Goal: Information Seeking & Learning: Learn about a topic

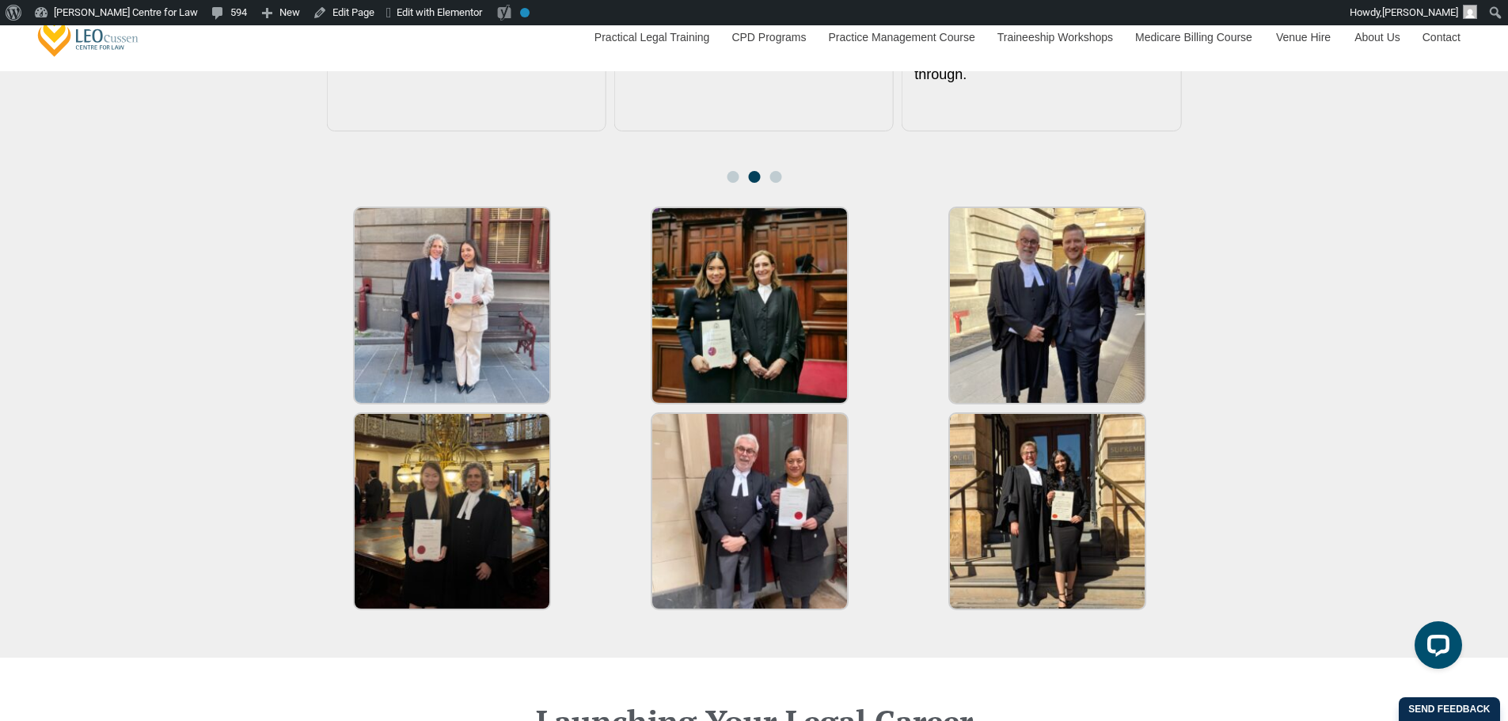
scroll to position [2639, 0]
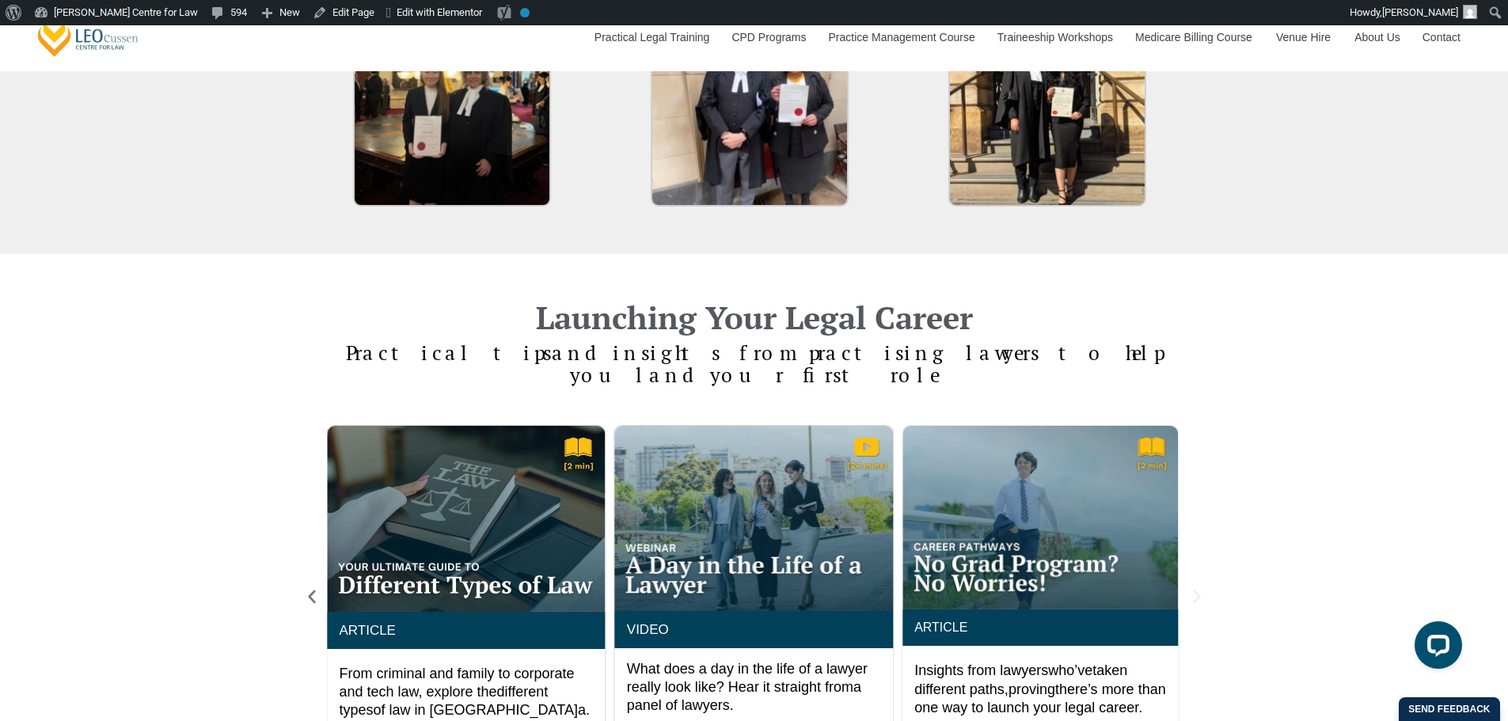
click at [1195, 591] on icon "Next slide" at bounding box center [1196, 597] width 7 height 13
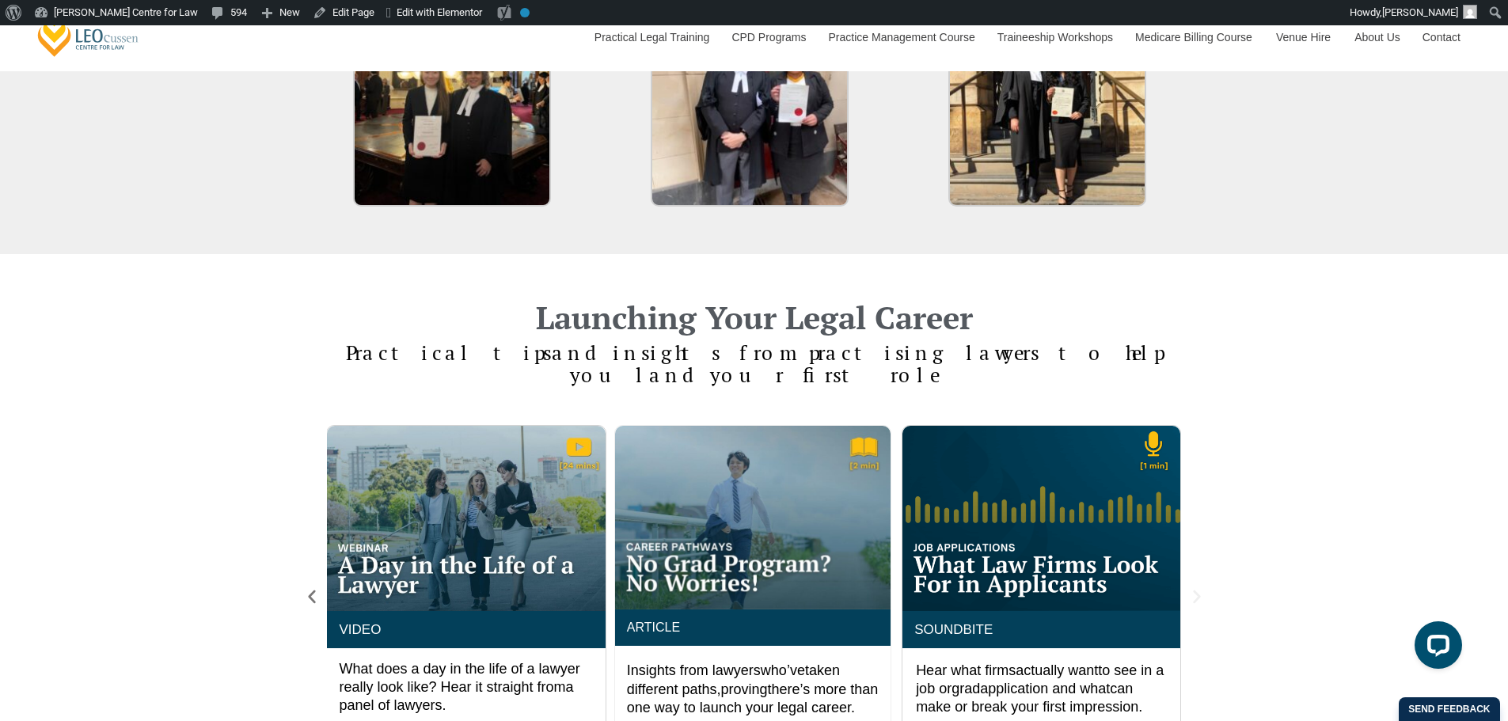
click at [1195, 591] on icon "Next slide" at bounding box center [1196, 597] width 7 height 13
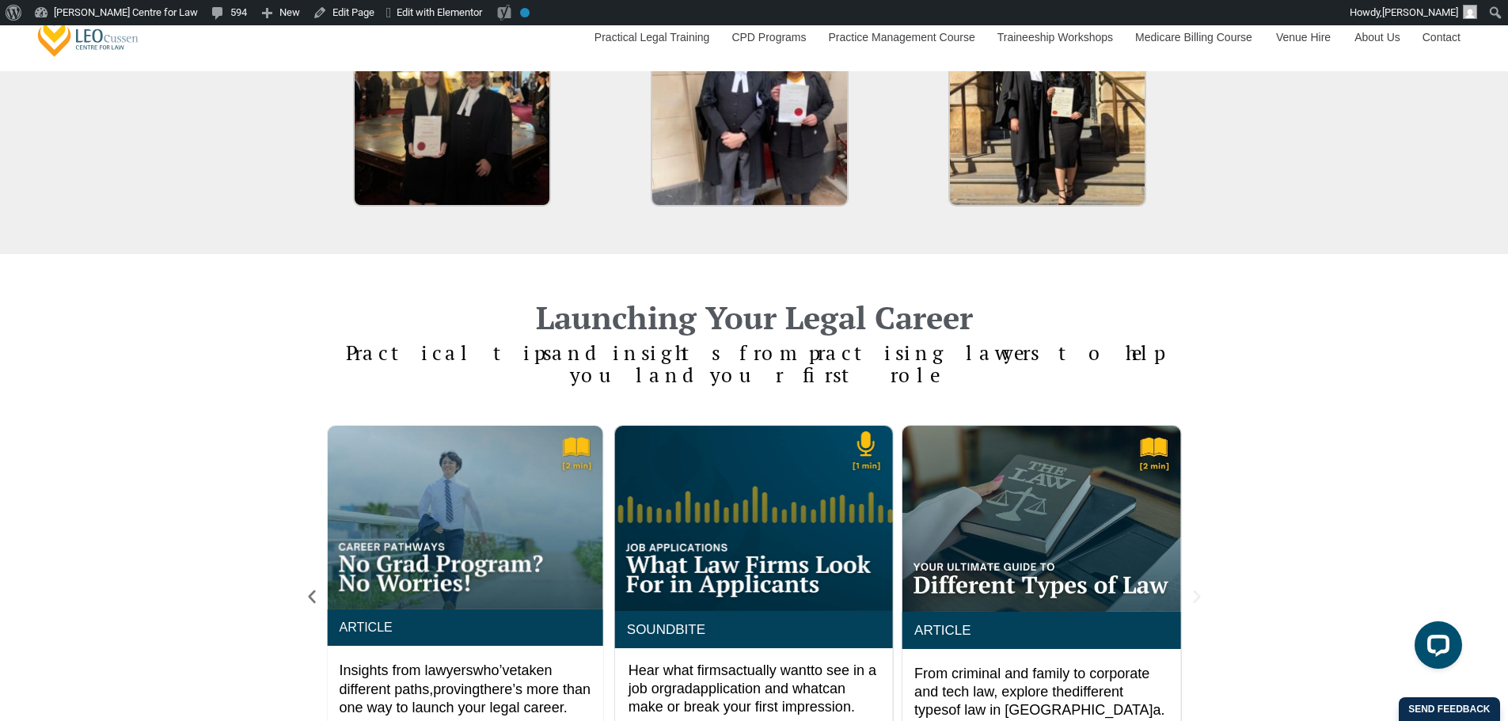
click at [1195, 591] on icon "Next slide" at bounding box center [1196, 597] width 7 height 13
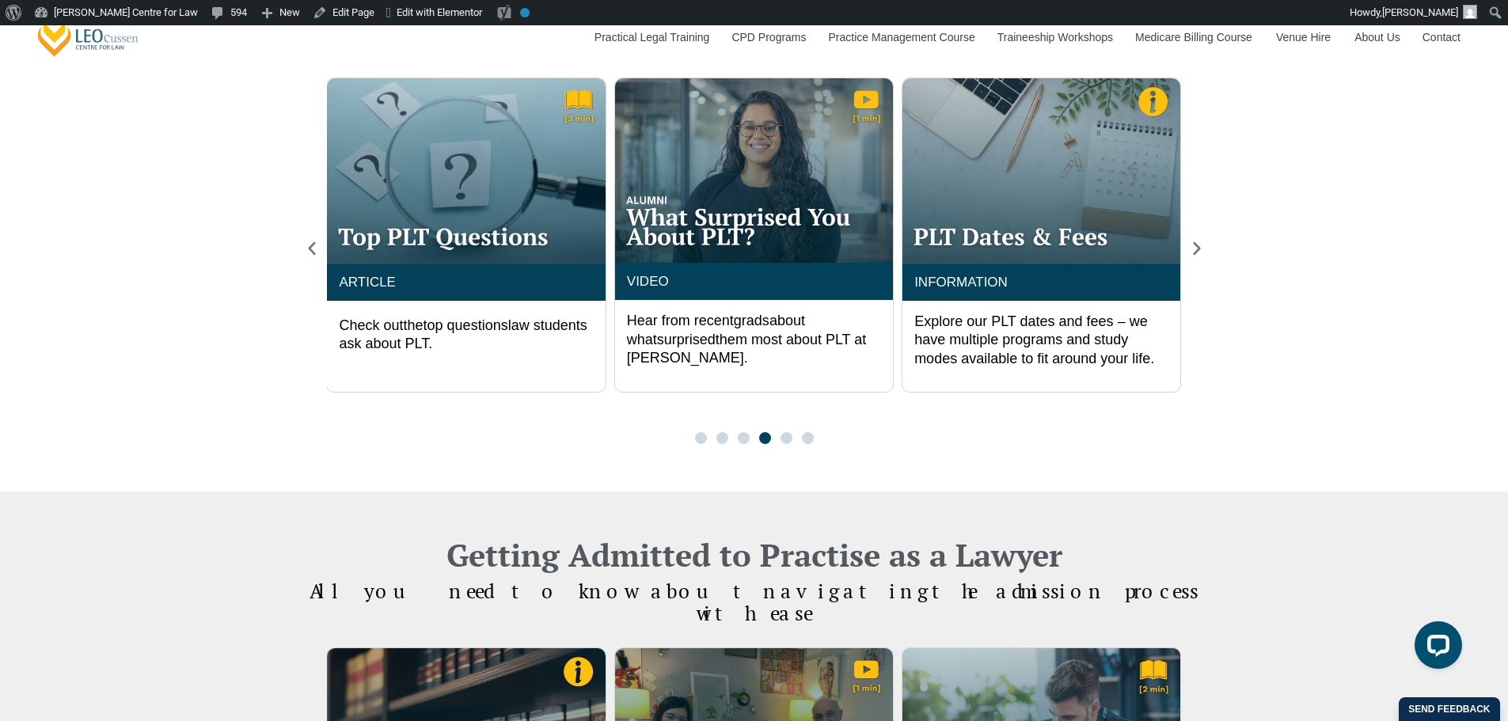
scroll to position [1320, 0]
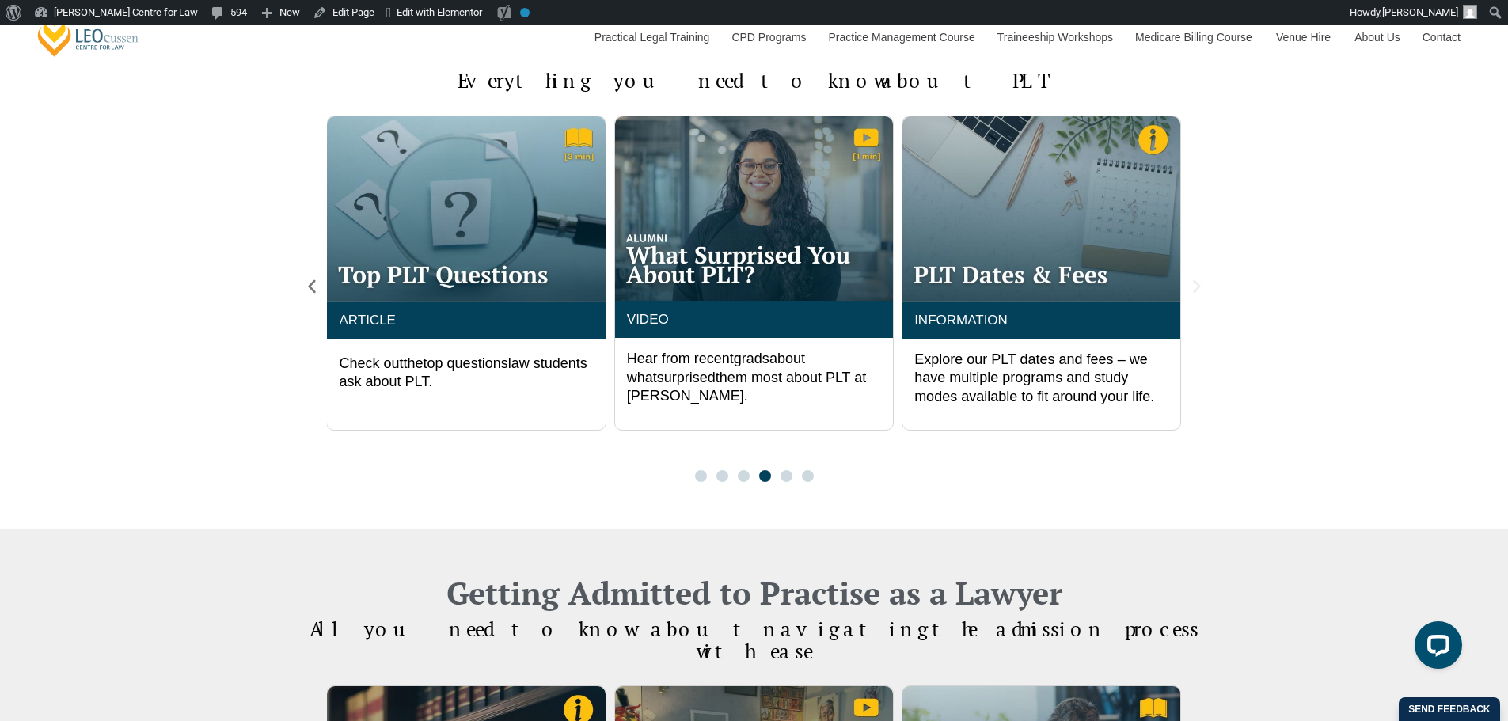
click at [1191, 283] on icon "Next slide" at bounding box center [1196, 286] width 17 height 17
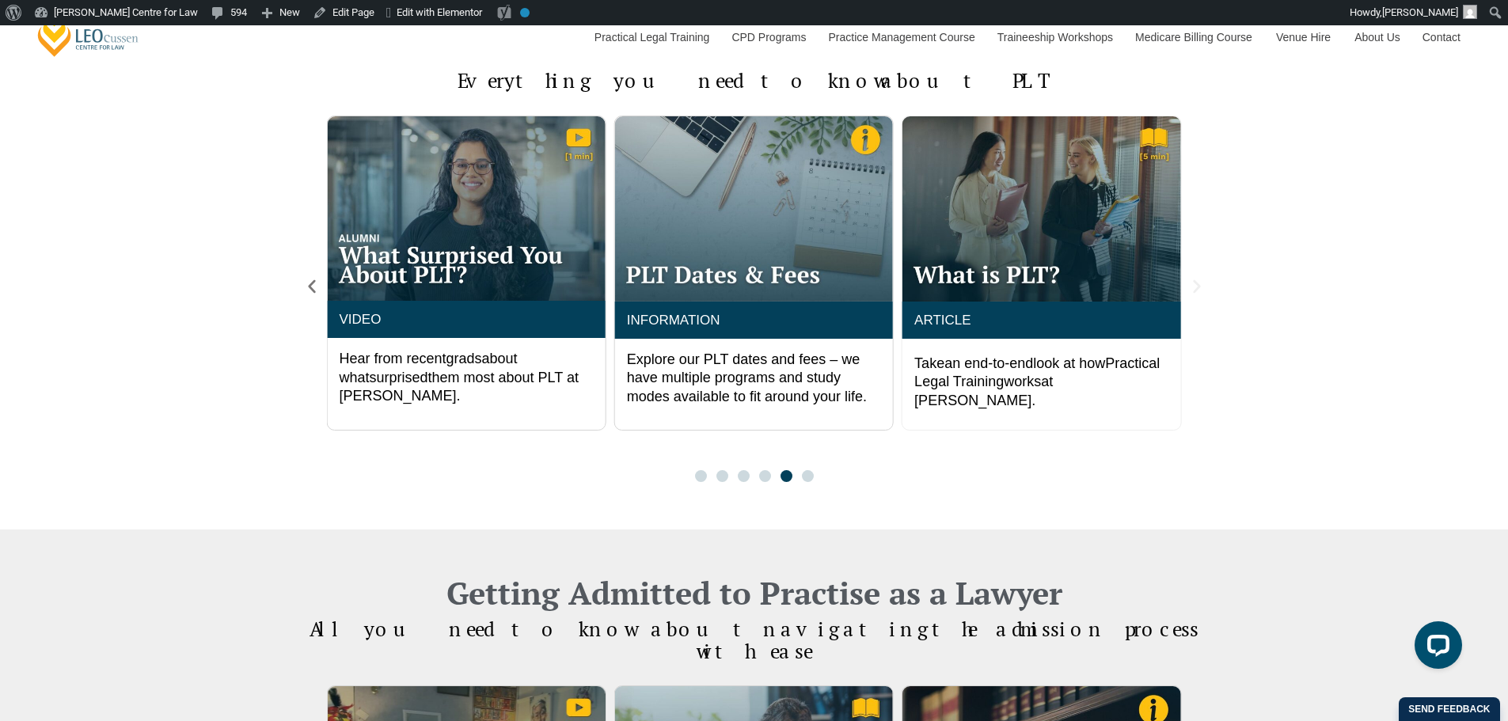
click at [1193, 286] on icon "Next slide" at bounding box center [1196, 286] width 17 height 17
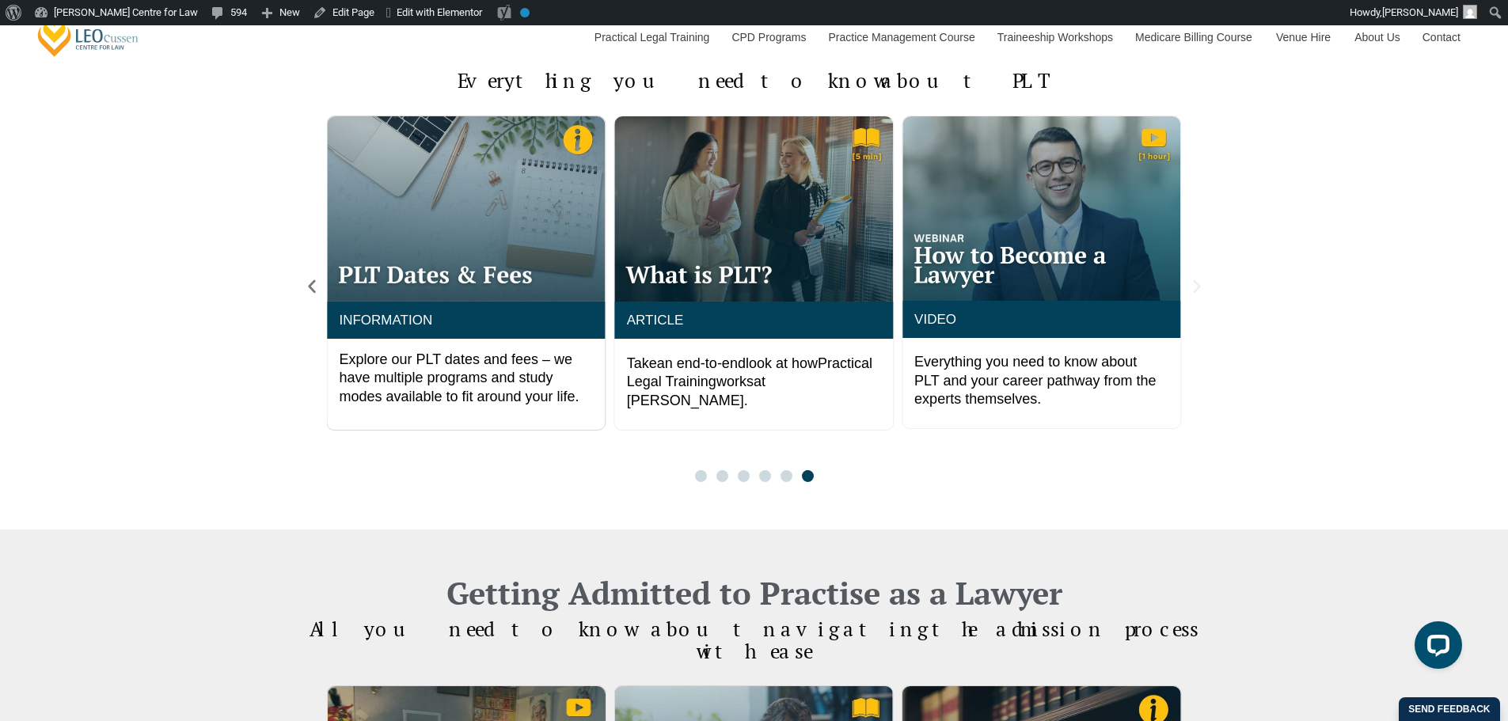
click at [1193, 286] on icon "Next slide" at bounding box center [1196, 286] width 17 height 17
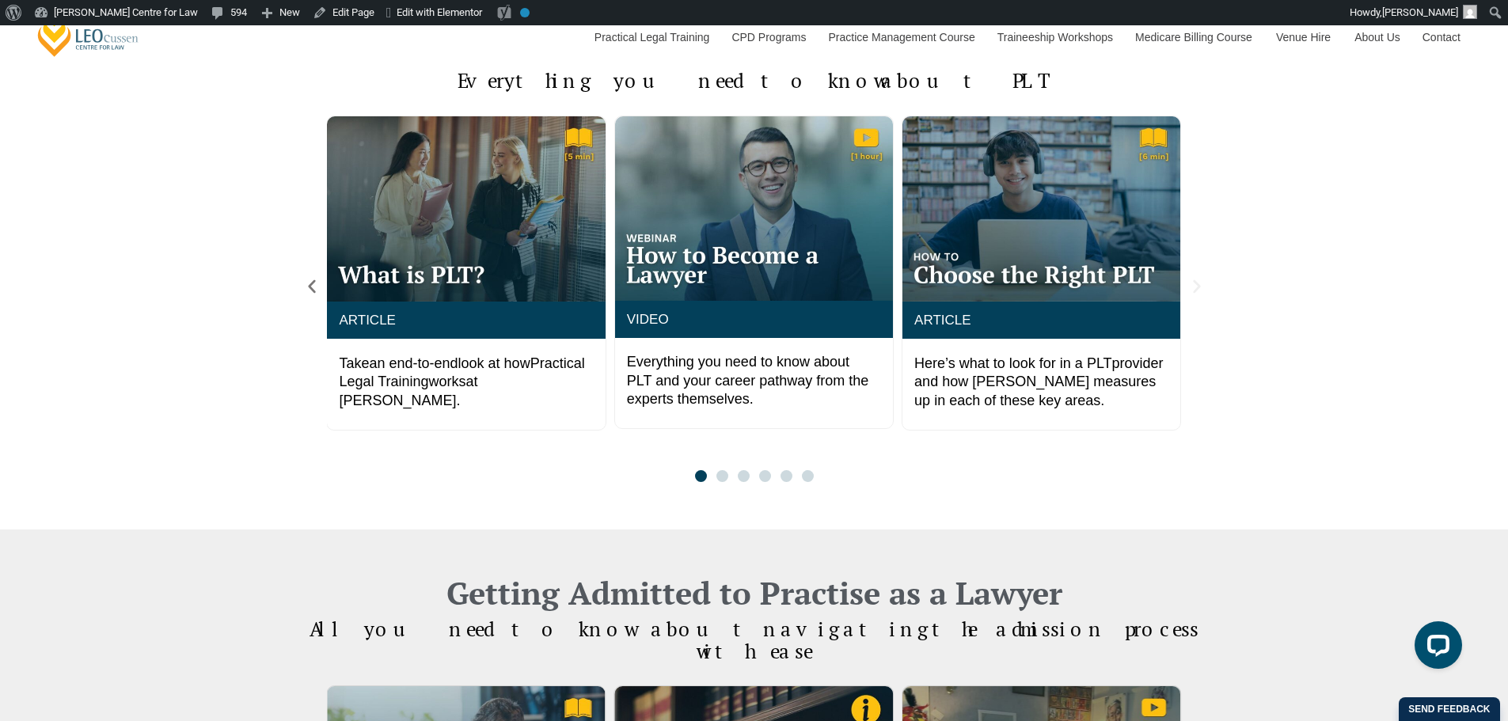
click at [1193, 286] on icon "Next slide" at bounding box center [1196, 286] width 17 height 17
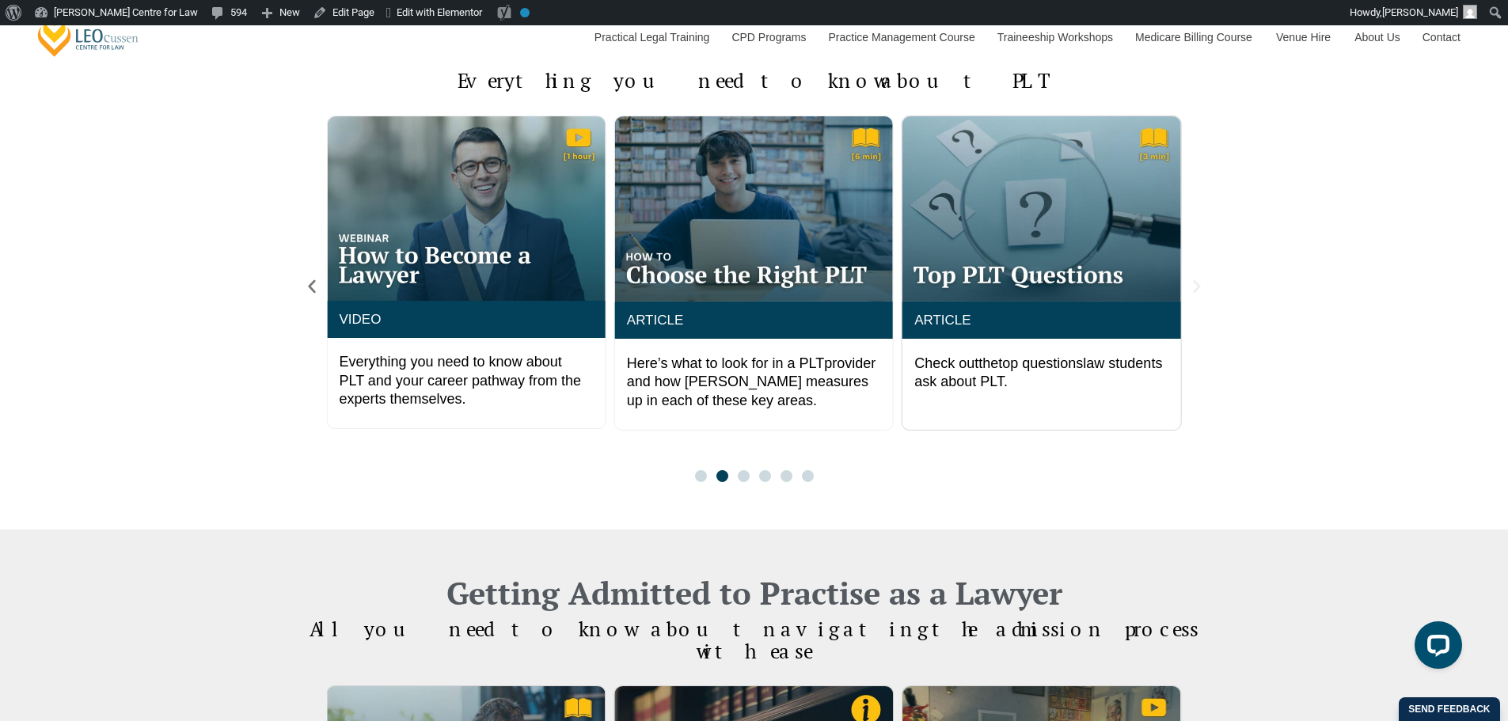
click at [1193, 286] on icon "Next slide" at bounding box center [1196, 286] width 17 height 17
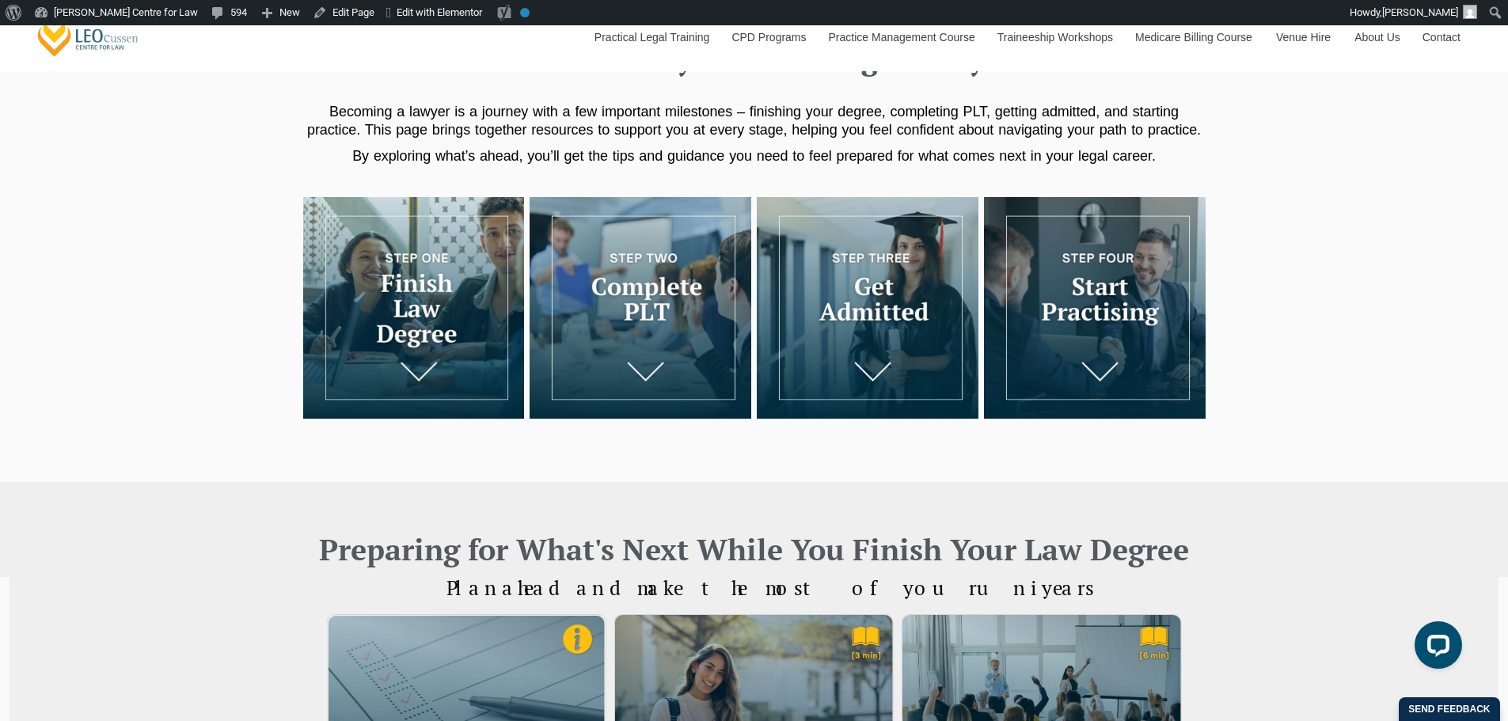
scroll to position [792, 0]
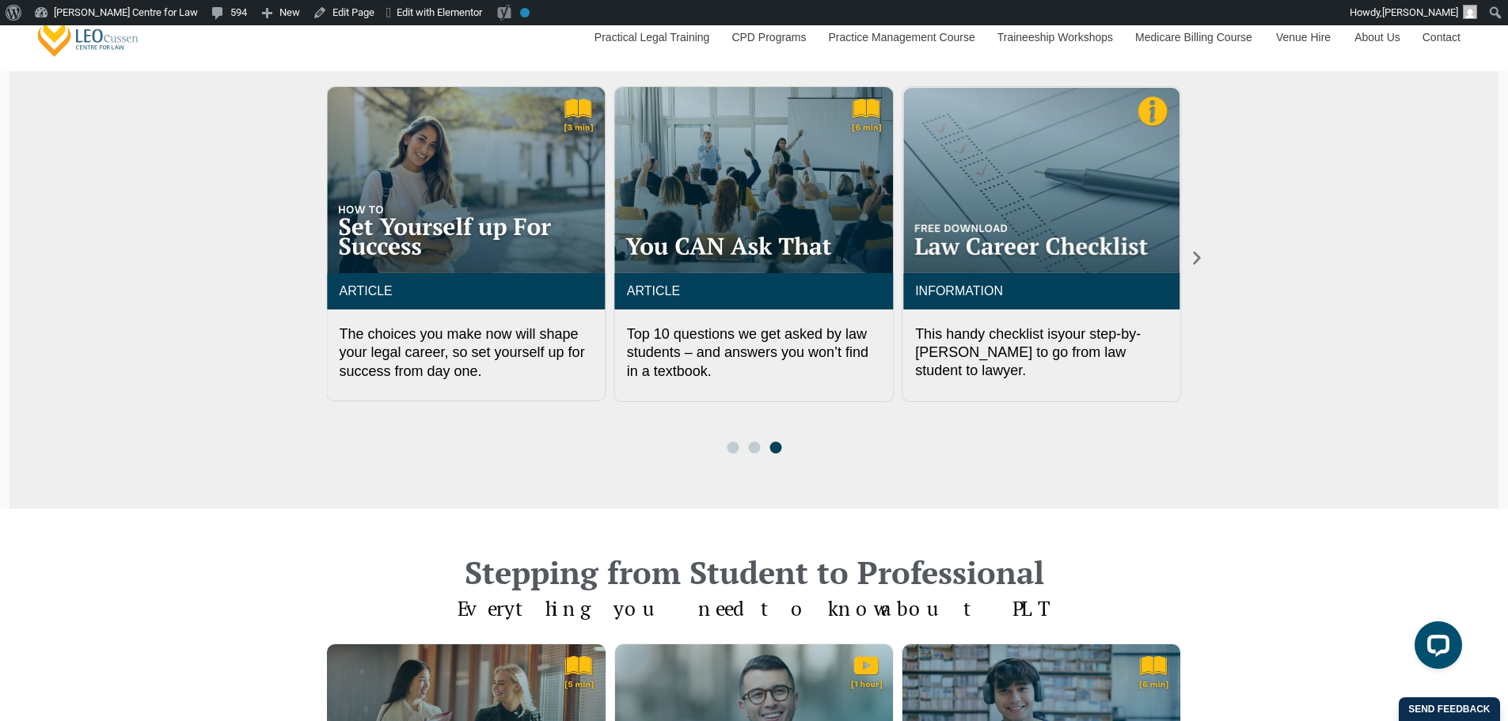
click at [313, 260] on icon "Previous slide" at bounding box center [311, 257] width 17 height 17
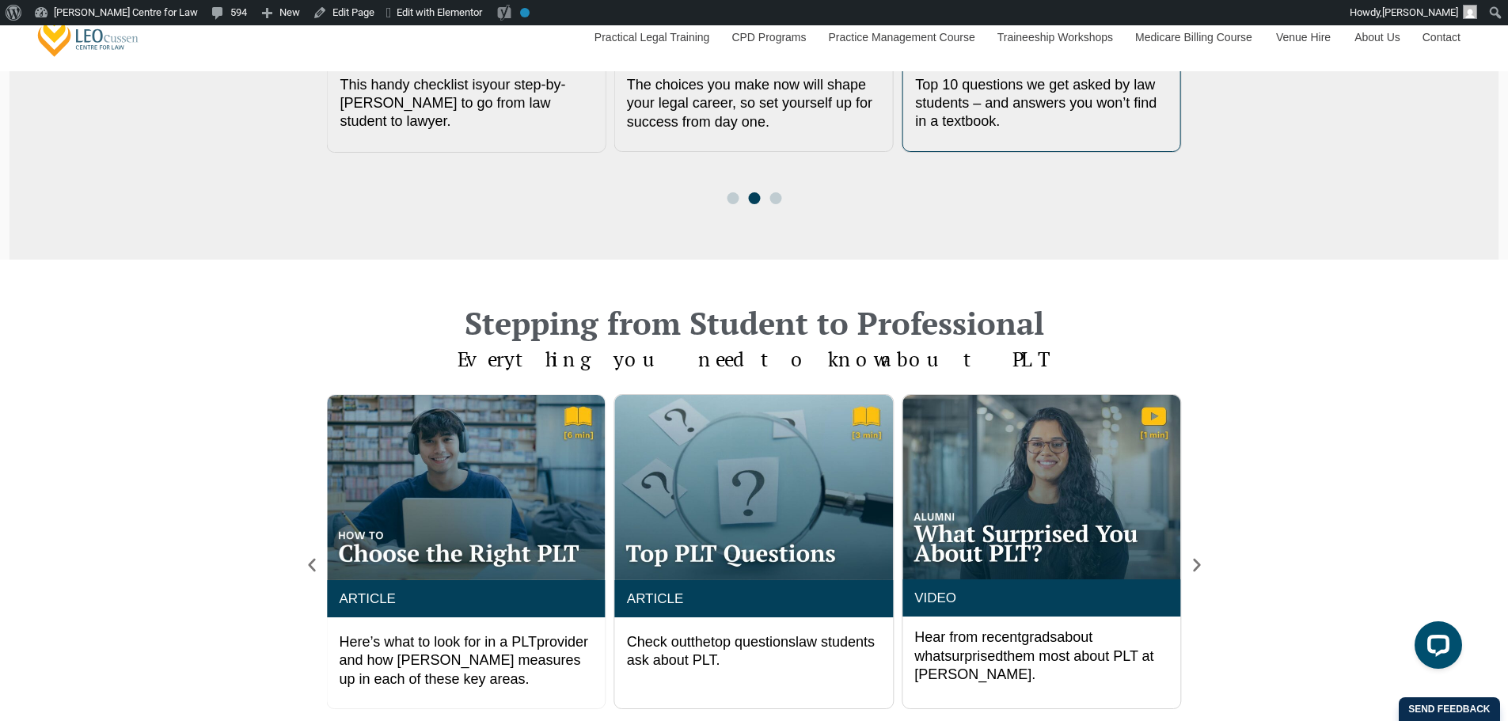
scroll to position [1055, 0]
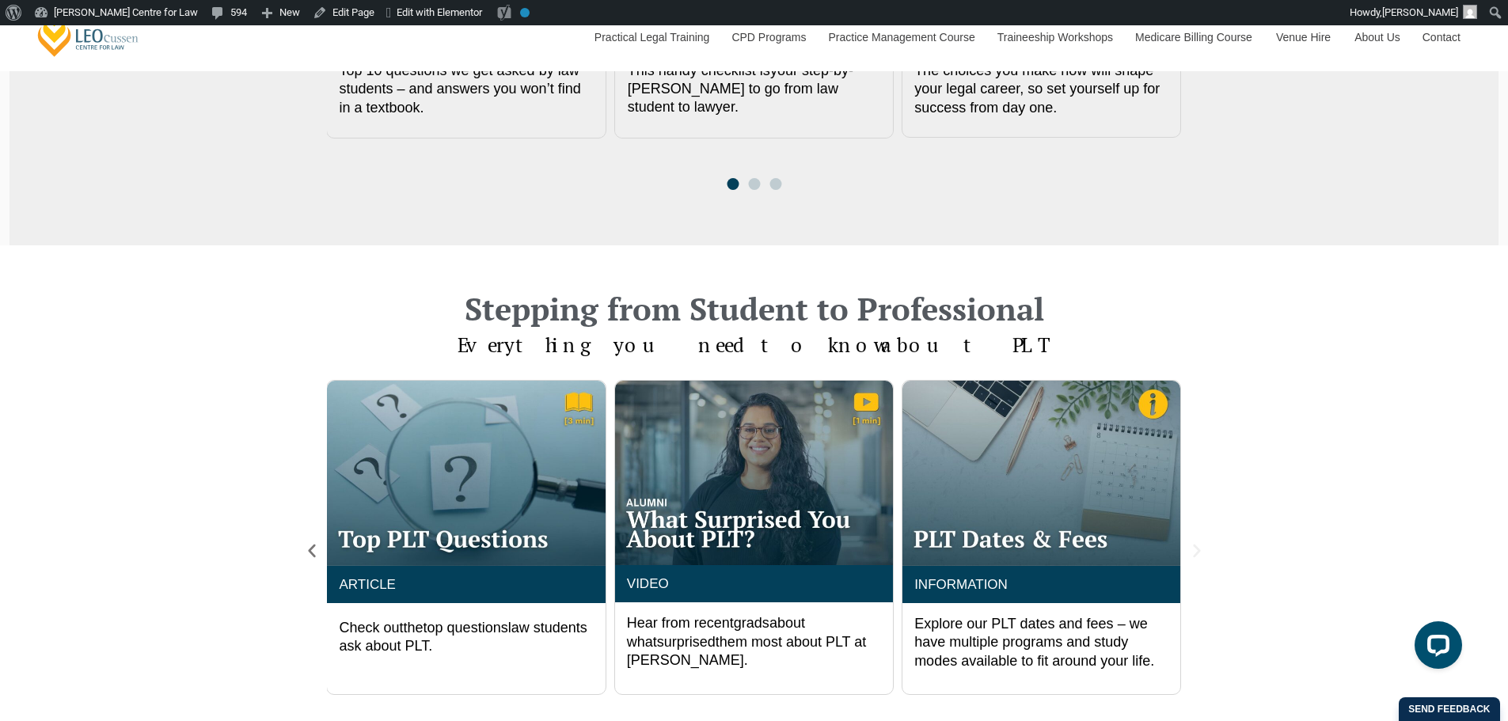
click at [1195, 554] on icon "Next slide" at bounding box center [1196, 550] width 17 height 17
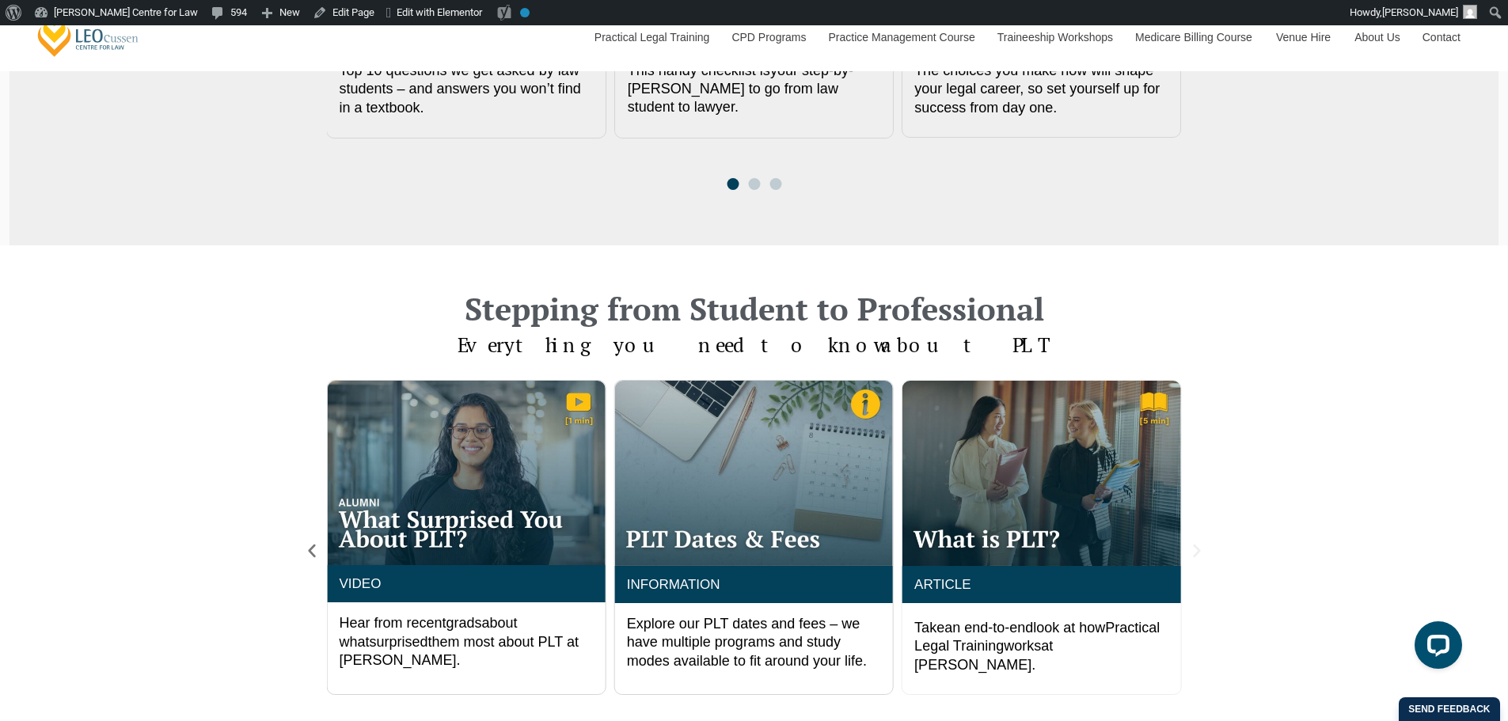
click at [1195, 554] on icon "Next slide" at bounding box center [1196, 550] width 17 height 17
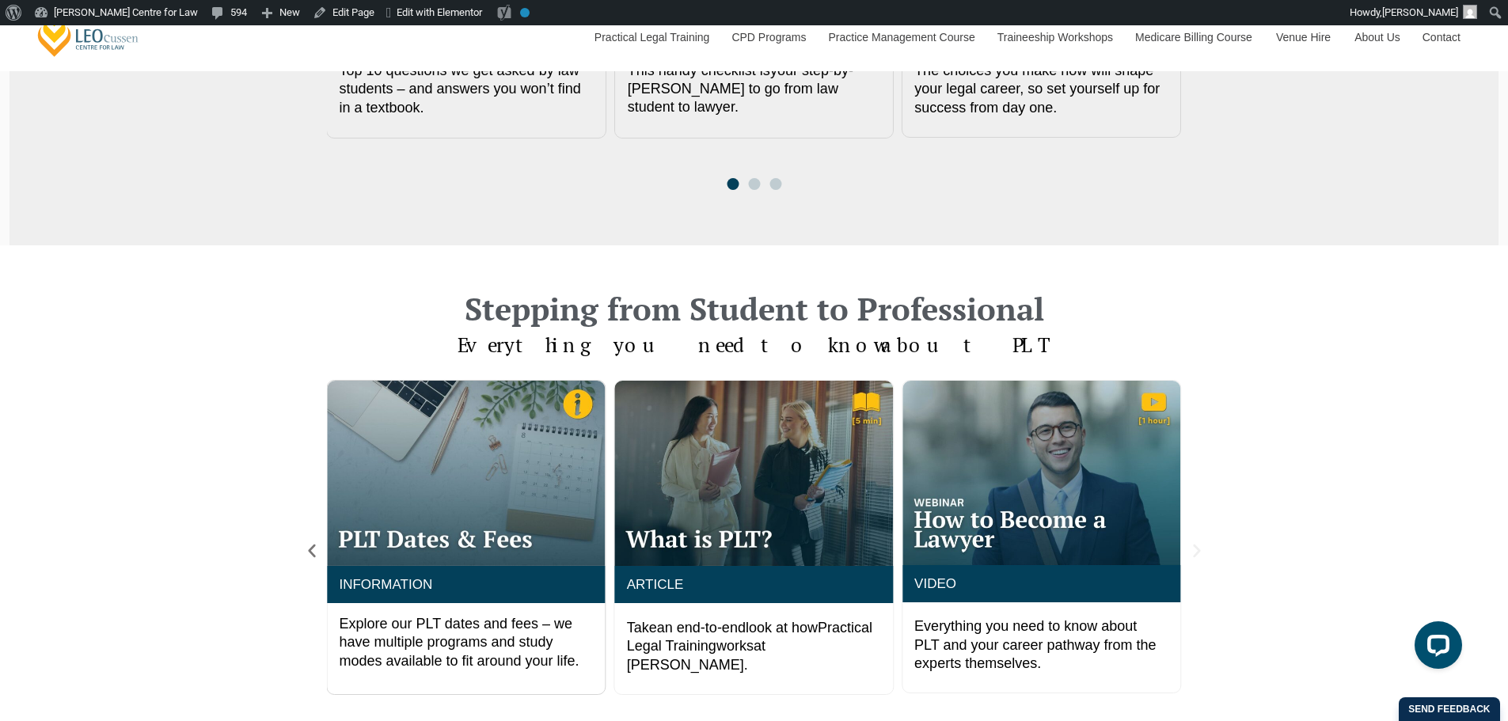
click at [1195, 553] on icon "Next slide" at bounding box center [1196, 550] width 17 height 17
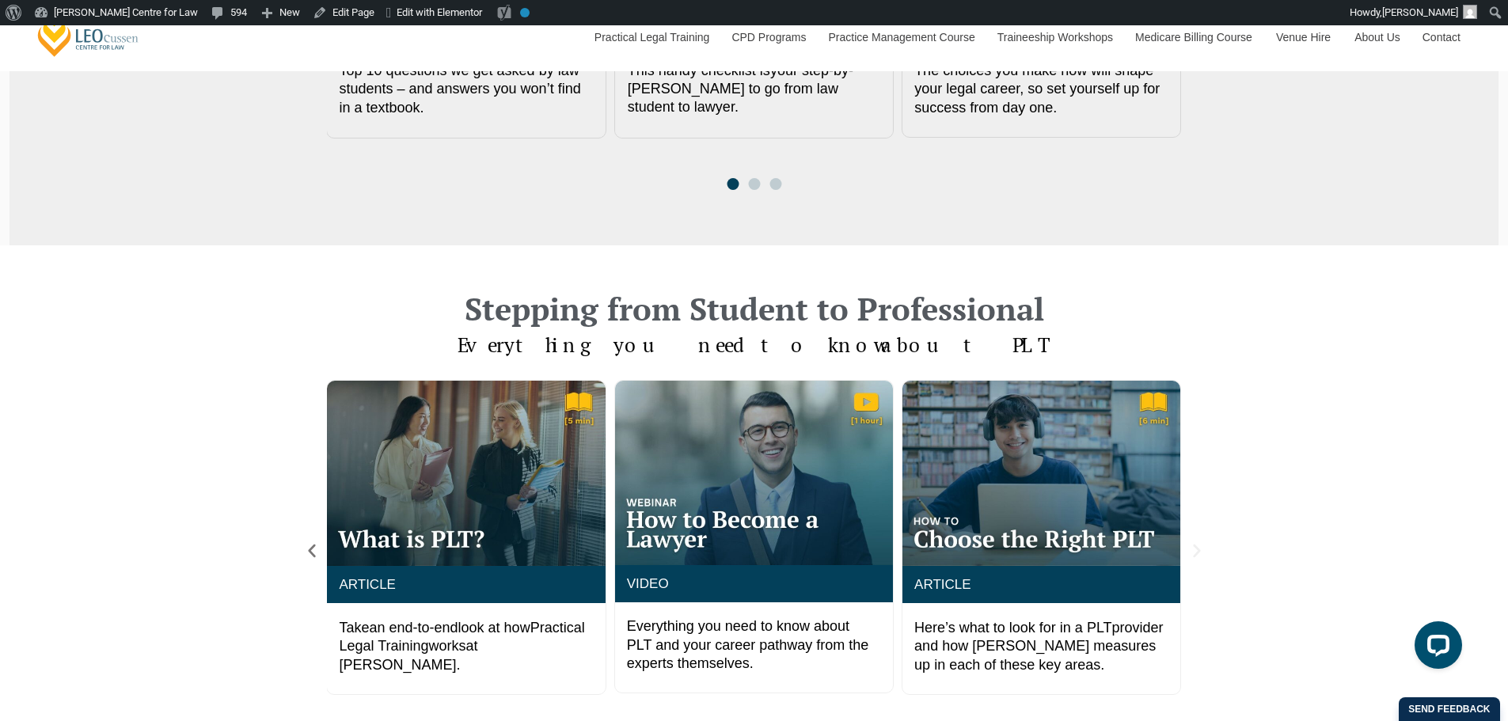
click at [1195, 553] on icon "Next slide" at bounding box center [1196, 550] width 17 height 17
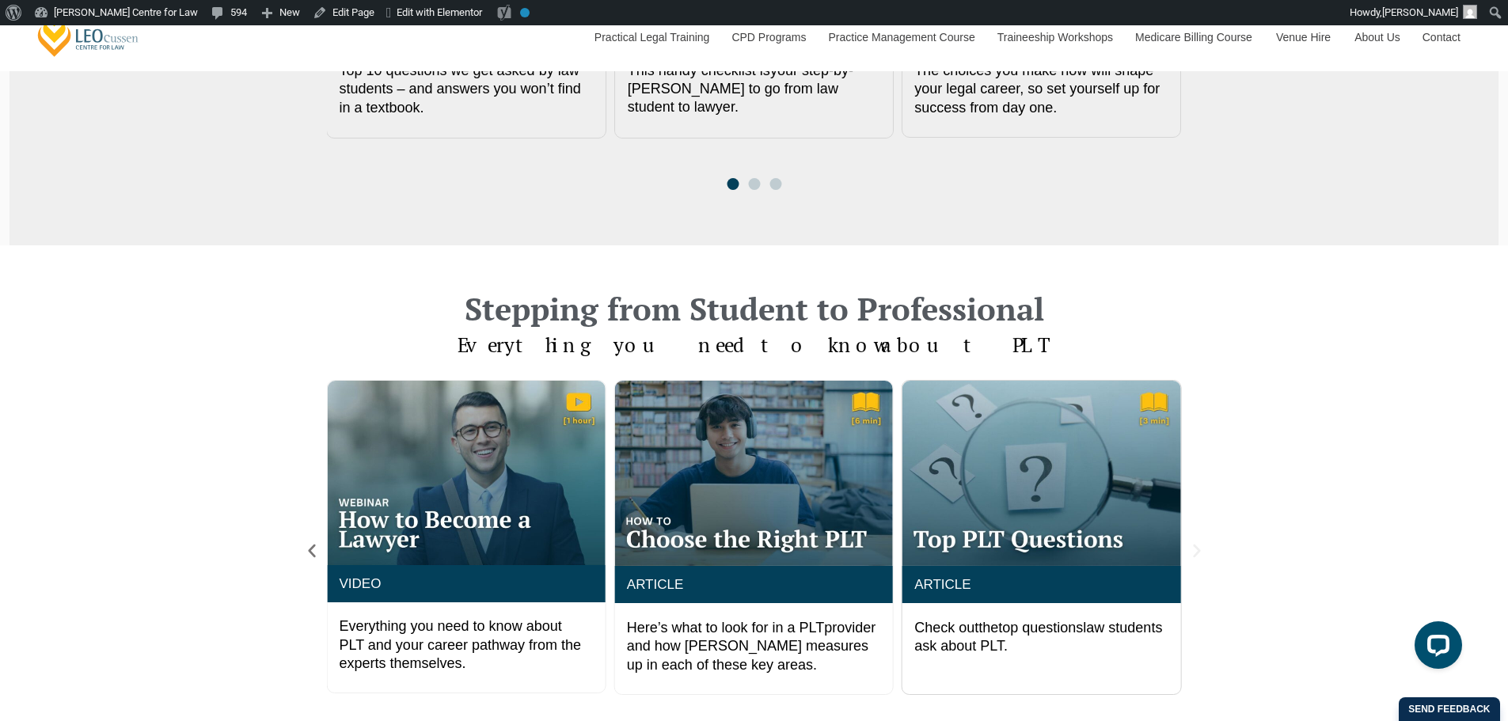
click at [1195, 553] on icon "Next slide" at bounding box center [1196, 550] width 17 height 17
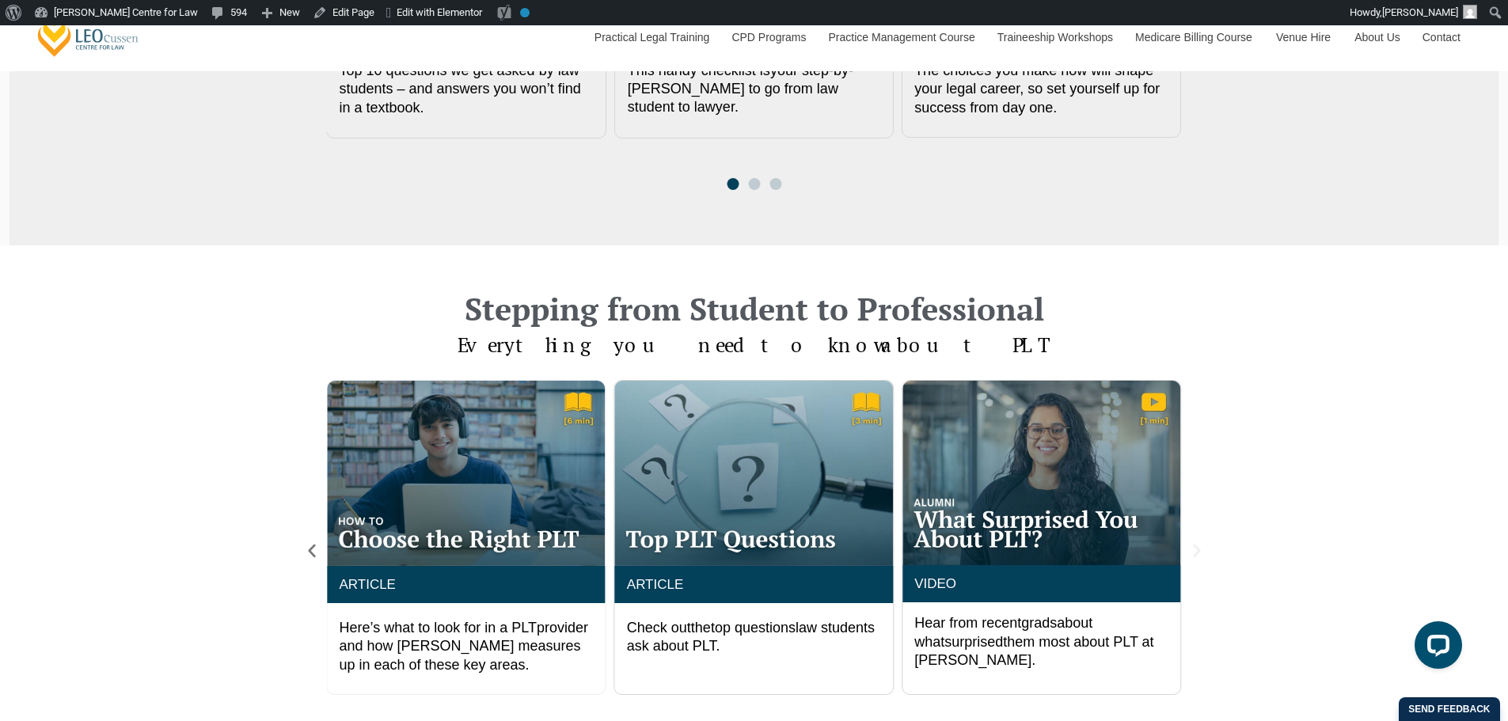
click at [1195, 553] on icon "Next slide" at bounding box center [1196, 550] width 17 height 17
click at [306, 545] on icon "Previous slide" at bounding box center [311, 550] width 17 height 17
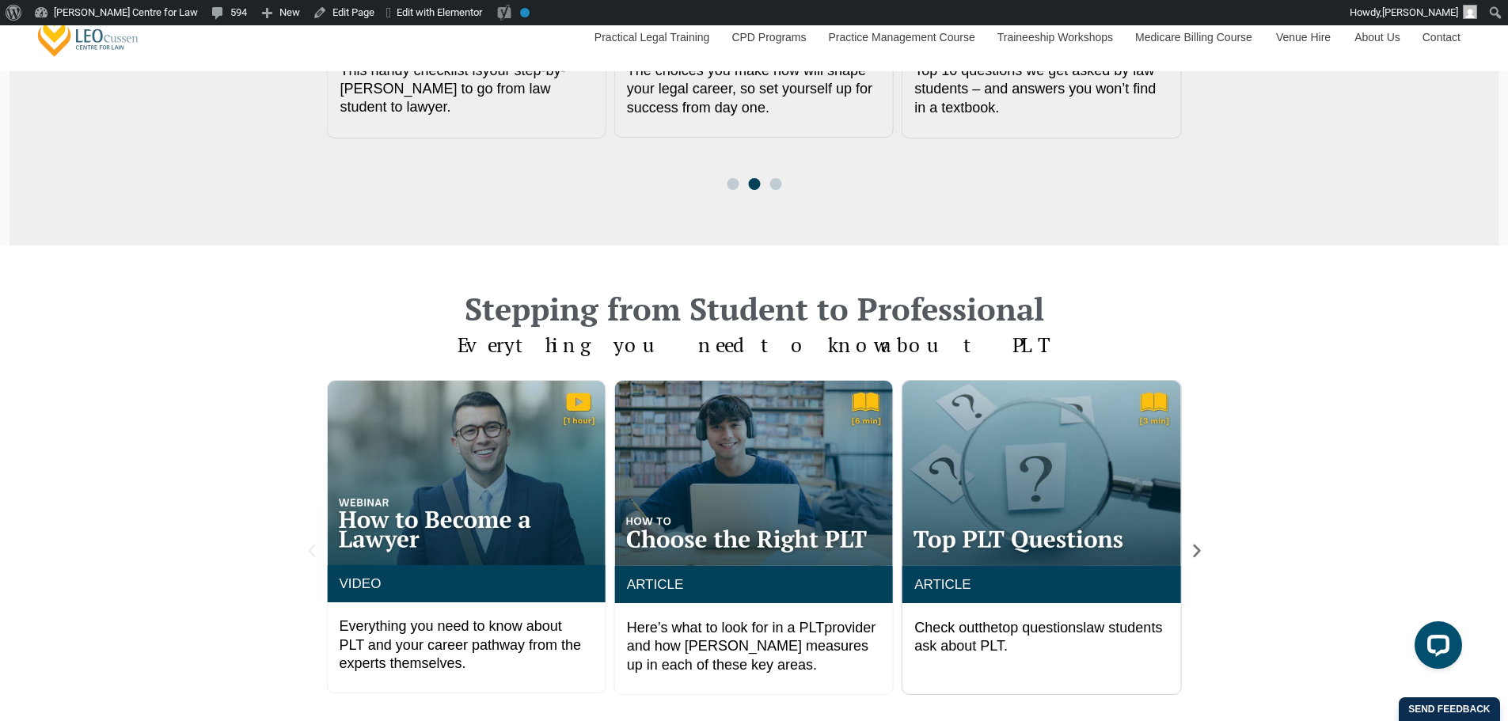
click at [306, 545] on icon "Previous slide" at bounding box center [311, 550] width 17 height 17
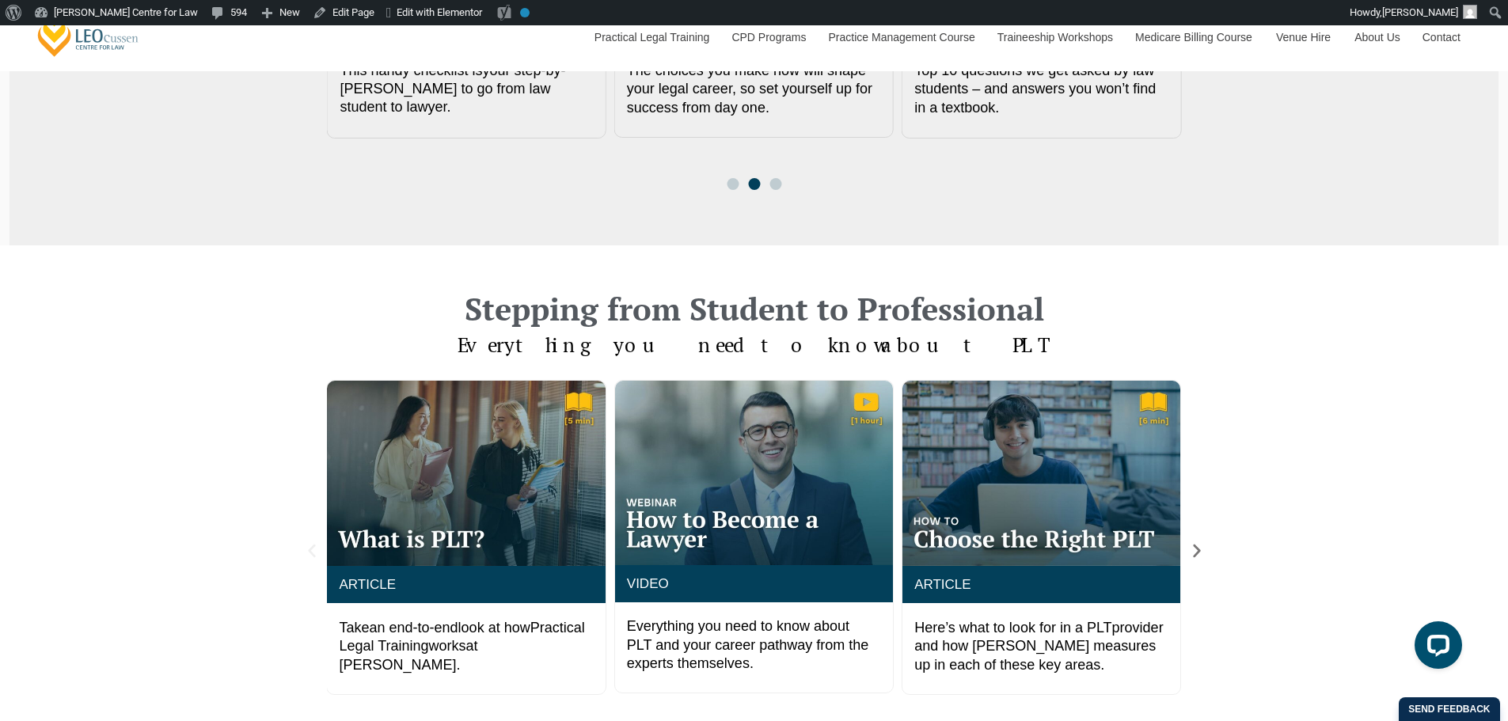
click at [306, 545] on icon "Previous slide" at bounding box center [311, 550] width 17 height 17
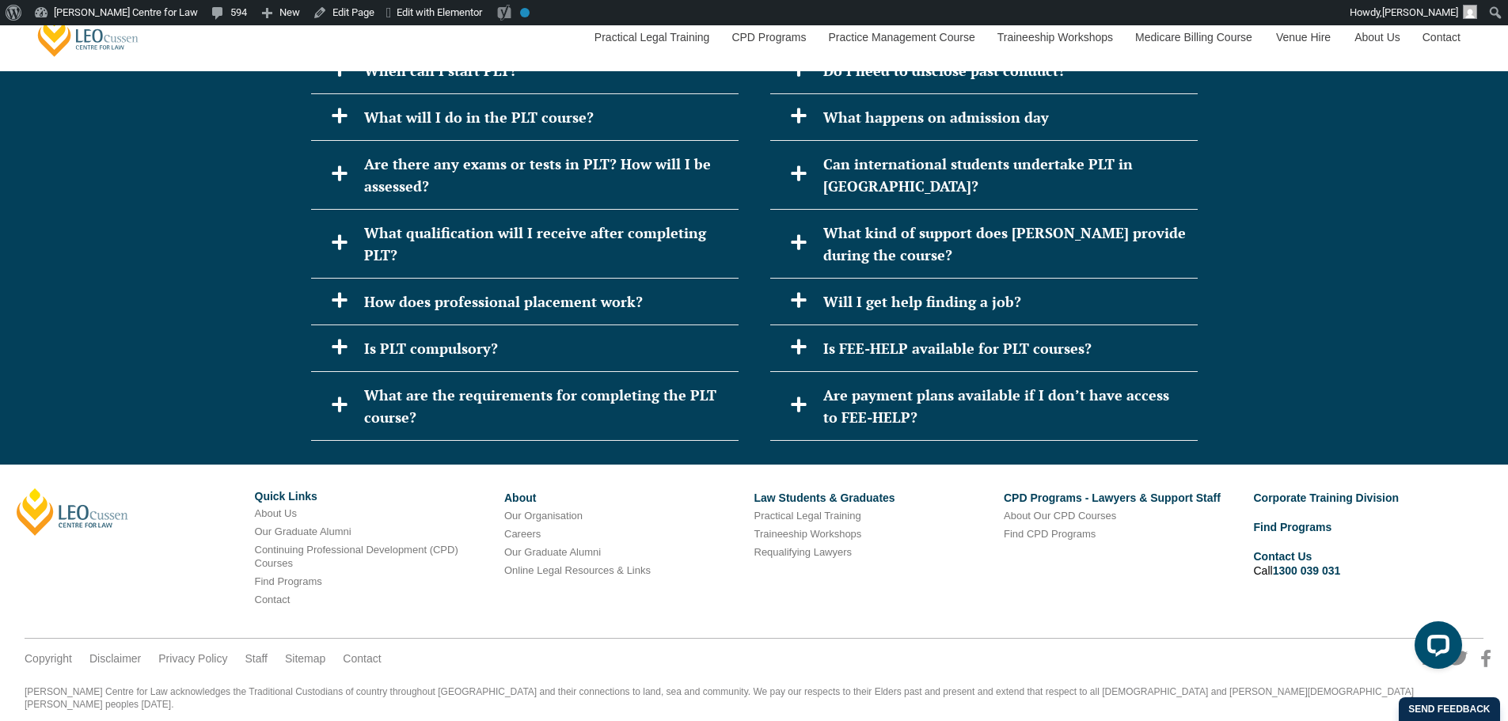
scroll to position [3666, 0]
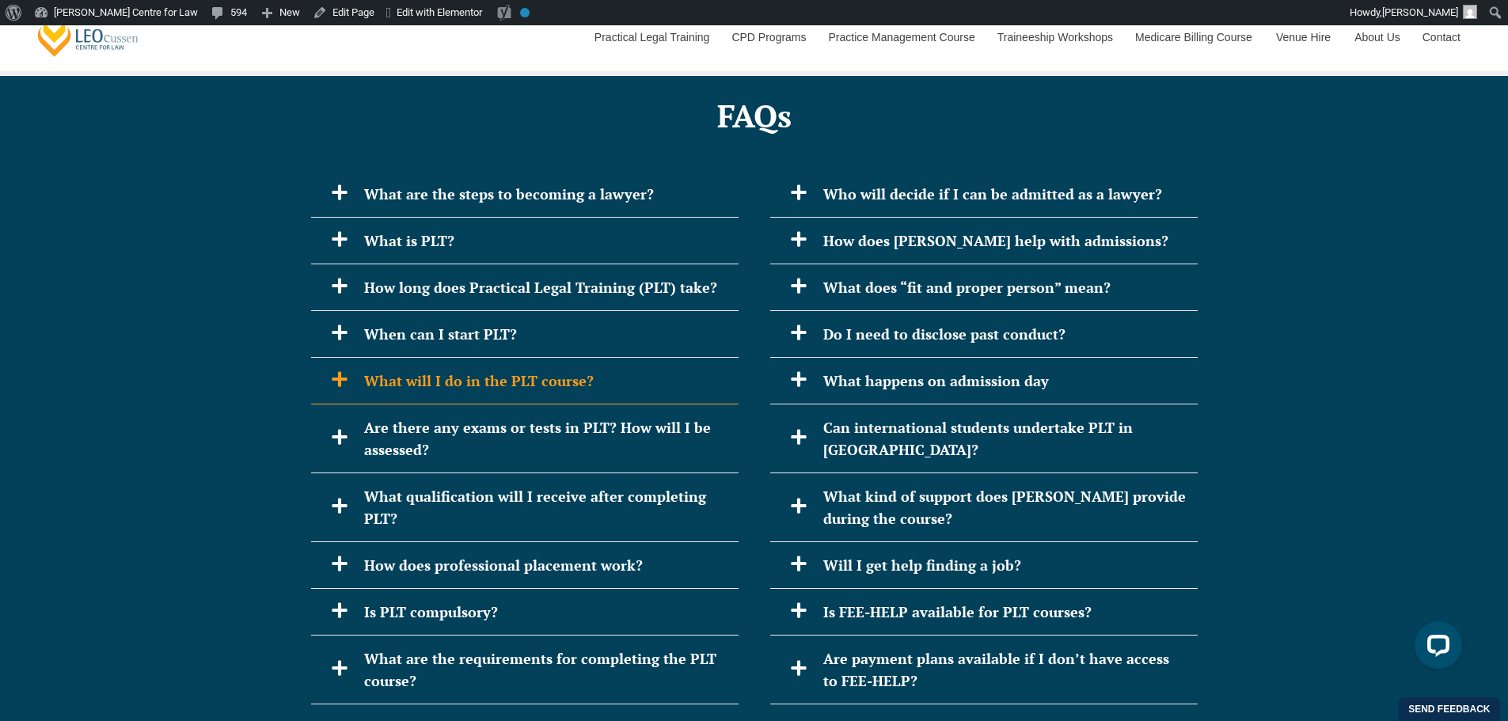
click at [467, 370] on h2 "What will I do in the PLT course?" at bounding box center [545, 381] width 363 height 22
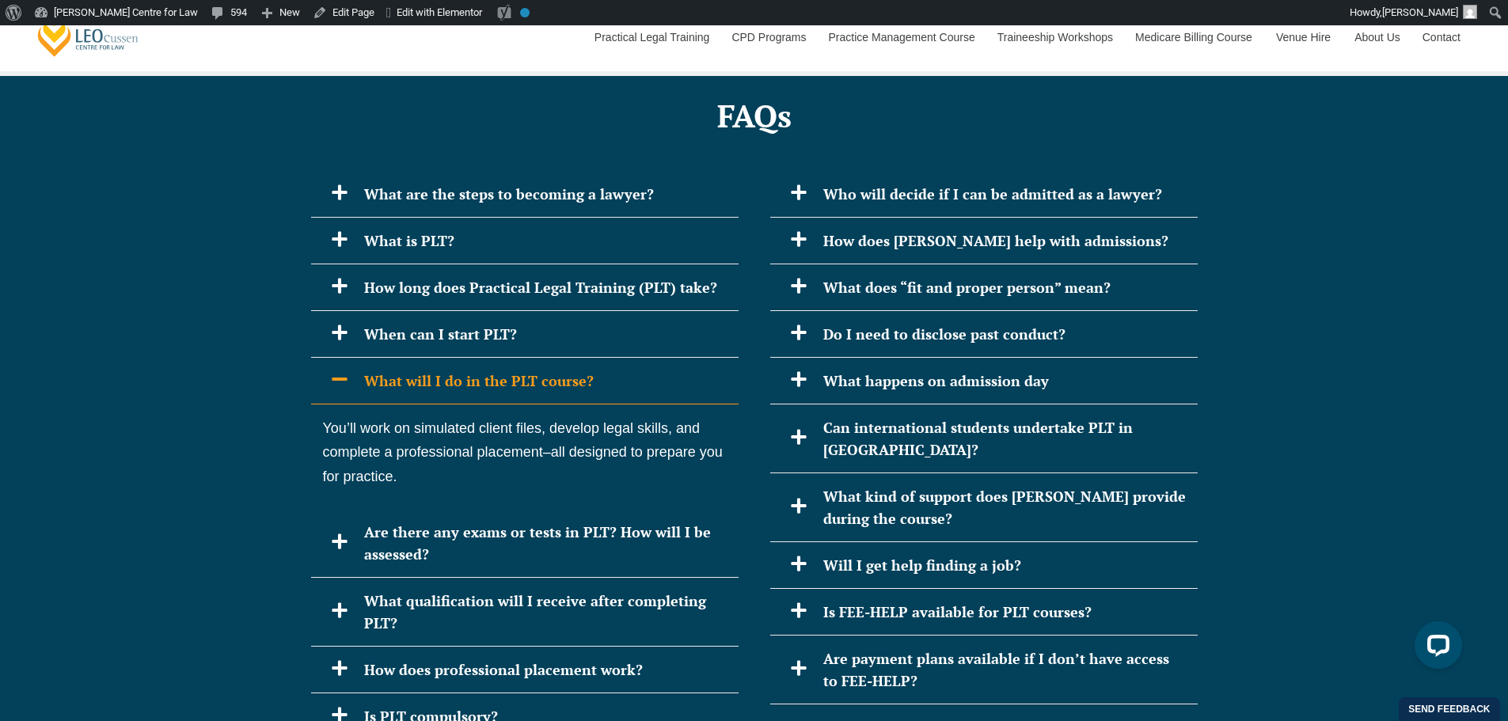
click at [467, 370] on h2 "What will I do in the PLT course?" at bounding box center [545, 381] width 363 height 22
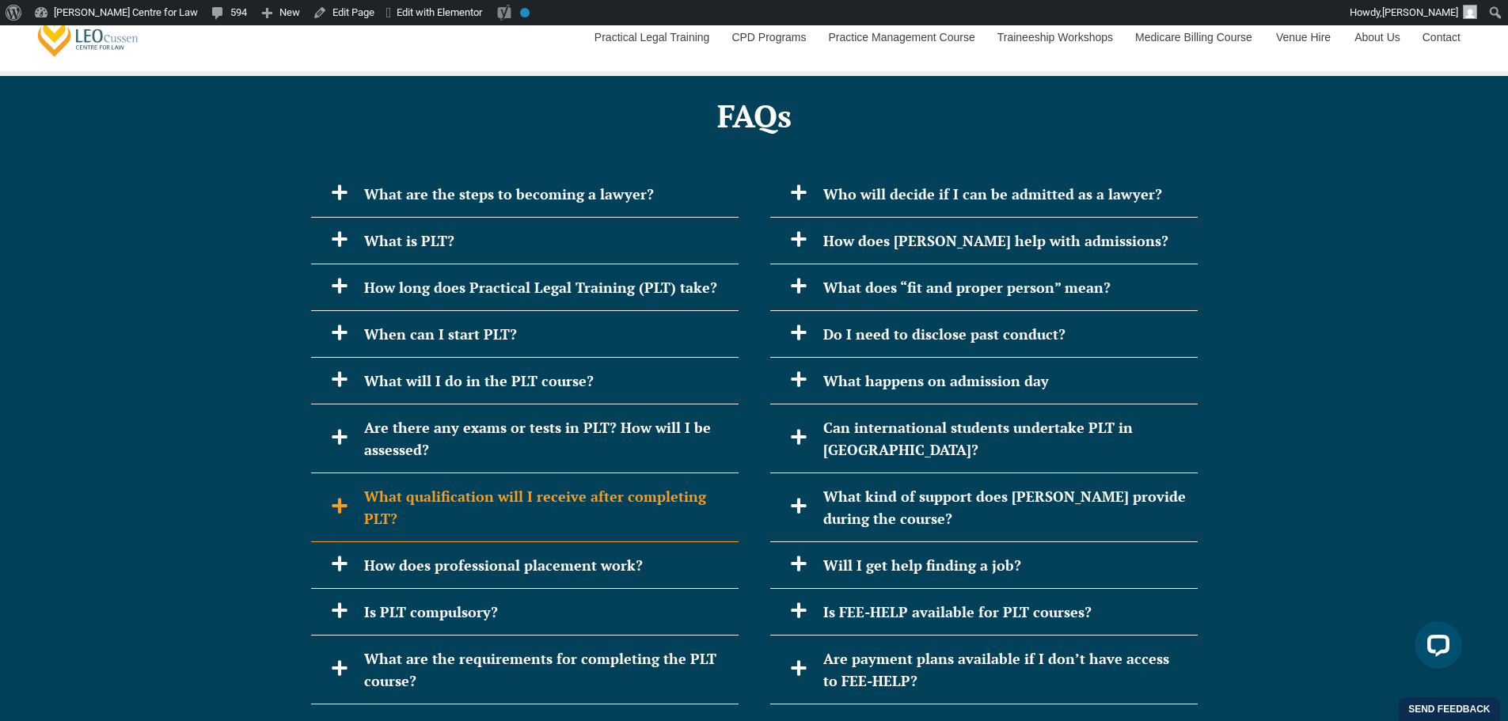
click at [392, 485] on h2 "What qualification will I receive after completing PLT?" at bounding box center [545, 507] width 363 height 44
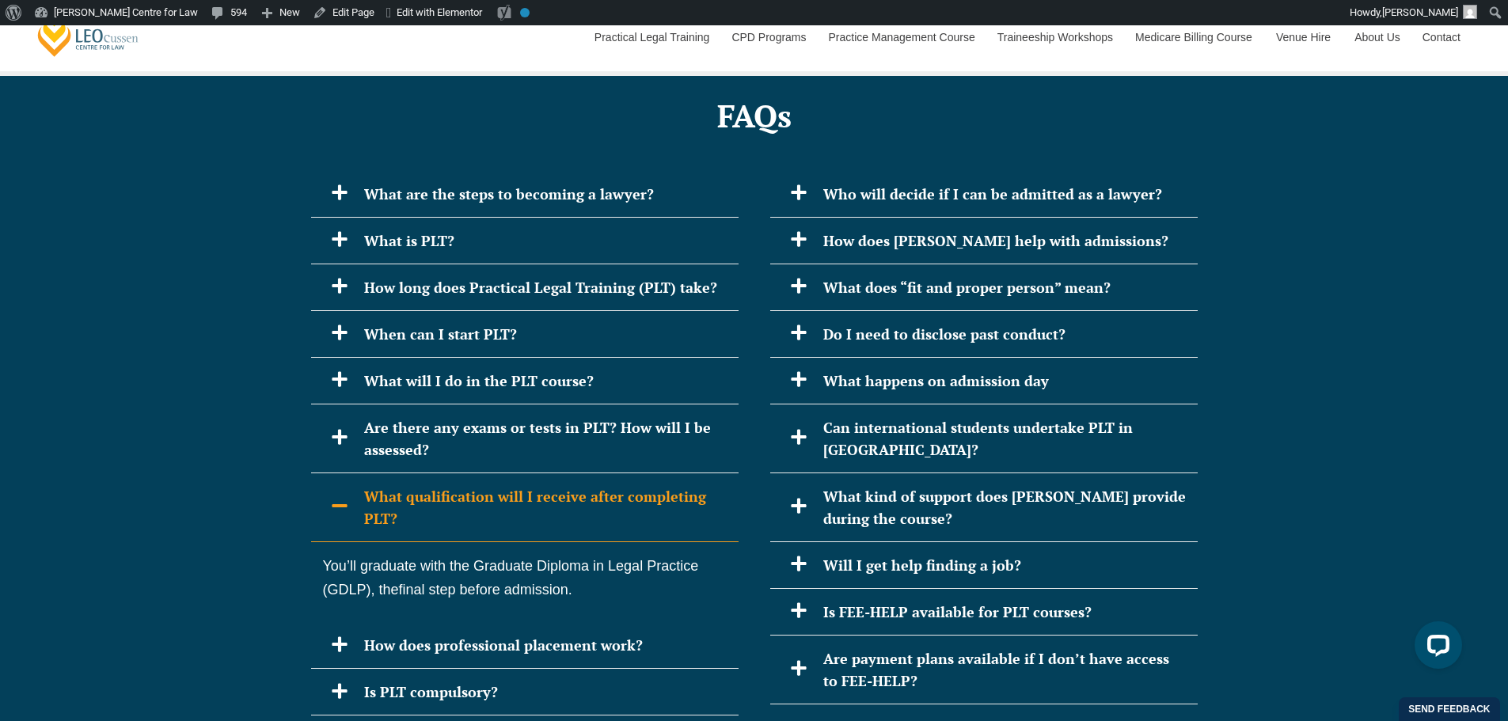
click at [389, 485] on h2 "What qualification will I receive after completing PLT?" at bounding box center [545, 507] width 363 height 44
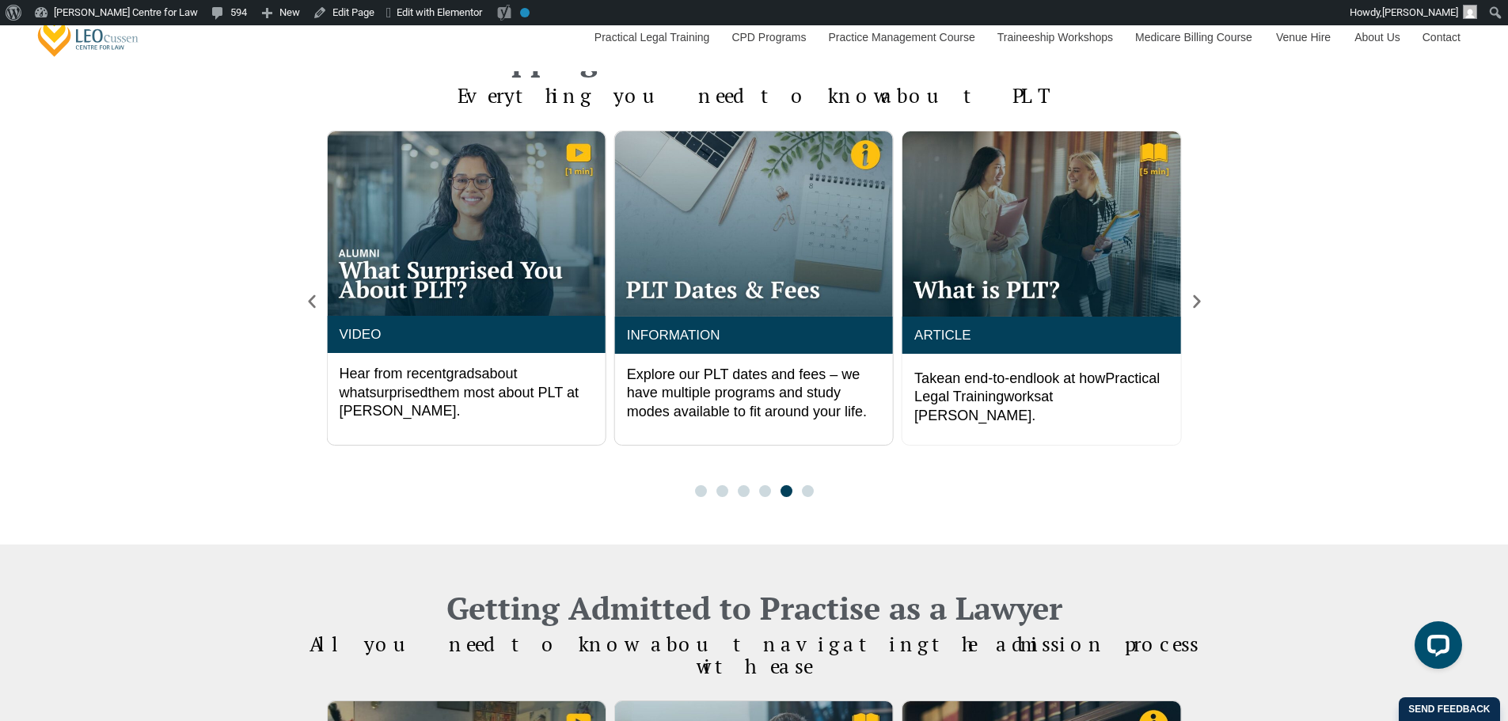
scroll to position [1320, 0]
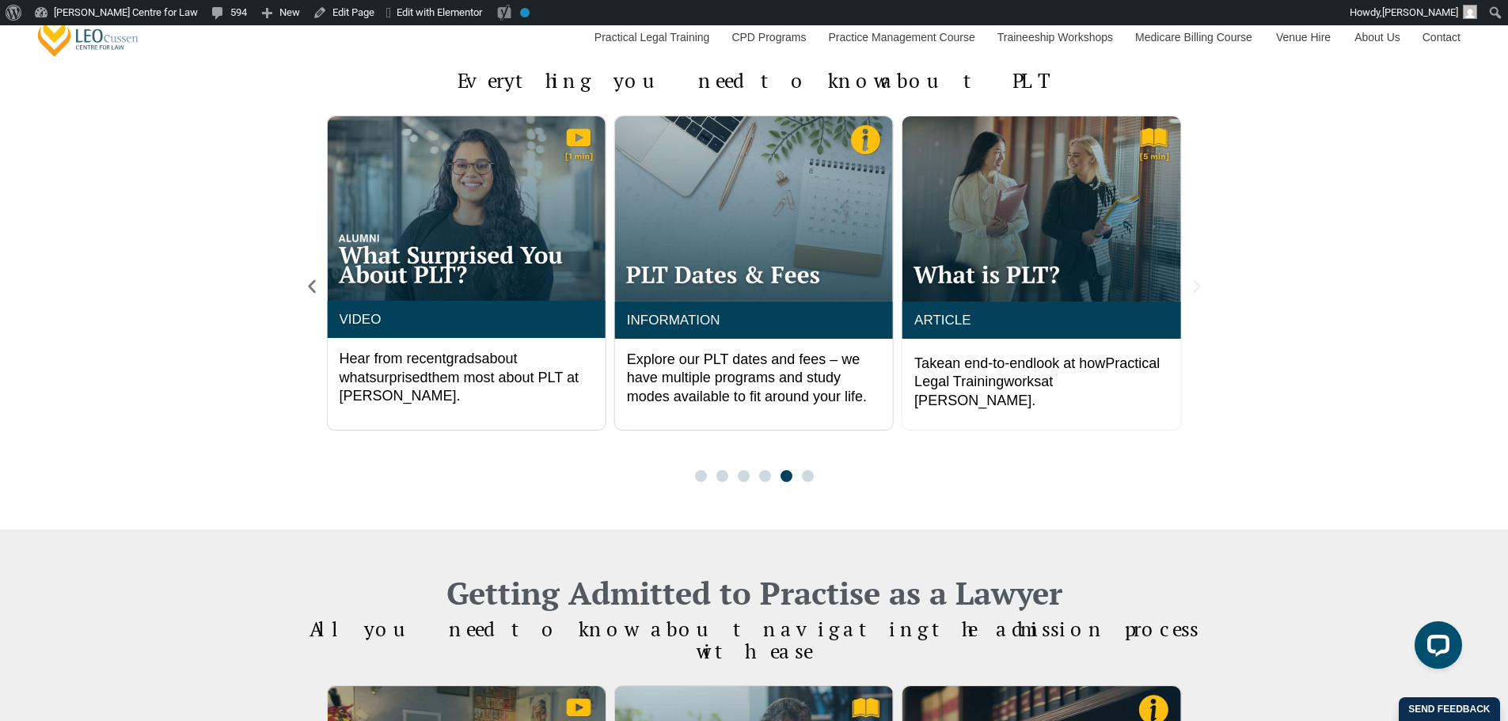
click at [1199, 282] on icon "Next slide" at bounding box center [1196, 286] width 17 height 17
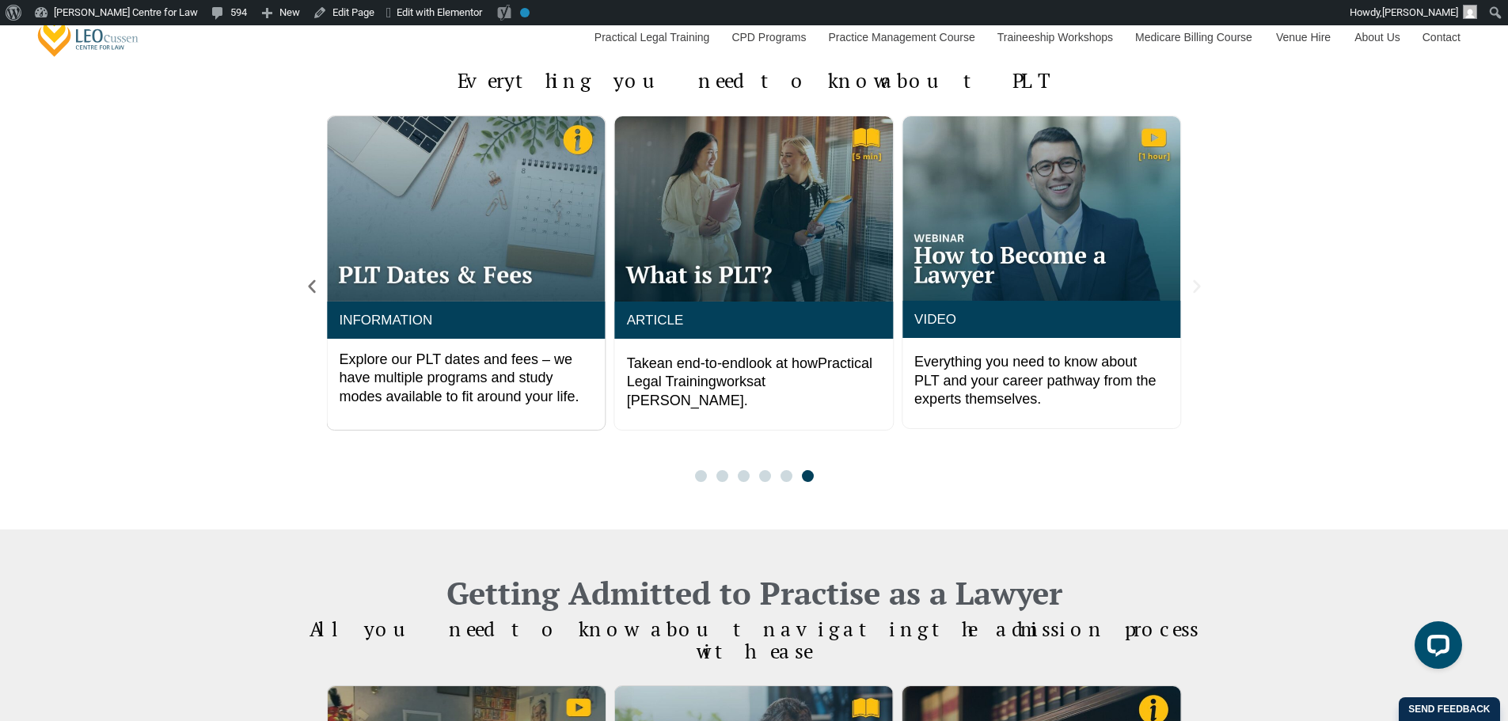
click at [1199, 282] on icon "Next slide" at bounding box center [1196, 286] width 17 height 17
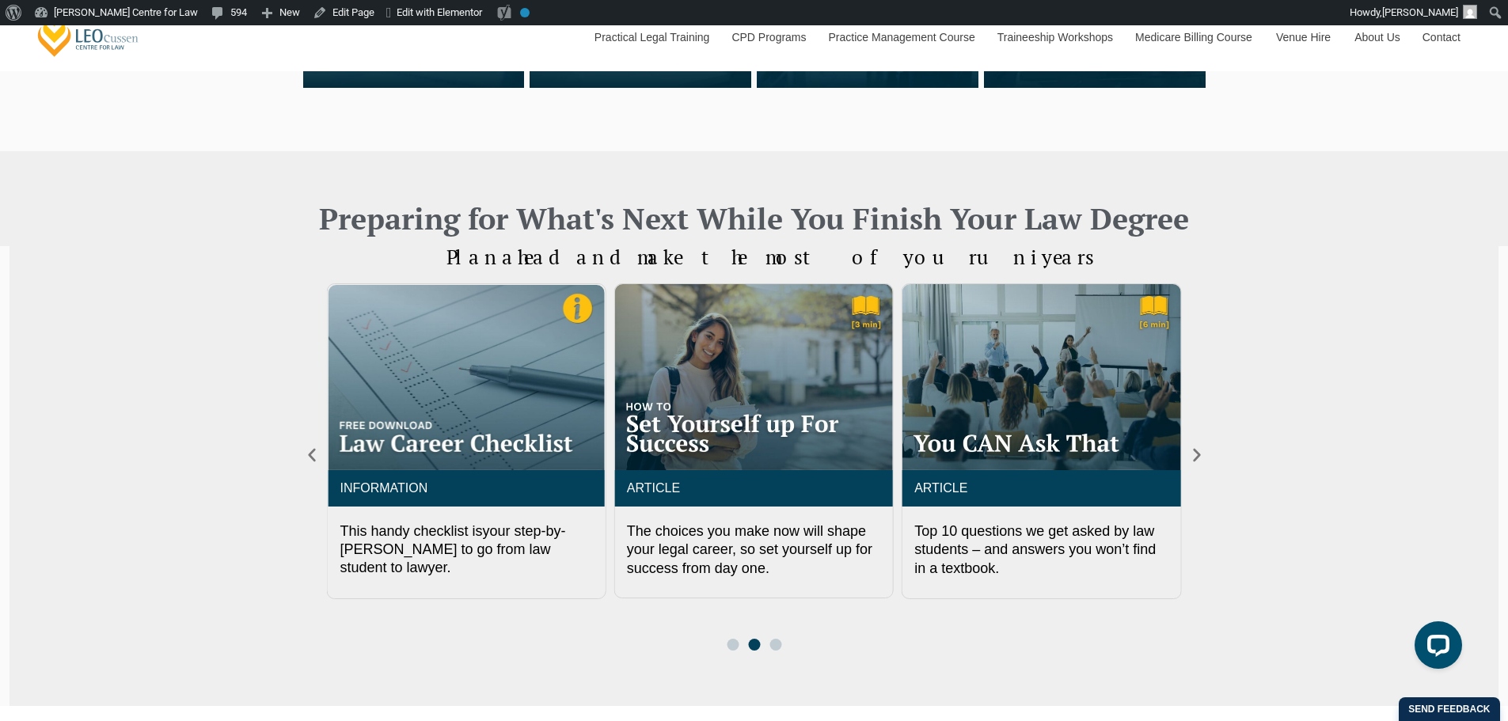
scroll to position [0, 0]
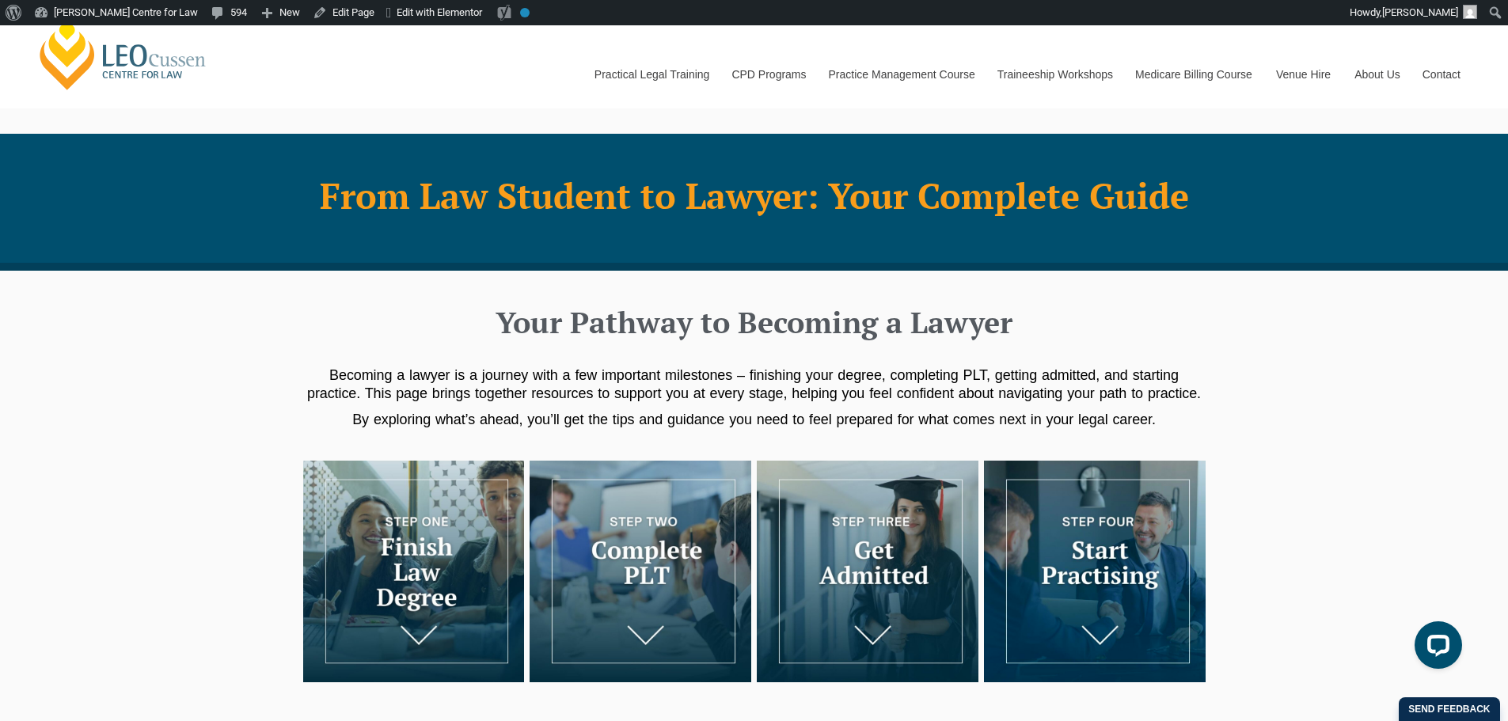
click at [1084, 553] on img at bounding box center [1095, 572] width 222 height 222
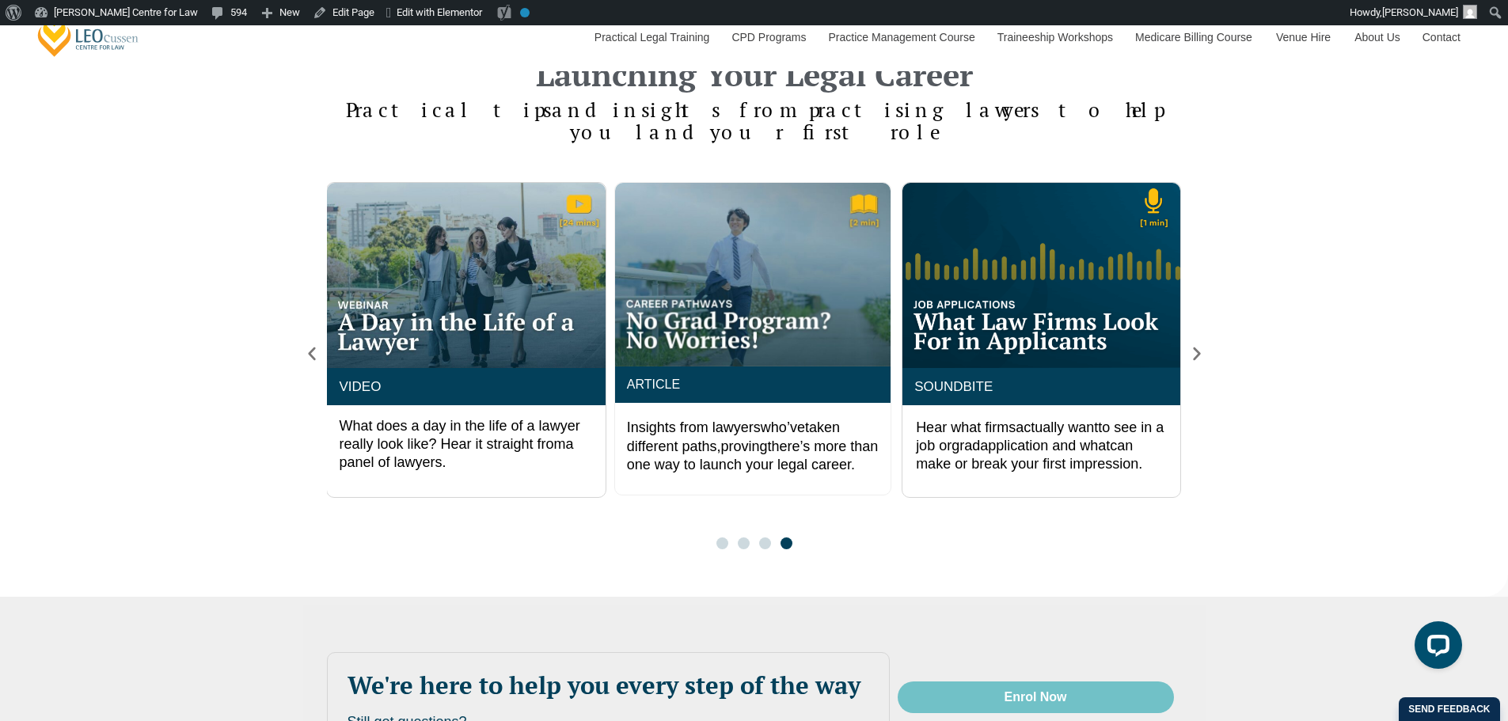
scroll to position [2893, 0]
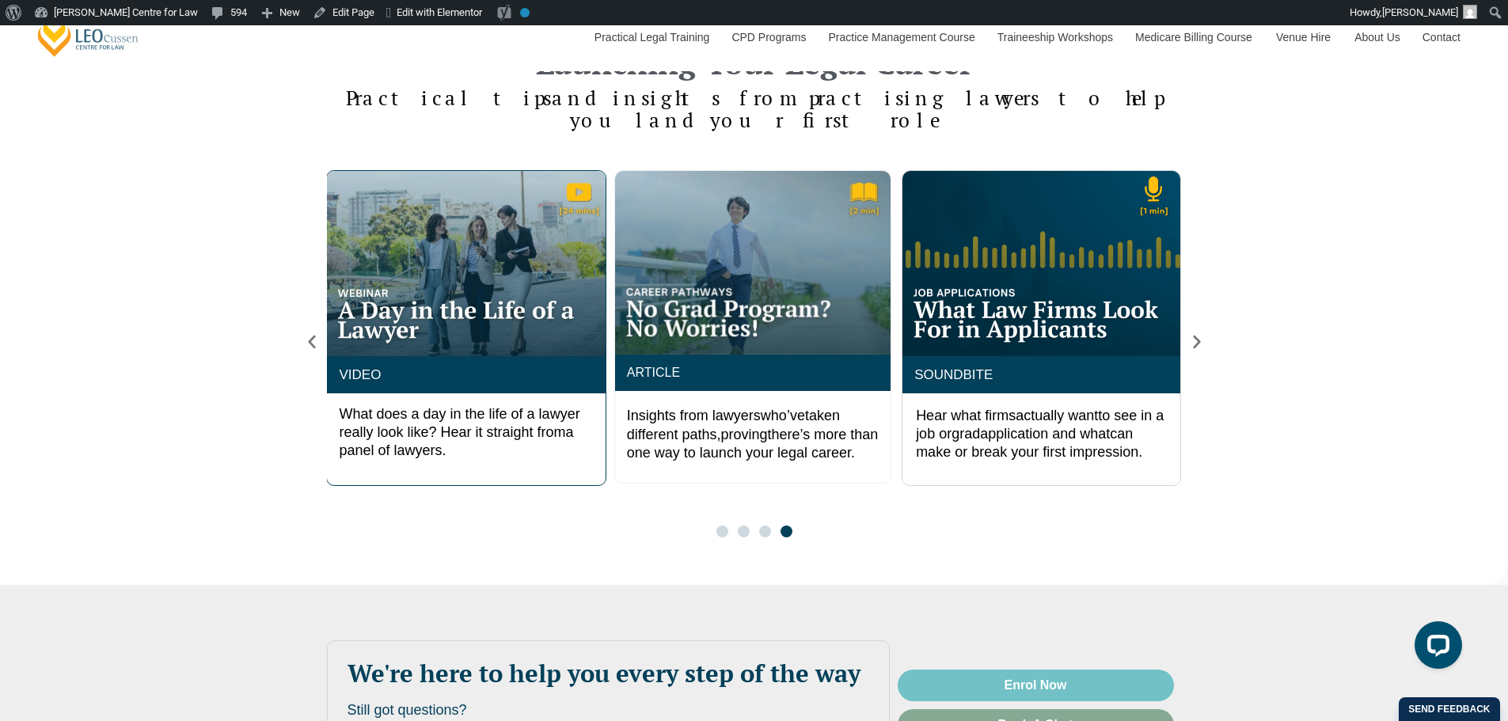
click at [453, 277] on div "4 / 4" at bounding box center [466, 263] width 278 height 184
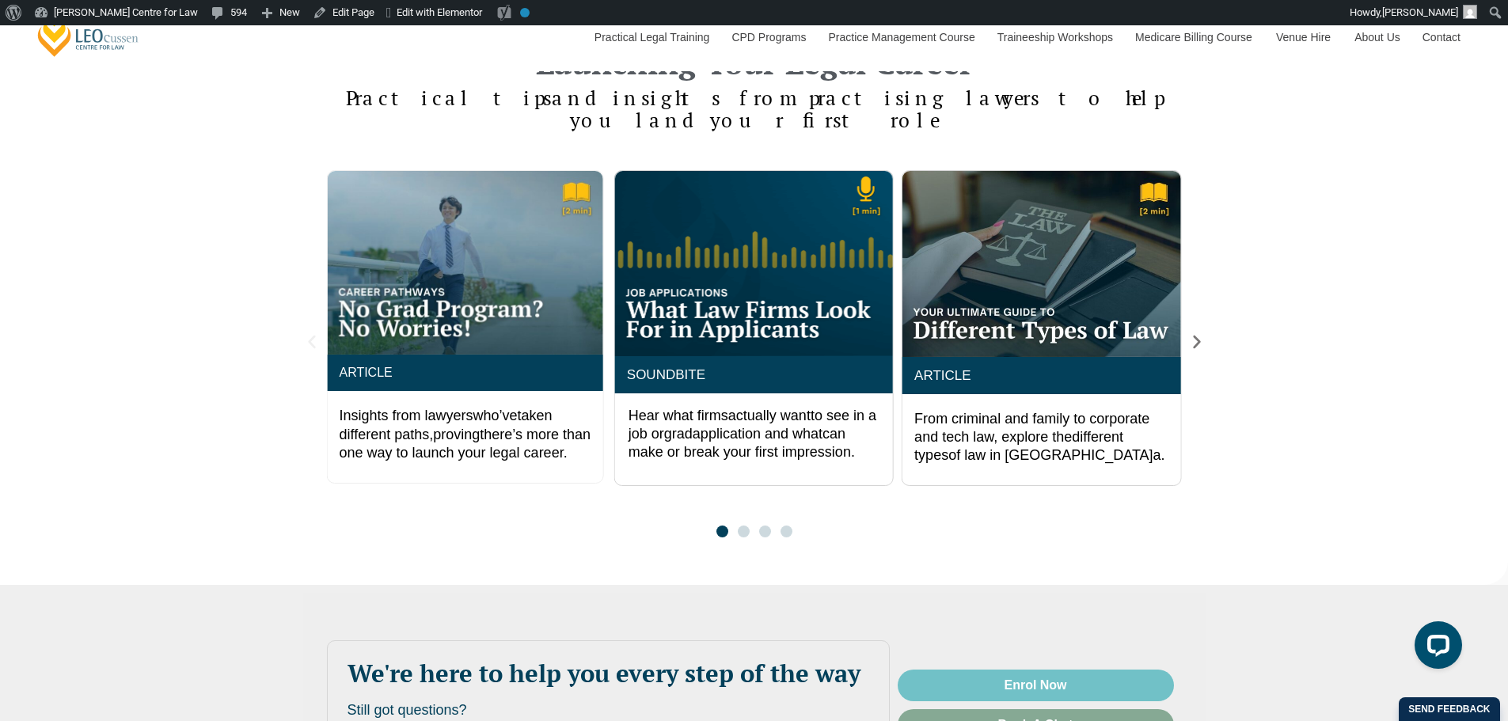
click at [312, 333] on icon "Previous slide" at bounding box center [311, 341] width 17 height 17
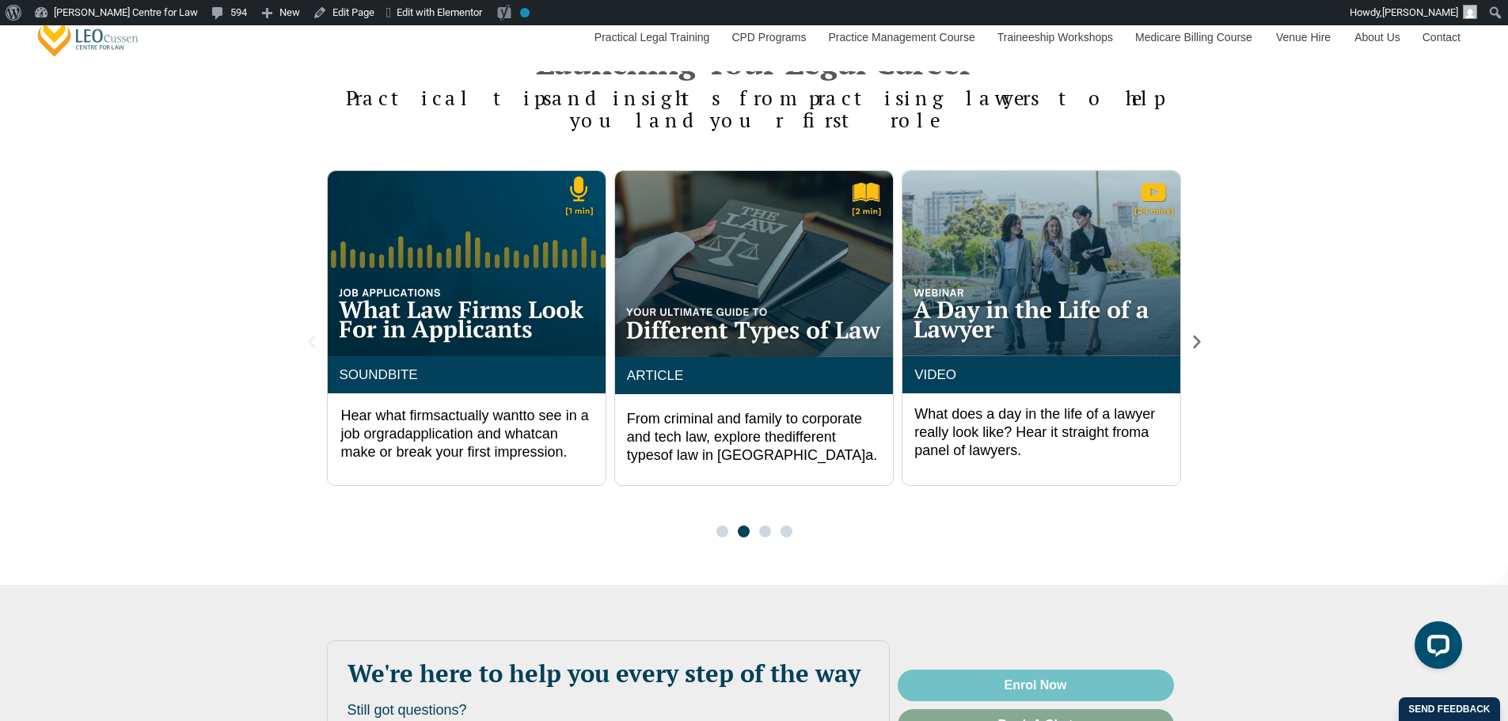
click at [312, 333] on icon "Previous slide" at bounding box center [311, 341] width 17 height 17
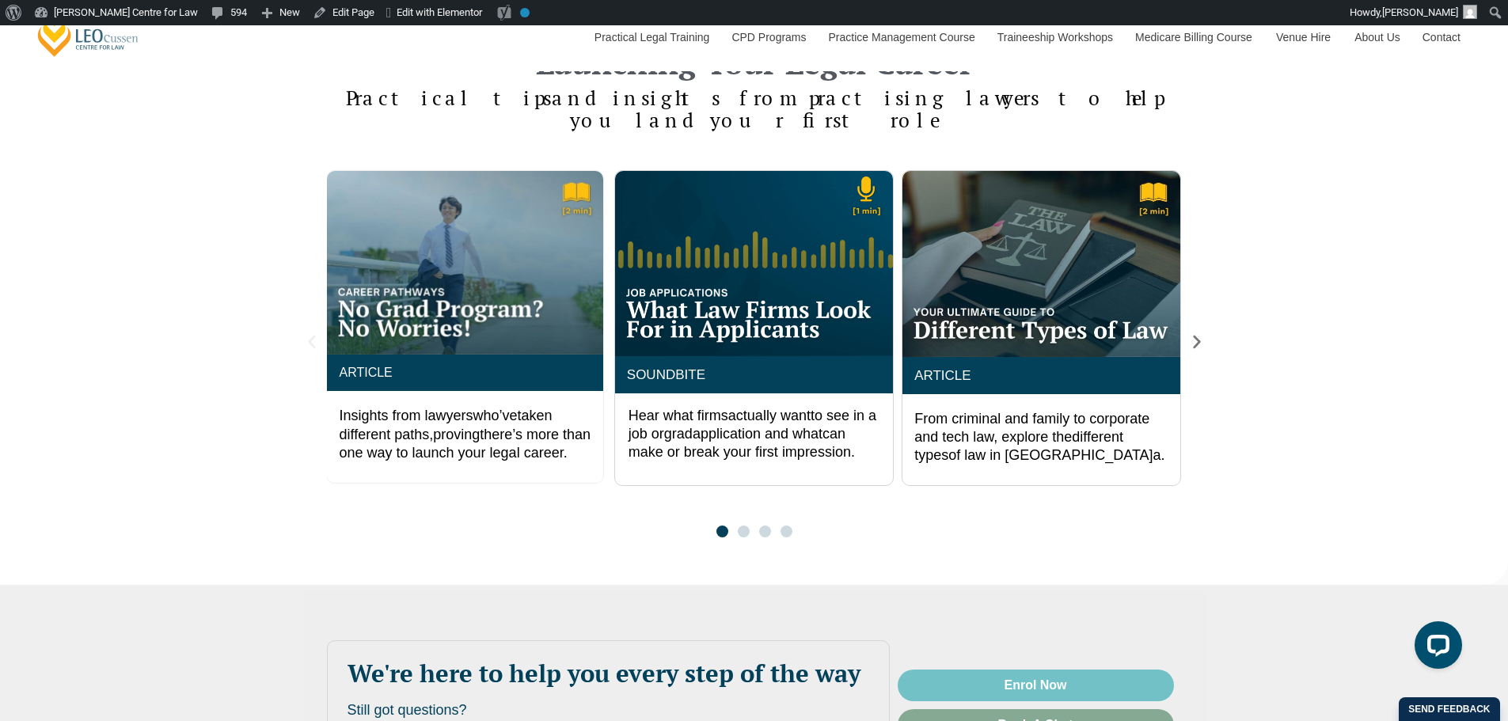
click at [312, 333] on icon "Previous slide" at bounding box center [311, 341] width 17 height 17
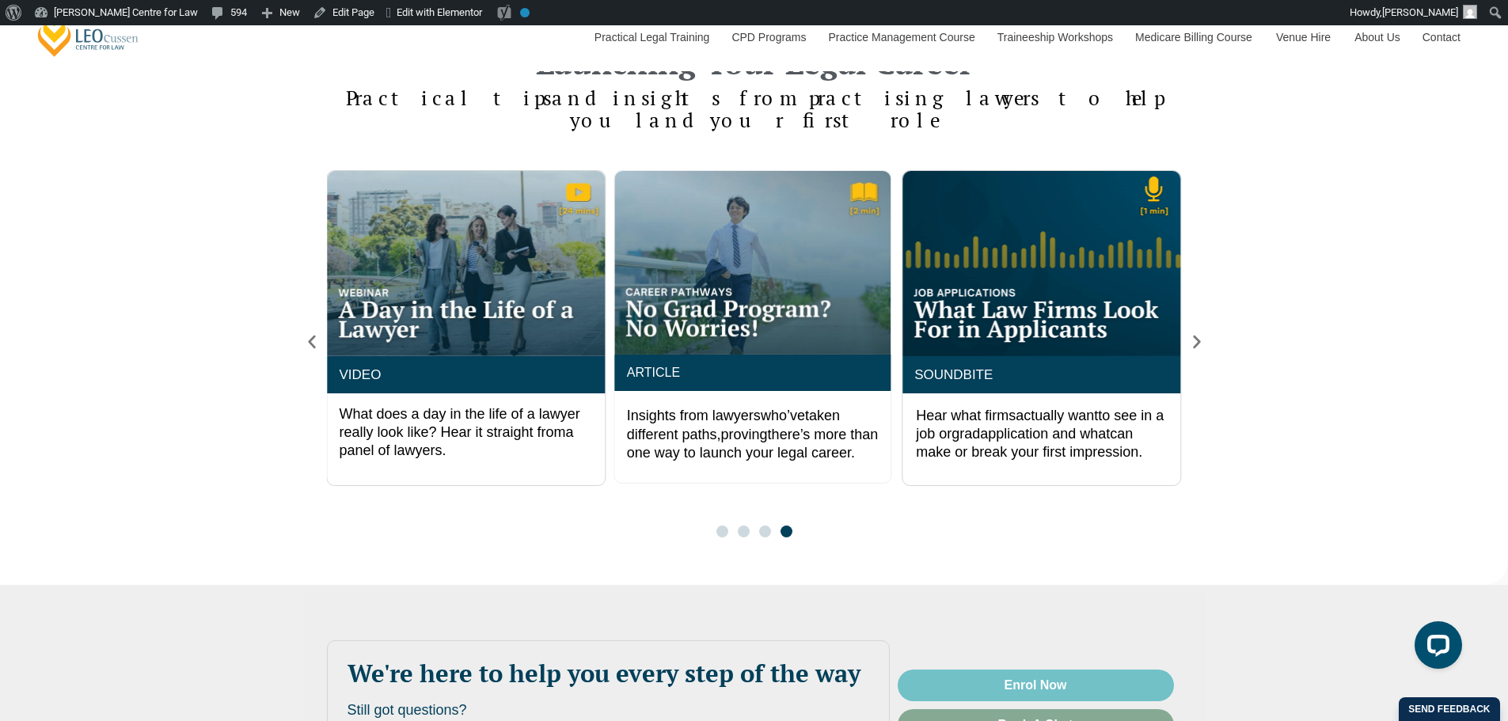
drag, startPoint x: 312, startPoint y: 309, endPoint x: 251, endPoint y: 306, distance: 61.0
click at [249, 302] on div "SOUNDBITE Hear what firms actually want to see in a job or grad application and…" at bounding box center [754, 369] width 1508 height 431
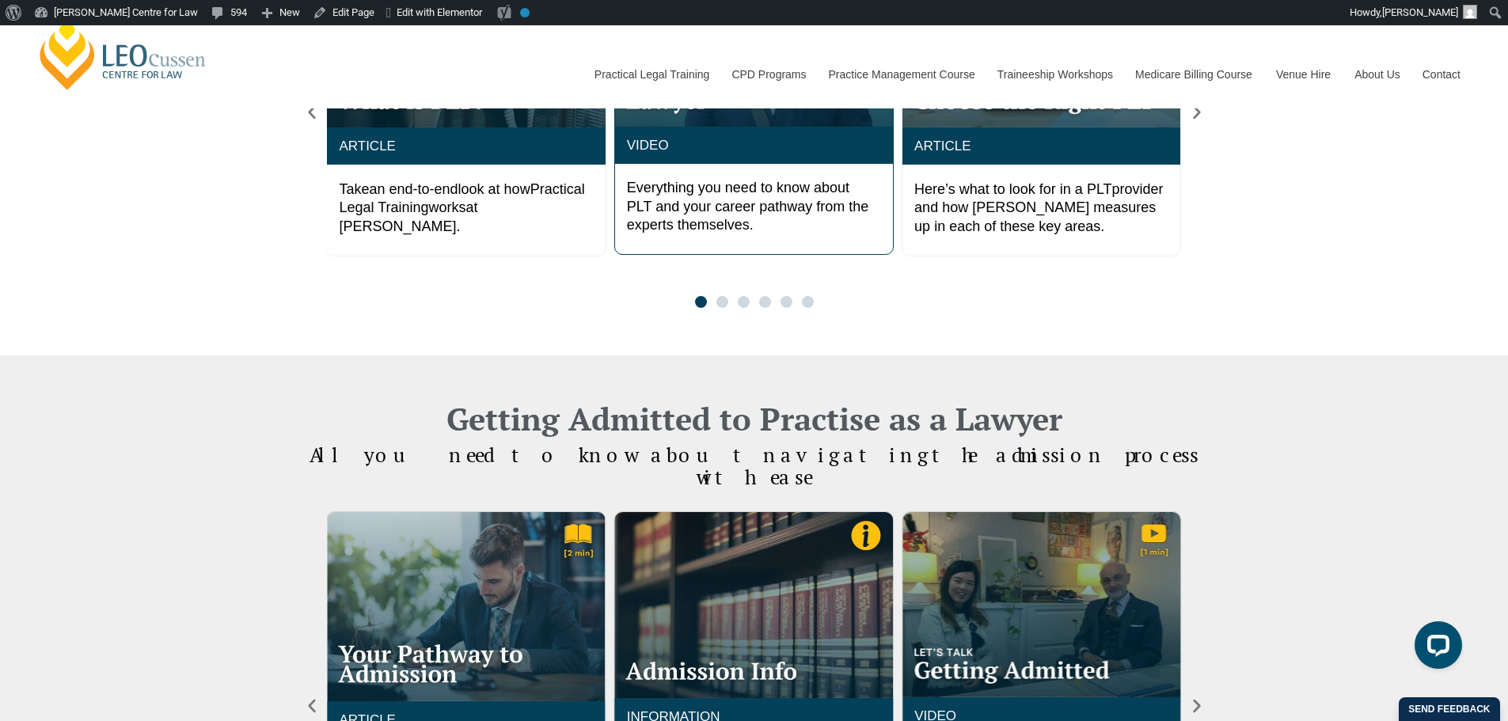
scroll to position [1310, 0]
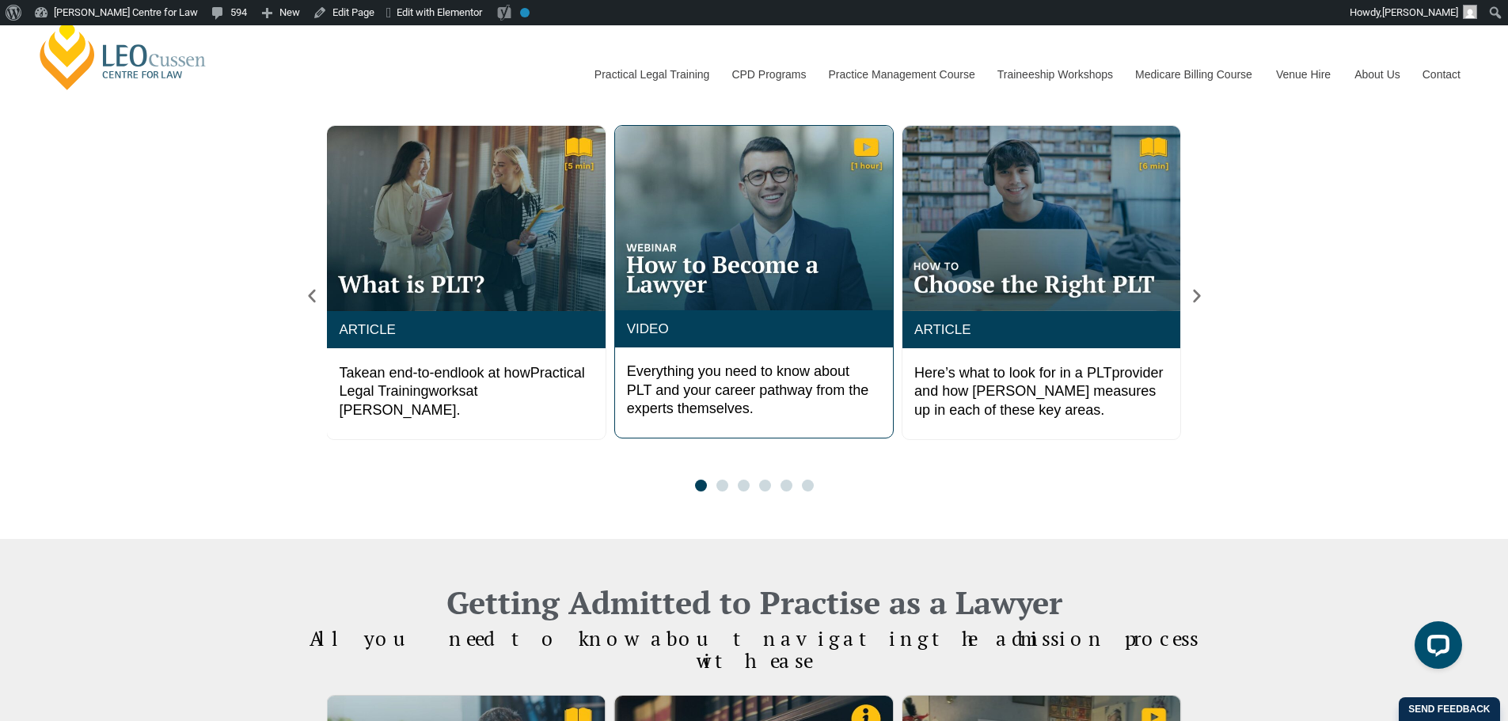
click at [775, 238] on div "2 / 6" at bounding box center [754, 218] width 278 height 184
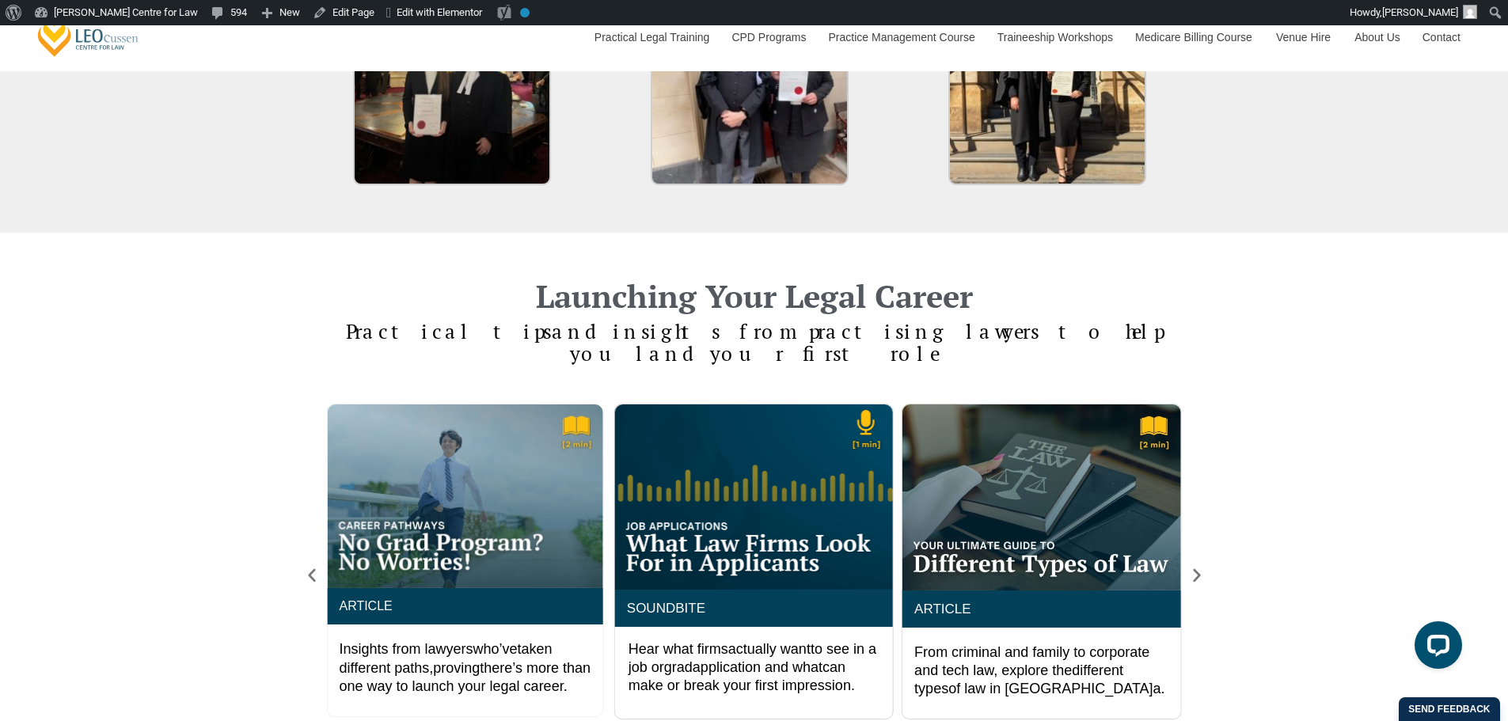
scroll to position [2630, 0]
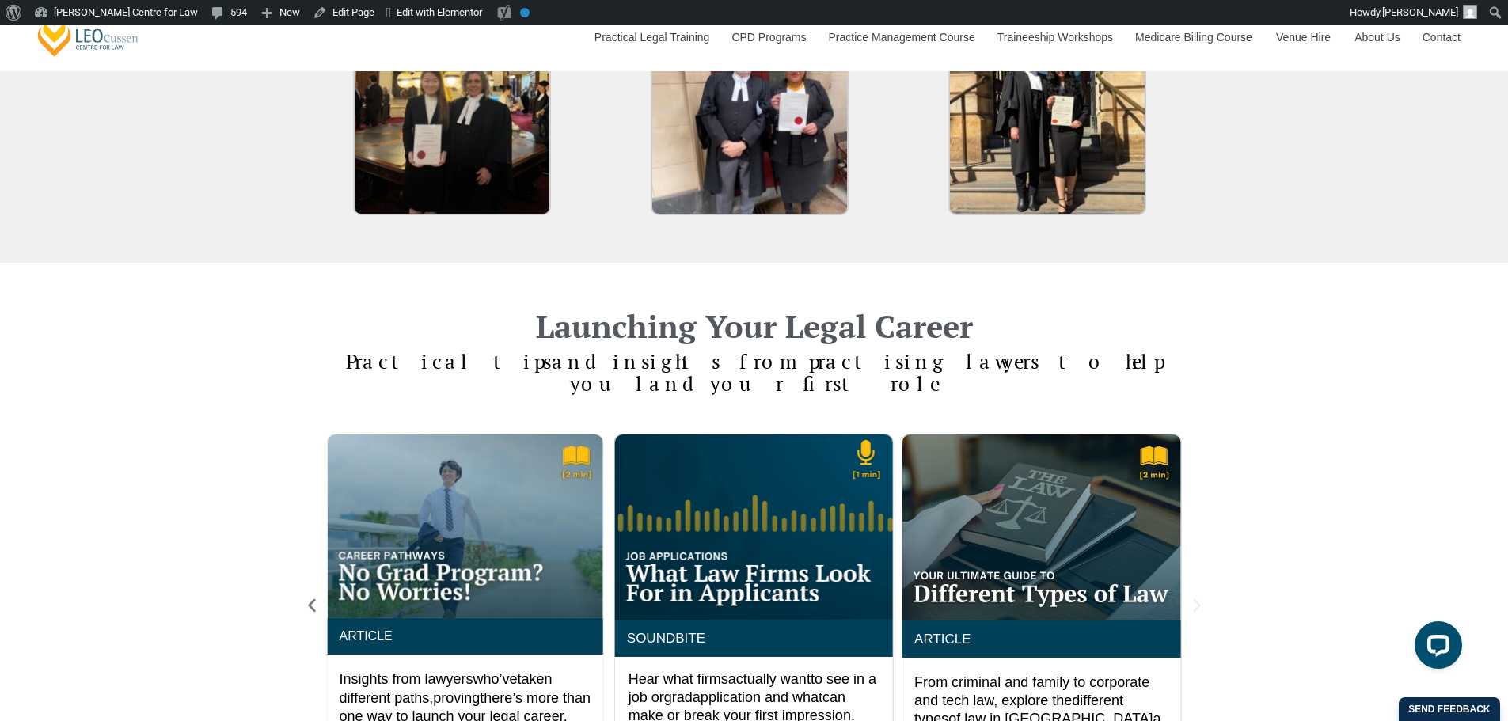
click at [1197, 597] on icon "Next slide" at bounding box center [1196, 605] width 17 height 17
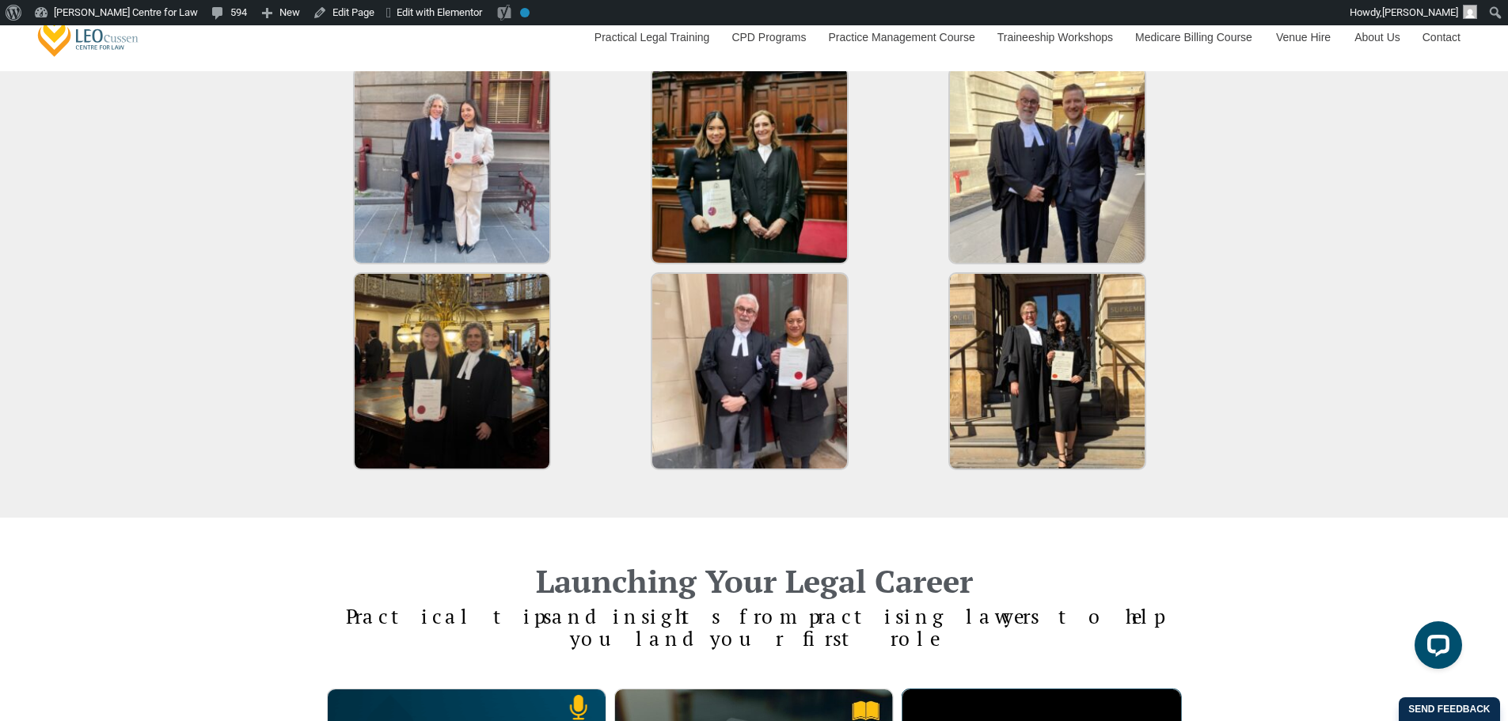
scroll to position [2903, 0]
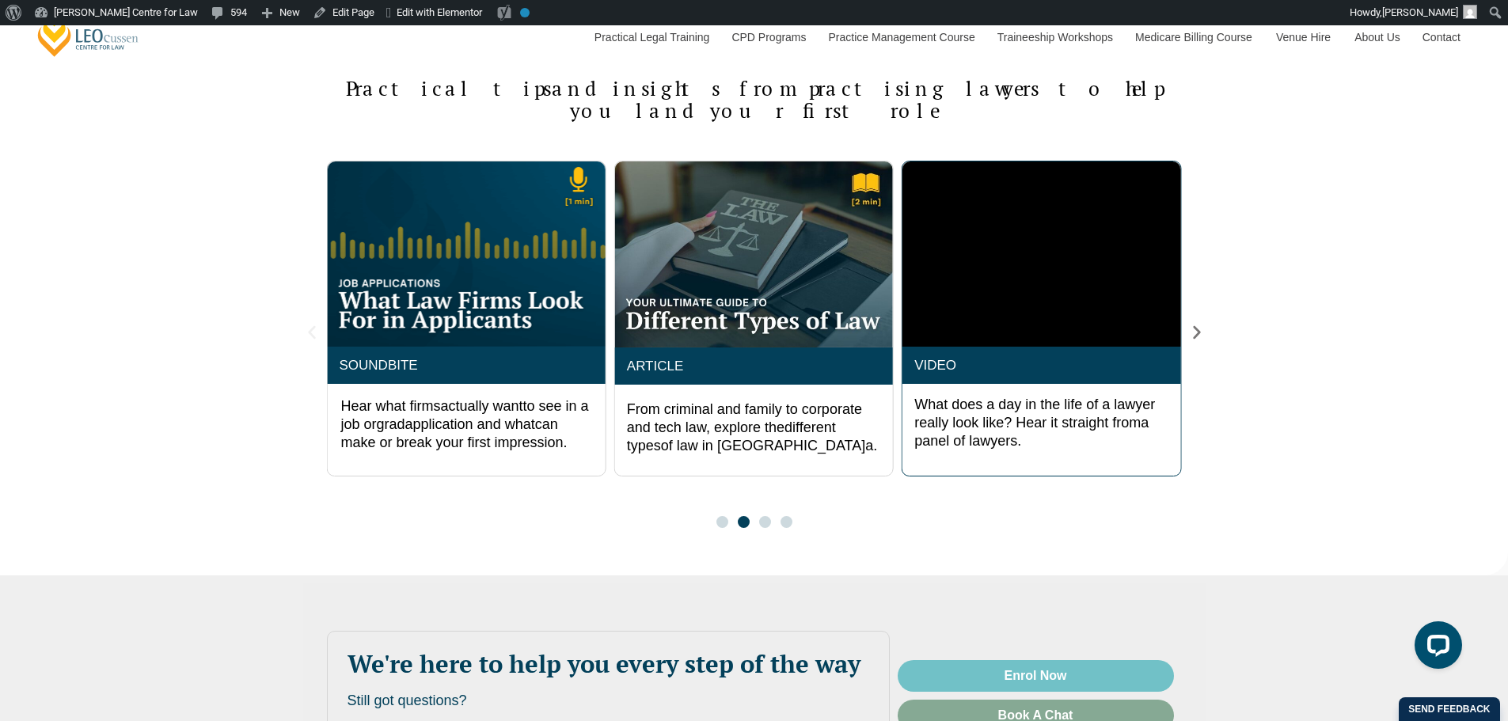
click at [308, 324] on icon "Previous slide" at bounding box center [311, 332] width 17 height 17
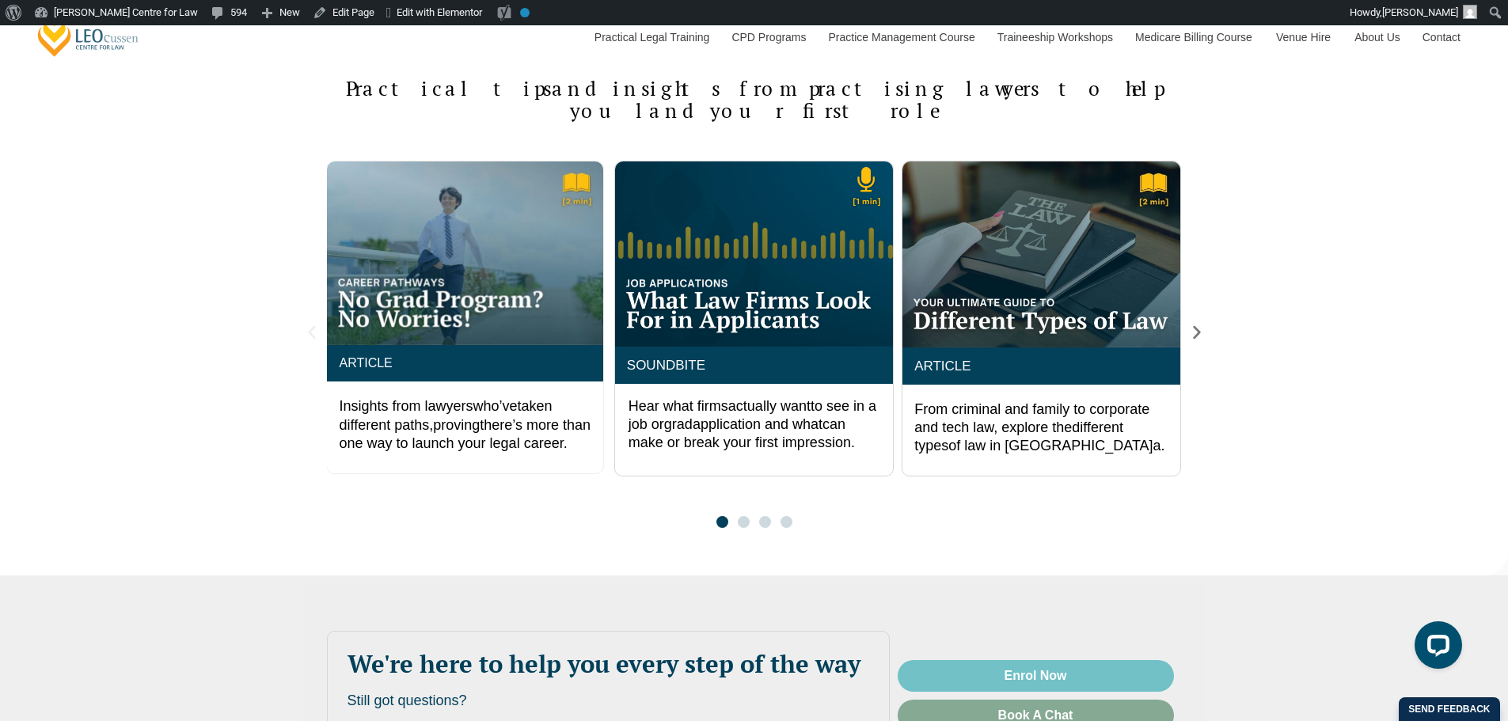
click at [308, 324] on icon "Previous slide" at bounding box center [311, 332] width 17 height 17
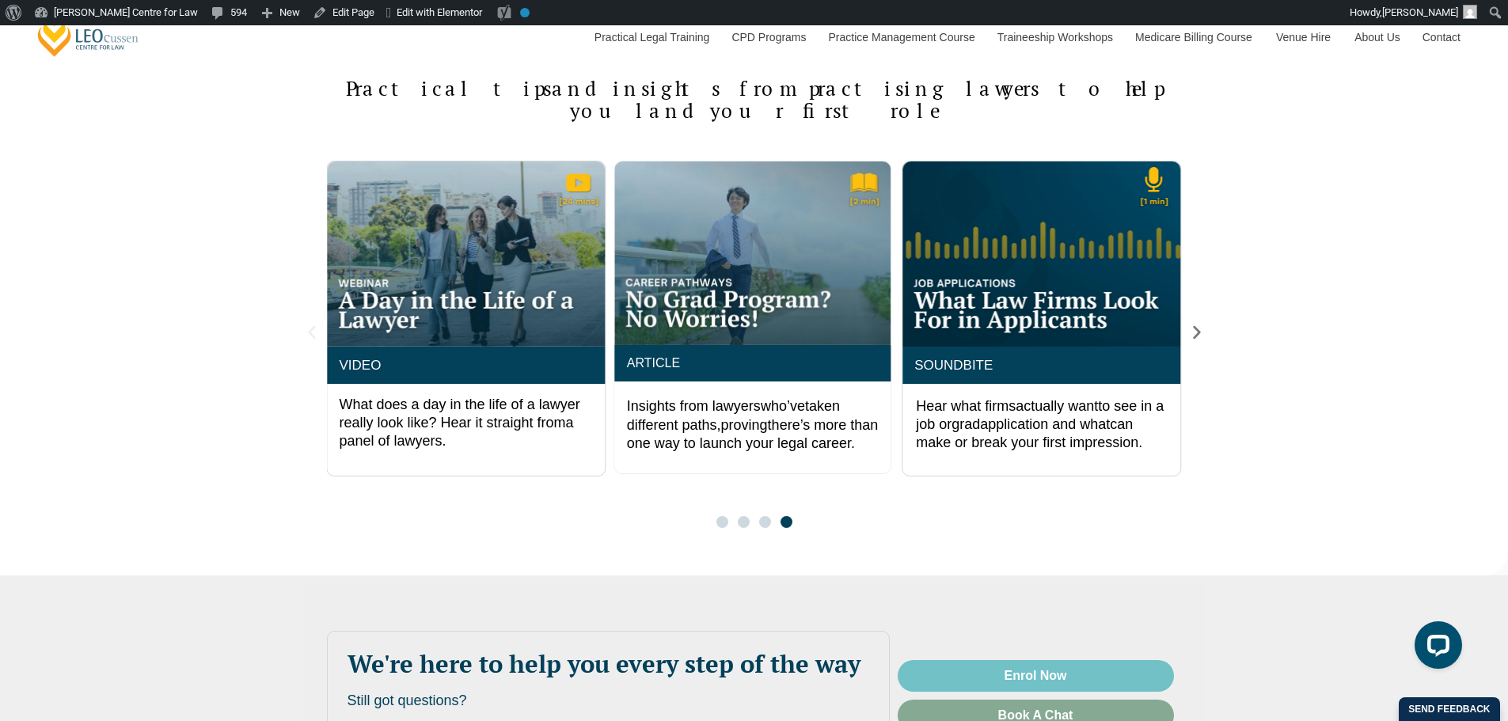
click at [308, 324] on icon "Previous slide" at bounding box center [311, 332] width 17 height 17
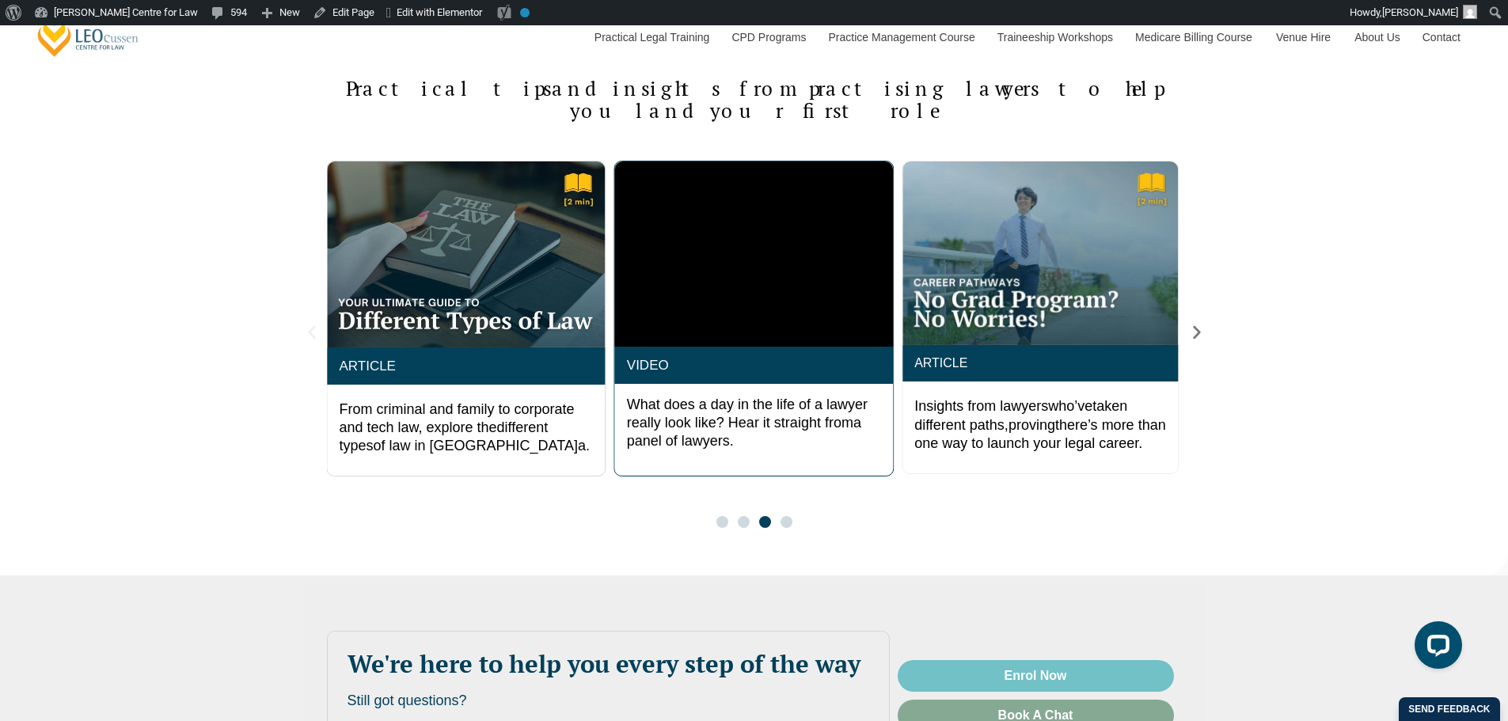
click at [308, 324] on icon "Previous slide" at bounding box center [311, 332] width 17 height 17
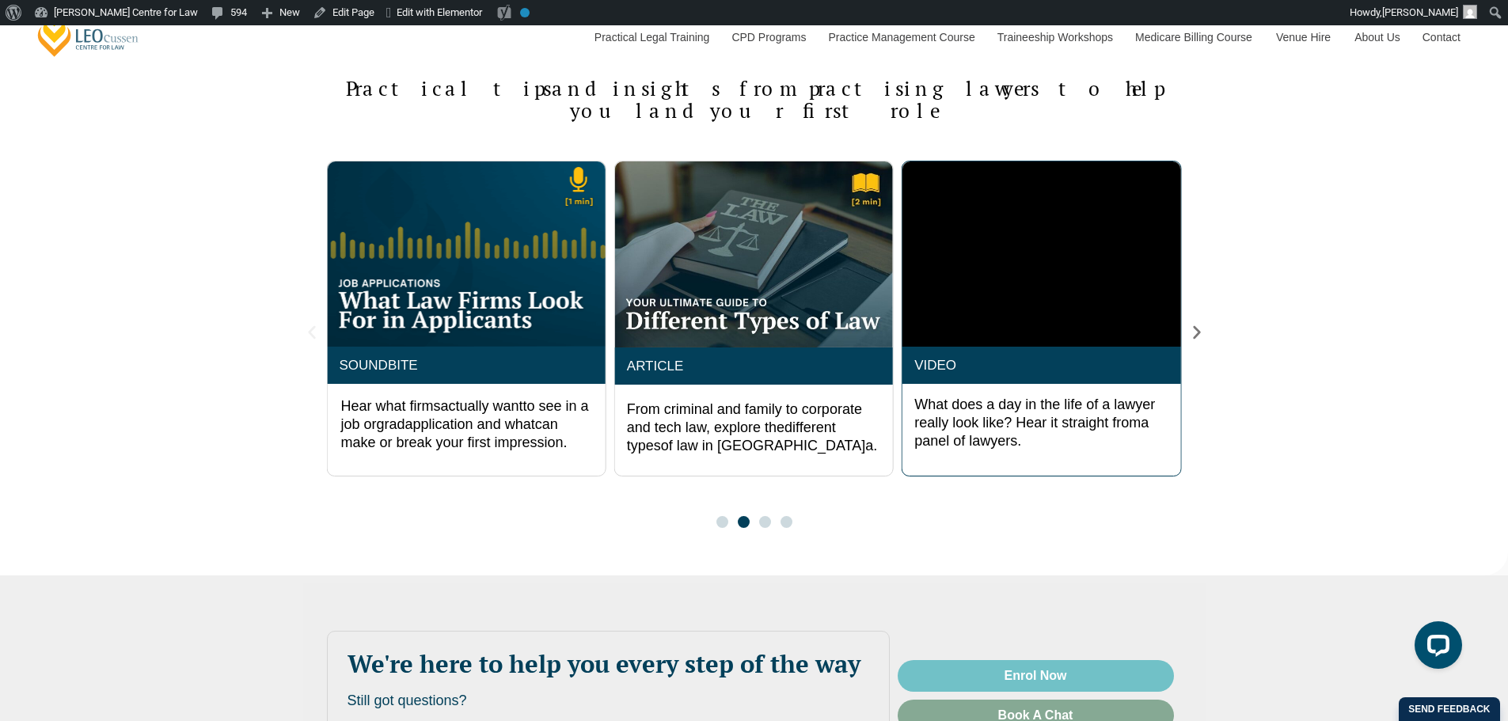
click at [308, 324] on icon "Previous slide" at bounding box center [311, 332] width 17 height 17
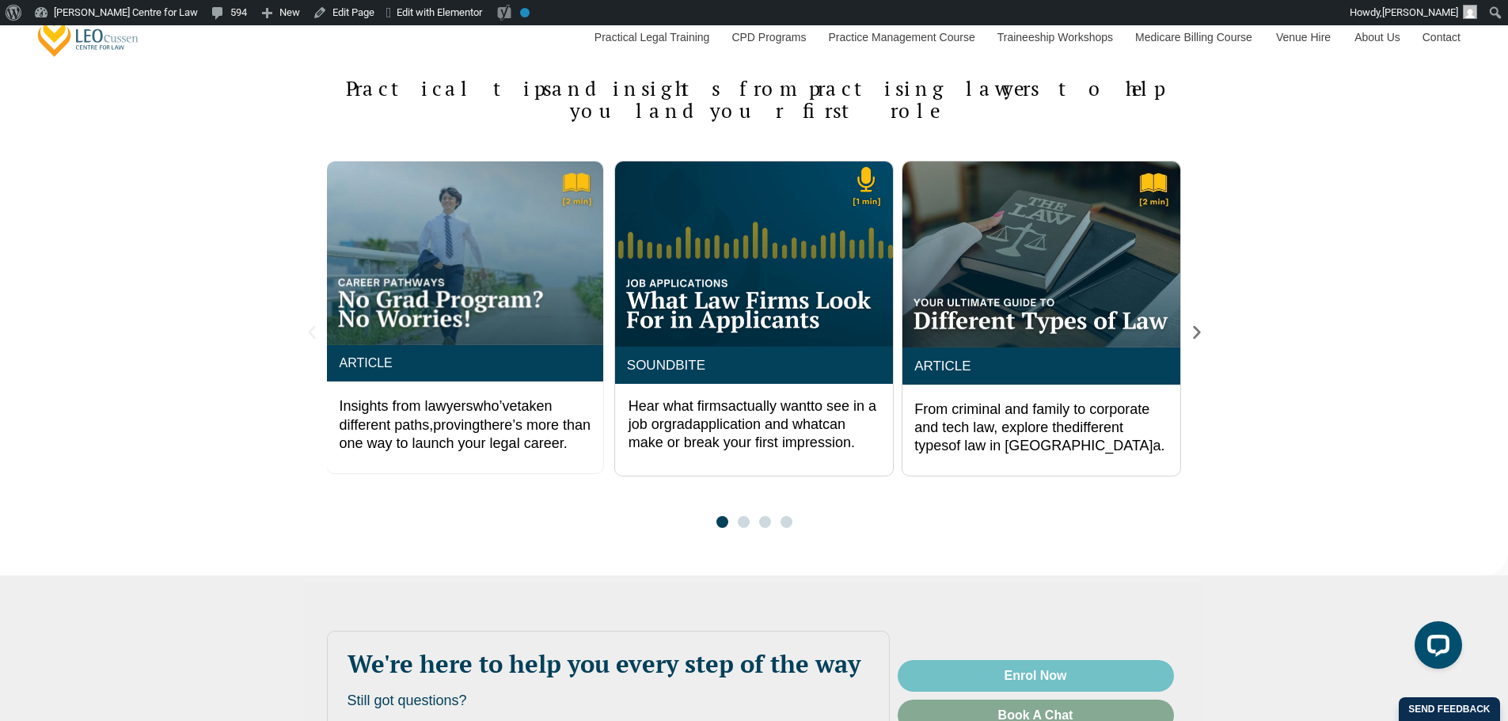
click at [308, 324] on icon "Previous slide" at bounding box center [311, 332] width 17 height 17
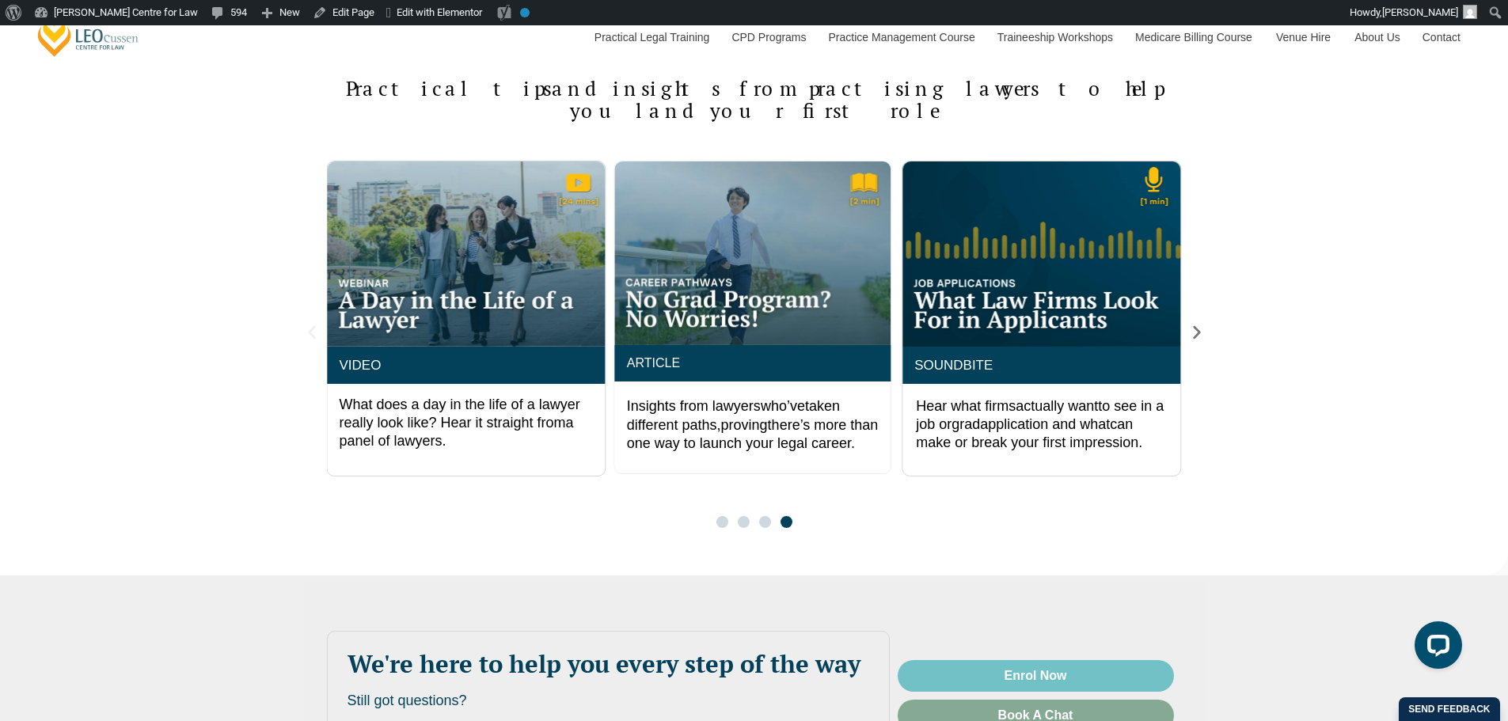
click at [308, 324] on icon "Previous slide" at bounding box center [311, 332] width 17 height 17
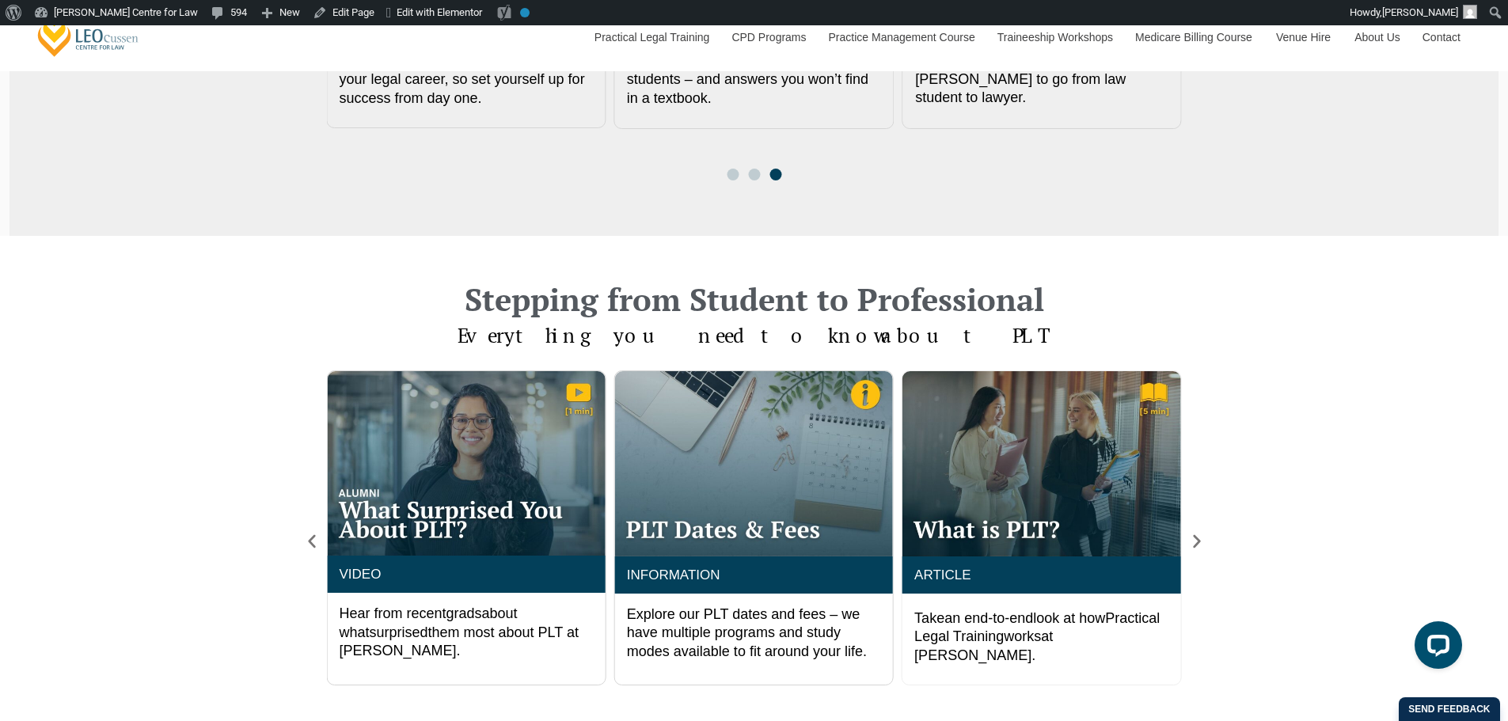
scroll to position [1320, 0]
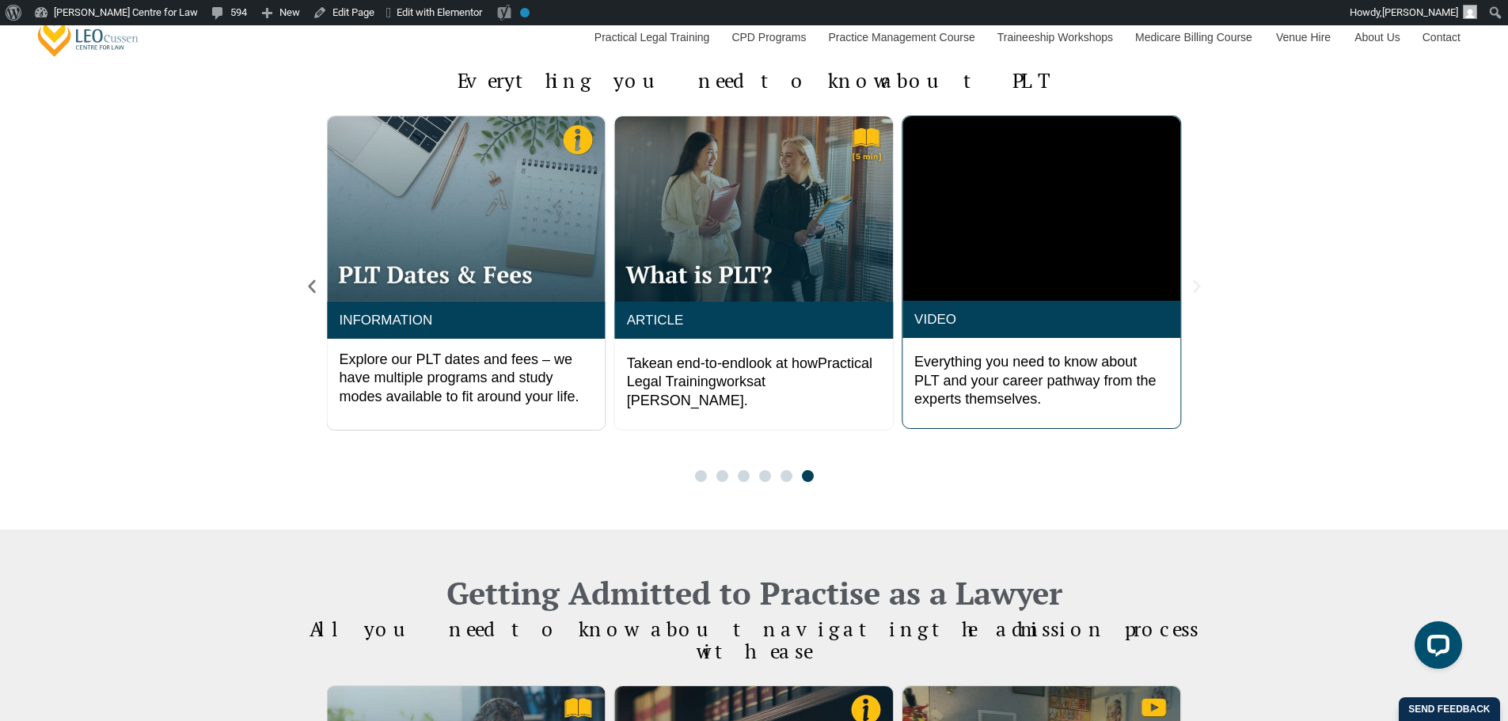
click at [1199, 281] on icon "Next slide" at bounding box center [1196, 286] width 17 height 17
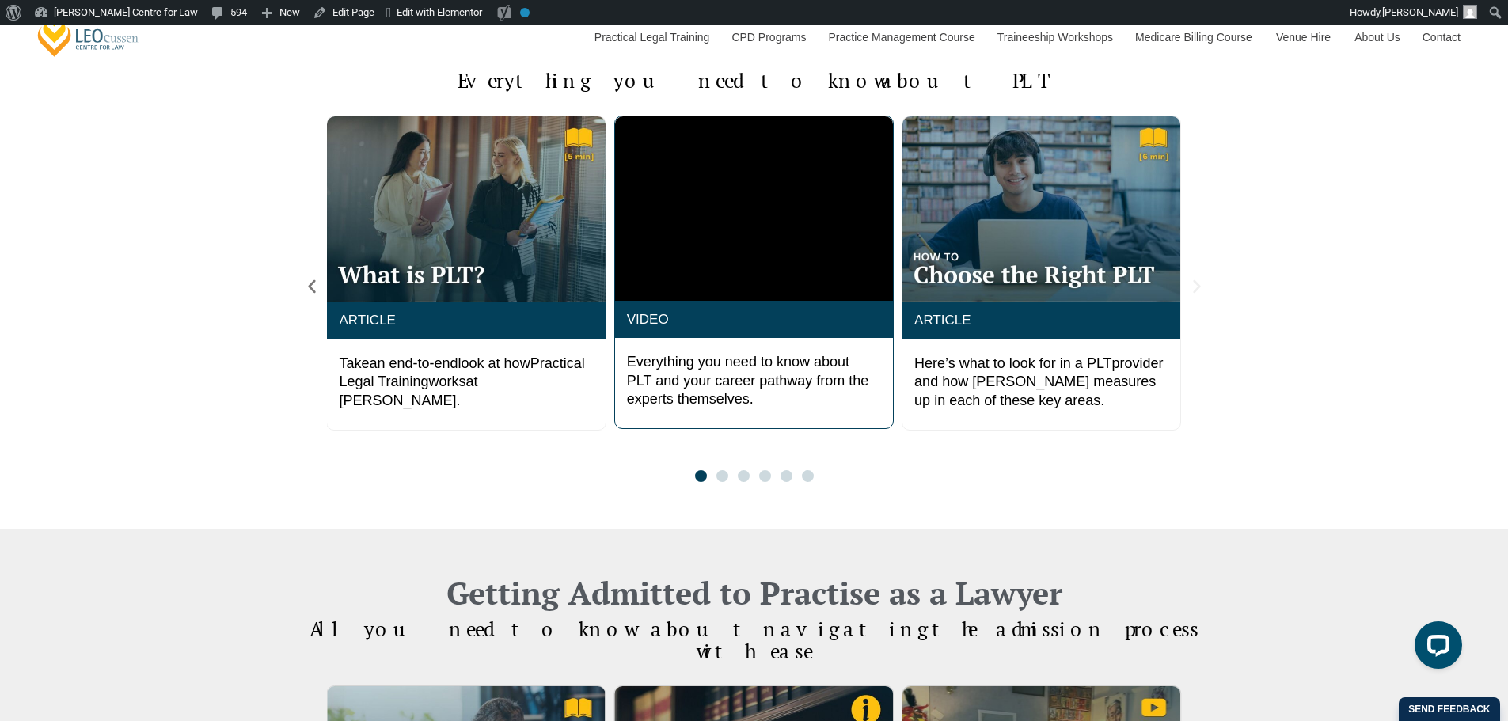
click at [1199, 281] on icon "Next slide" at bounding box center [1196, 286] width 17 height 17
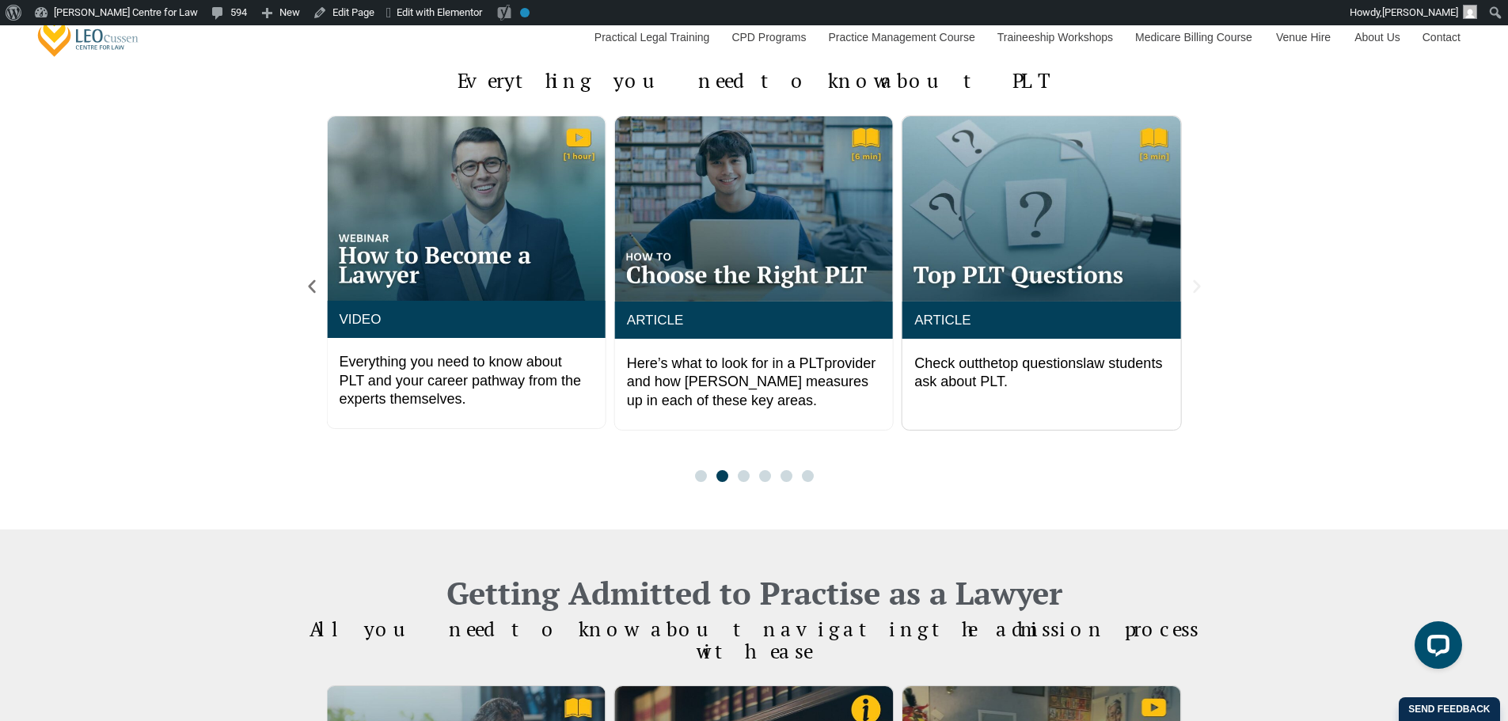
click at [1199, 281] on icon "Next slide" at bounding box center [1196, 286] width 17 height 17
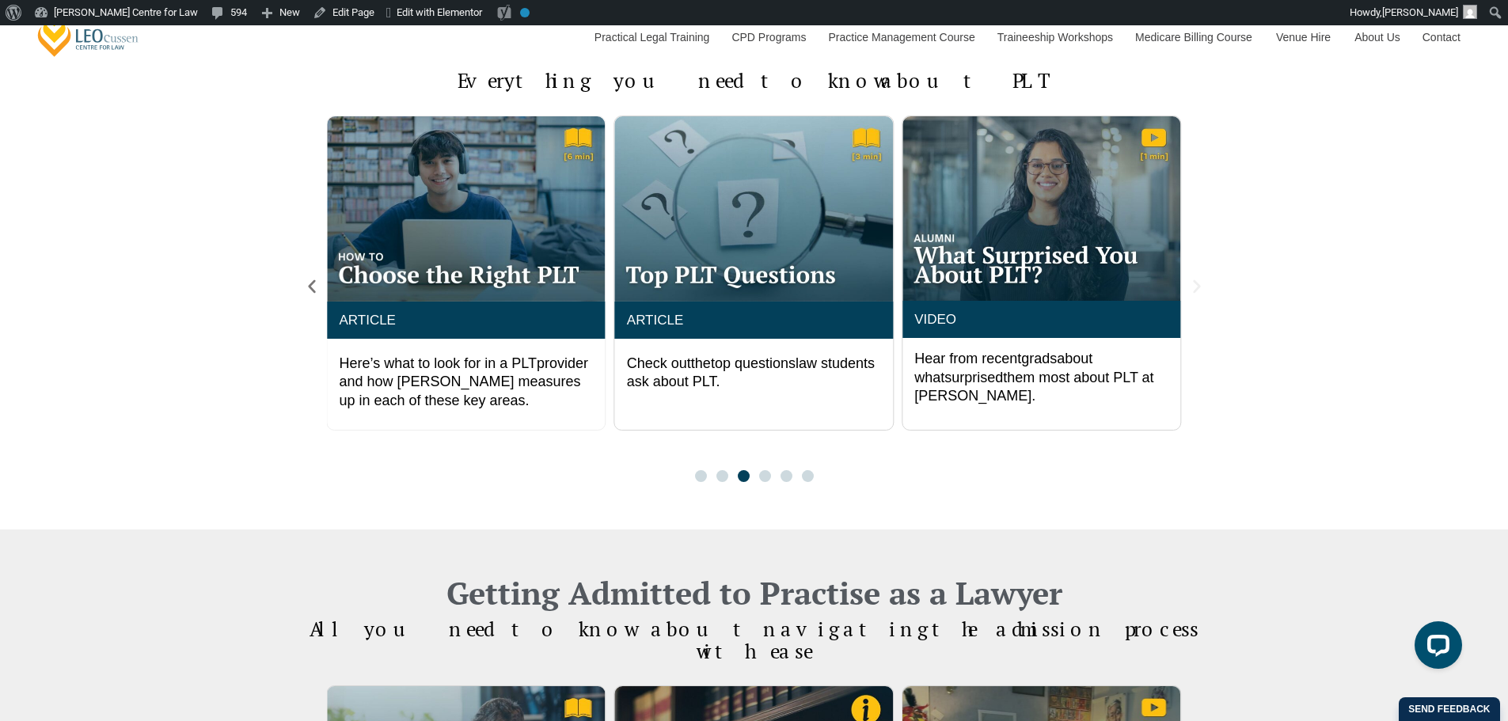
click at [1199, 281] on icon "Next slide" at bounding box center [1196, 286] width 17 height 17
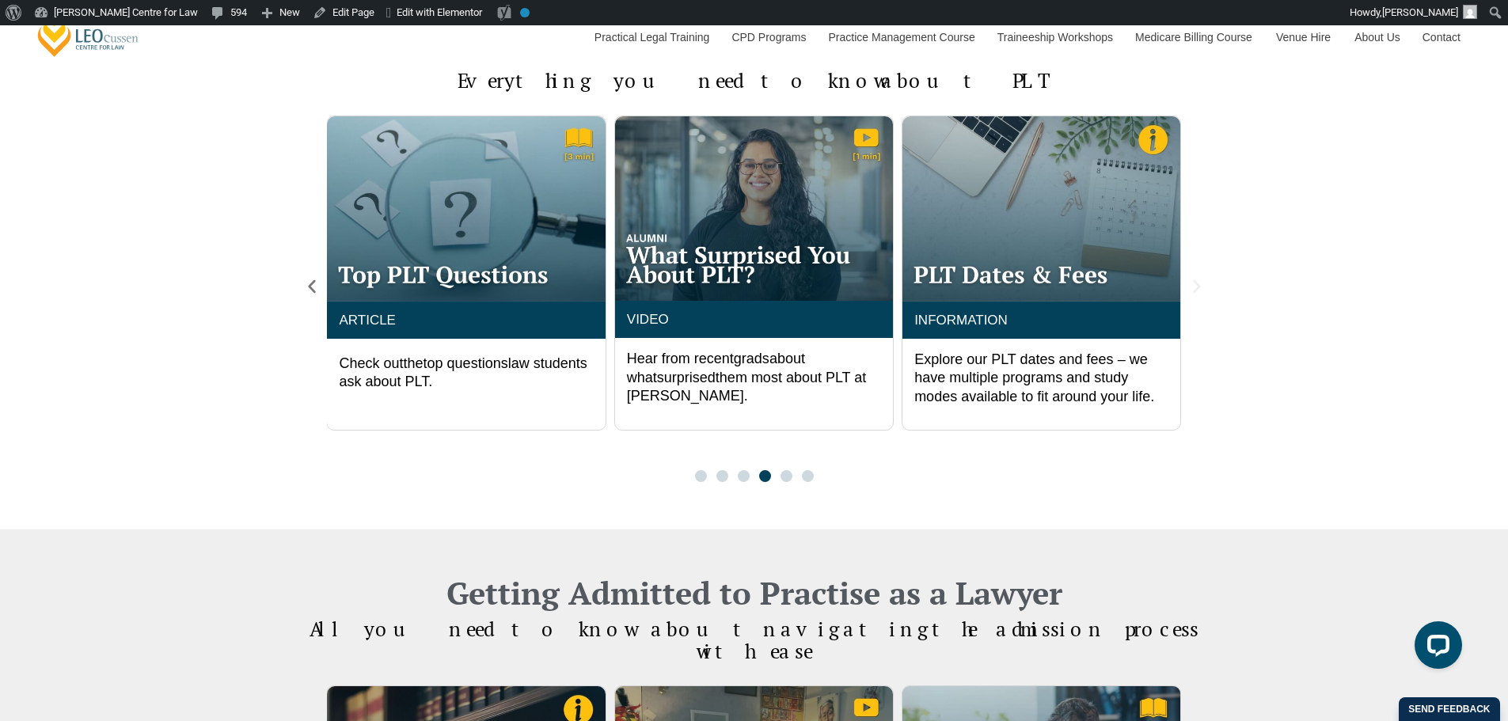
click at [1199, 281] on icon "Next slide" at bounding box center [1196, 286] width 17 height 17
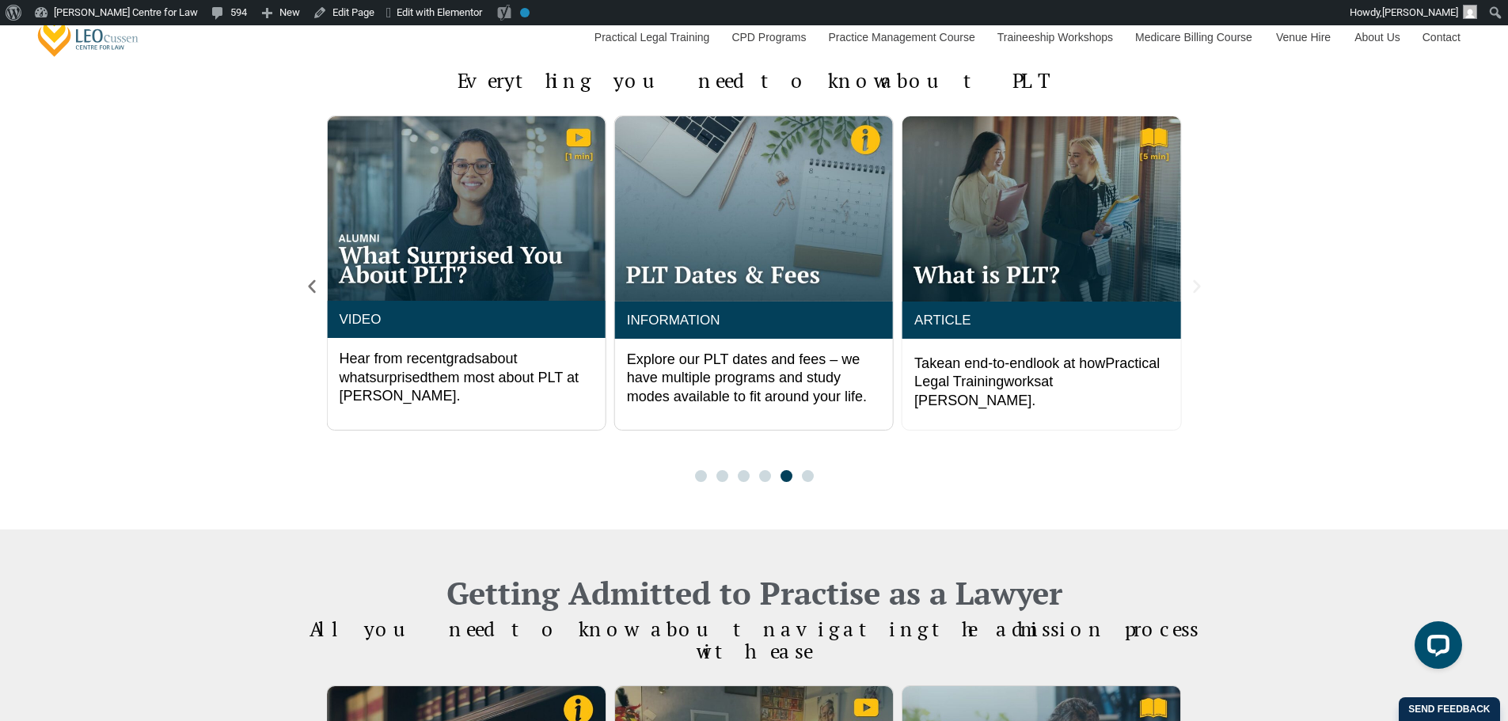
click at [1199, 281] on icon "Next slide" at bounding box center [1196, 286] width 17 height 17
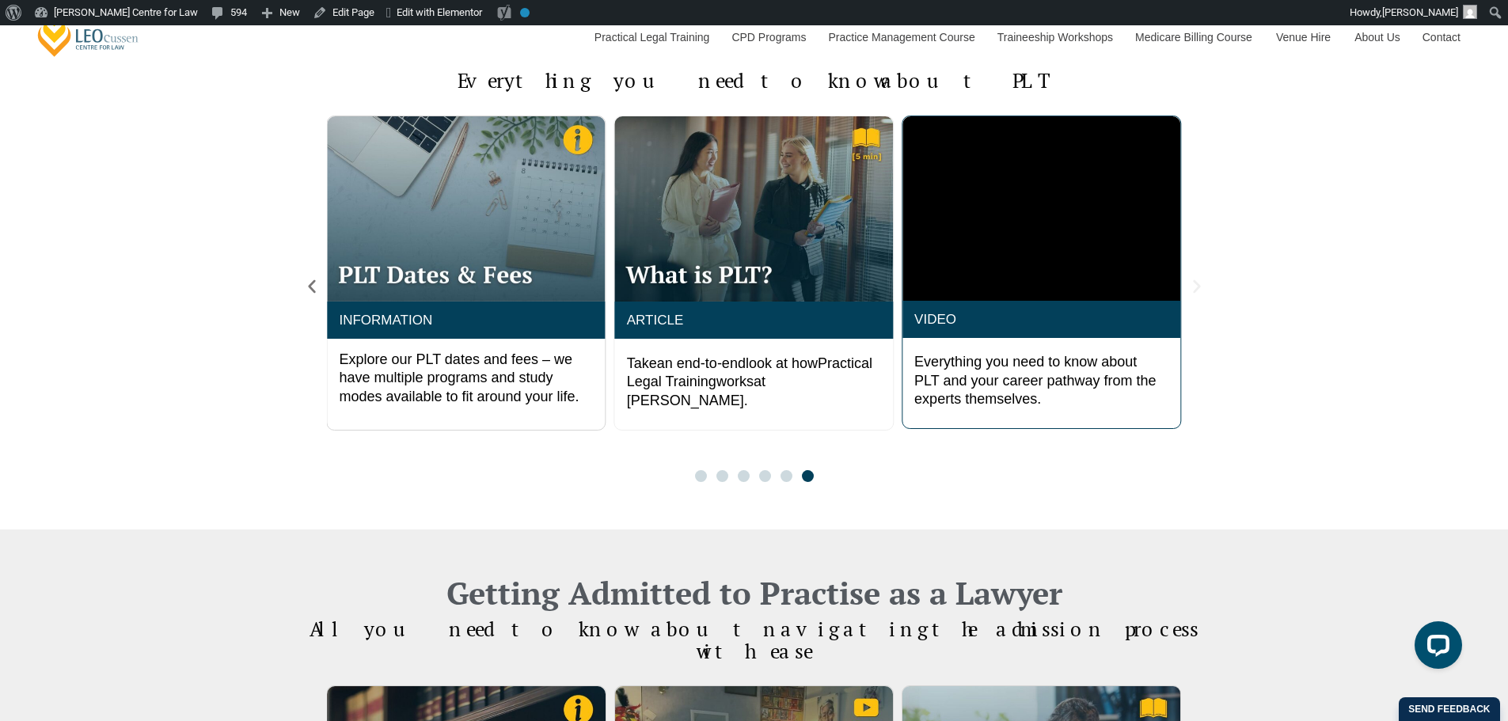
click at [1199, 281] on icon "Next slide" at bounding box center [1196, 286] width 17 height 17
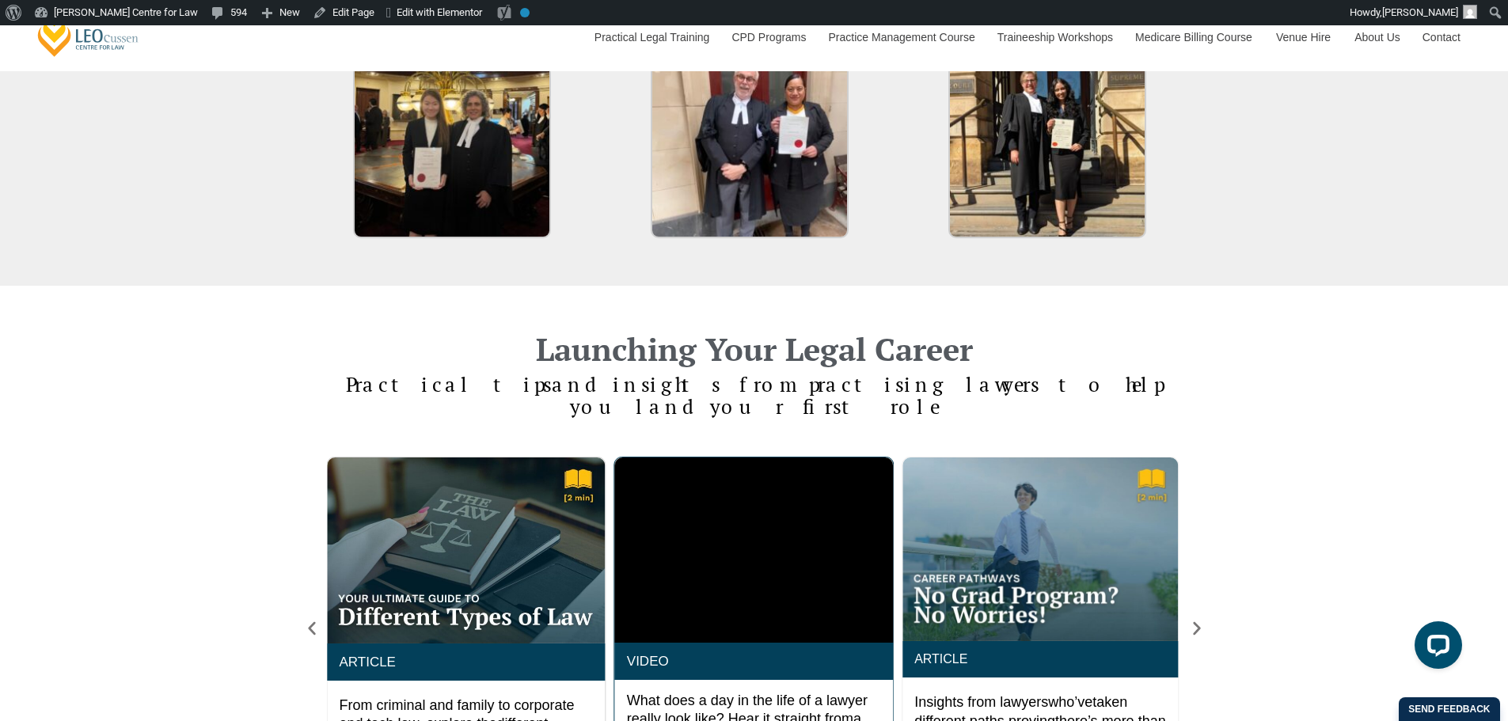
scroll to position [2639, 0]
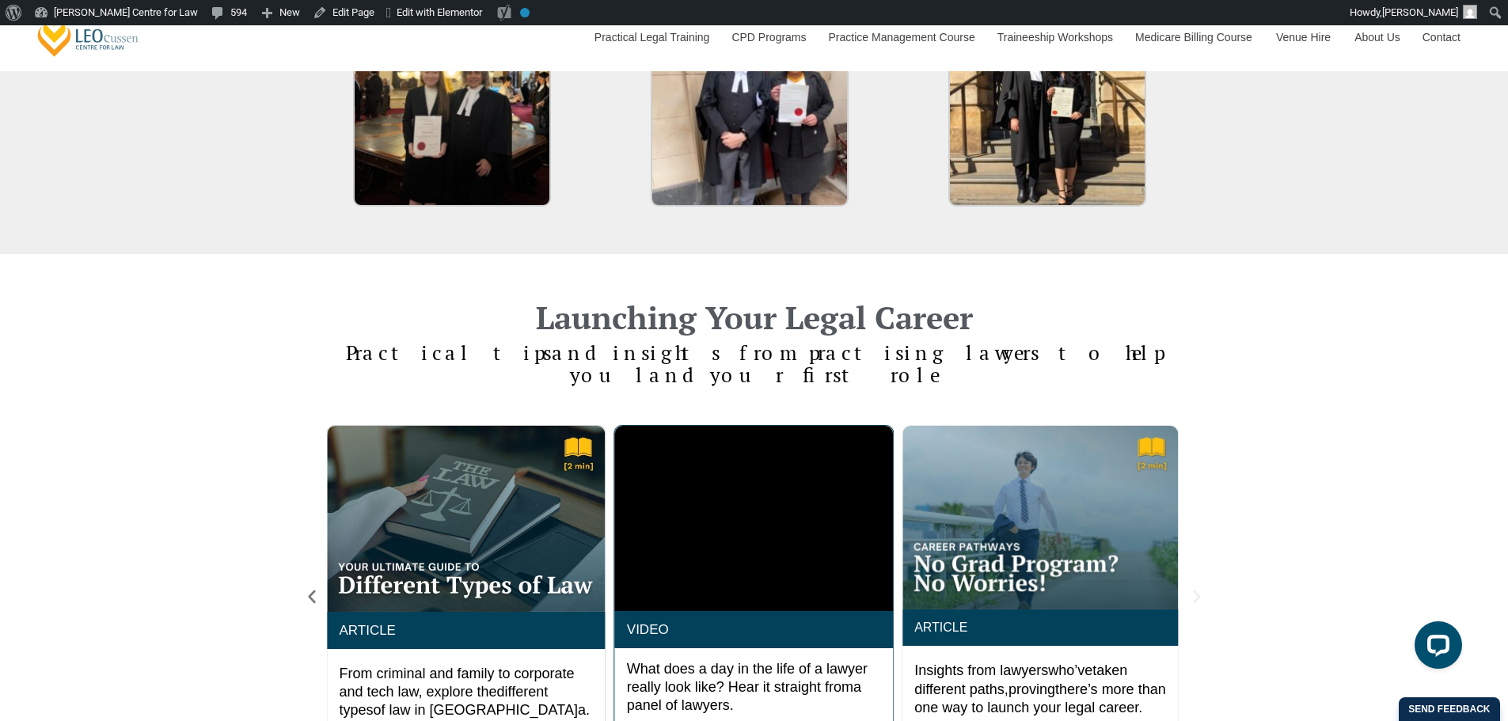
click at [1189, 588] on icon "Next slide" at bounding box center [1196, 596] width 17 height 17
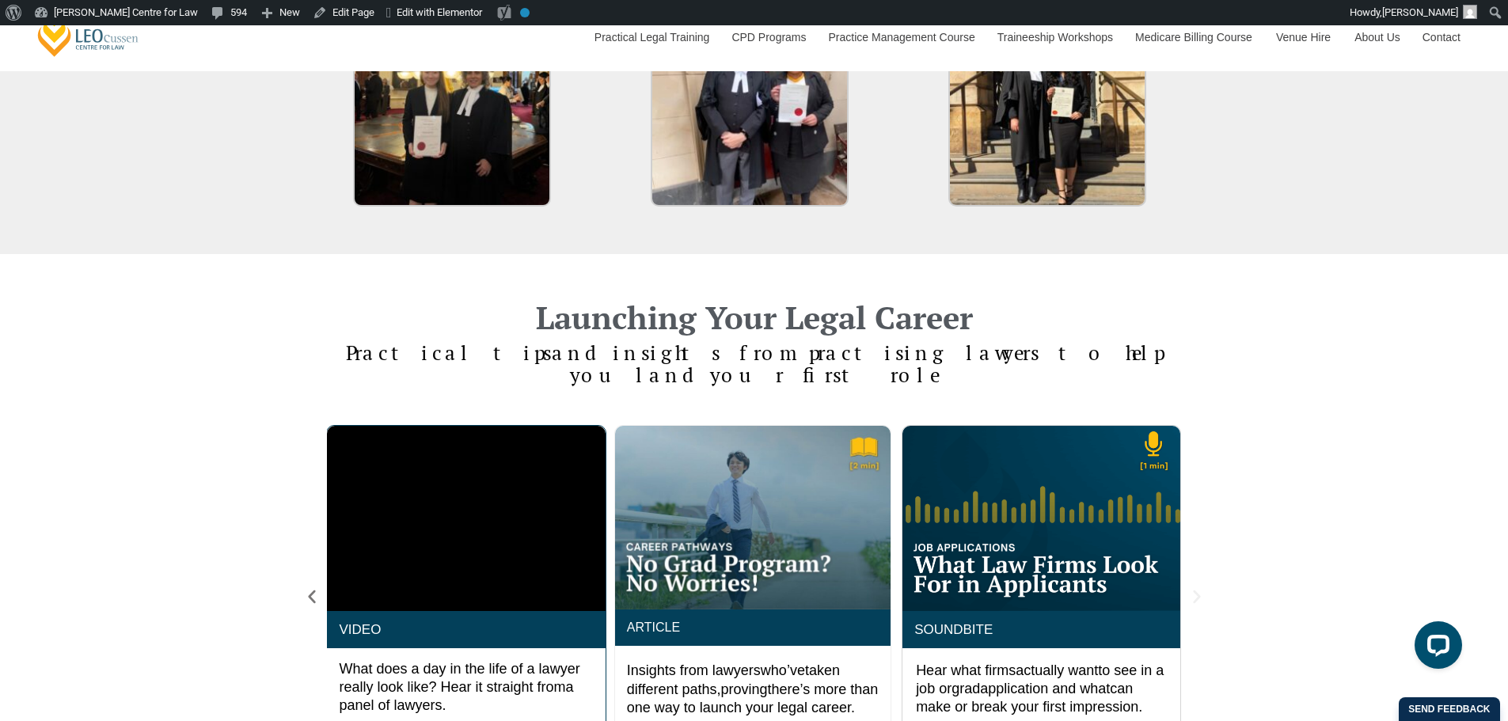
click at [1189, 588] on icon "Next slide" at bounding box center [1196, 596] width 17 height 17
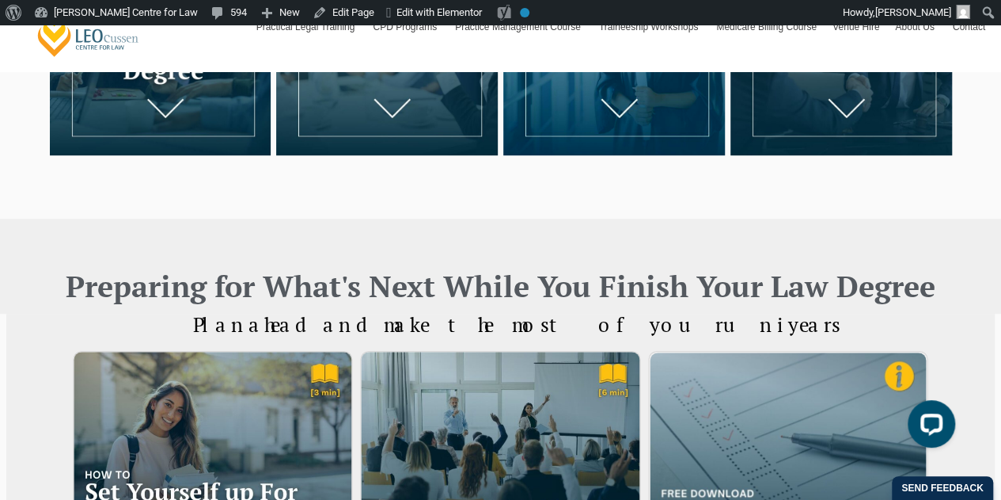
scroll to position [264, 0]
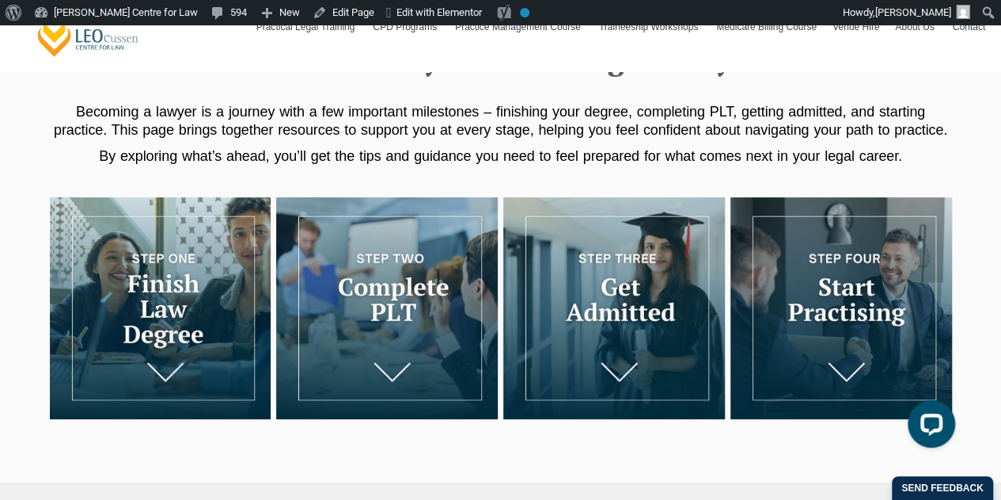
drag, startPoint x: 592, startPoint y: 258, endPoint x: 261, endPoint y: 103, distance: 365.5
click at [261, 103] on p "Becoming a lawyer is a journey with a few important milestones – finishing your…" at bounding box center [501, 121] width 902 height 36
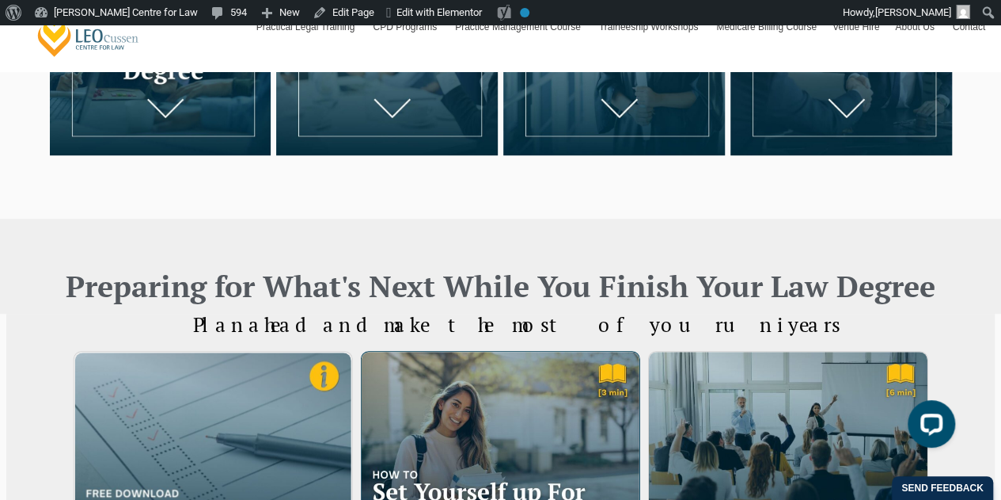
scroll to position [792, 0]
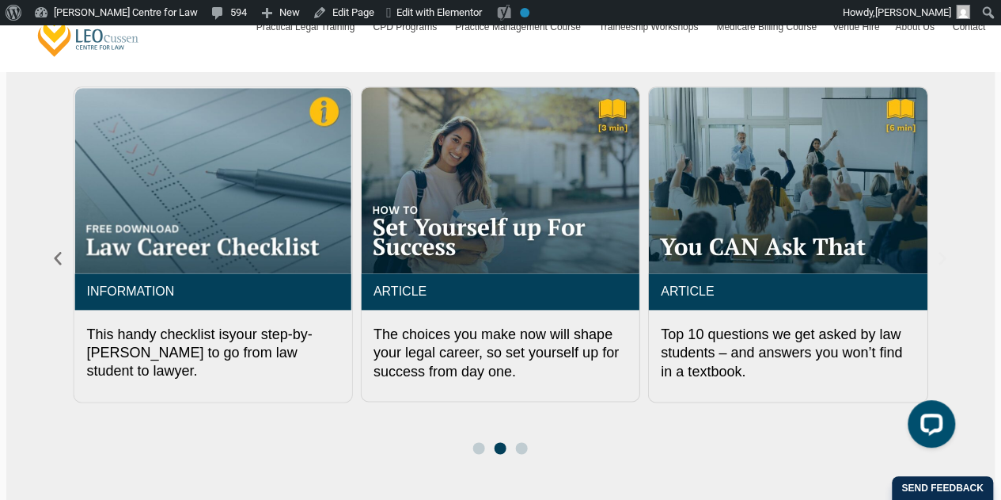
click at [939, 264] on icon "Next slide" at bounding box center [942, 257] width 17 height 17
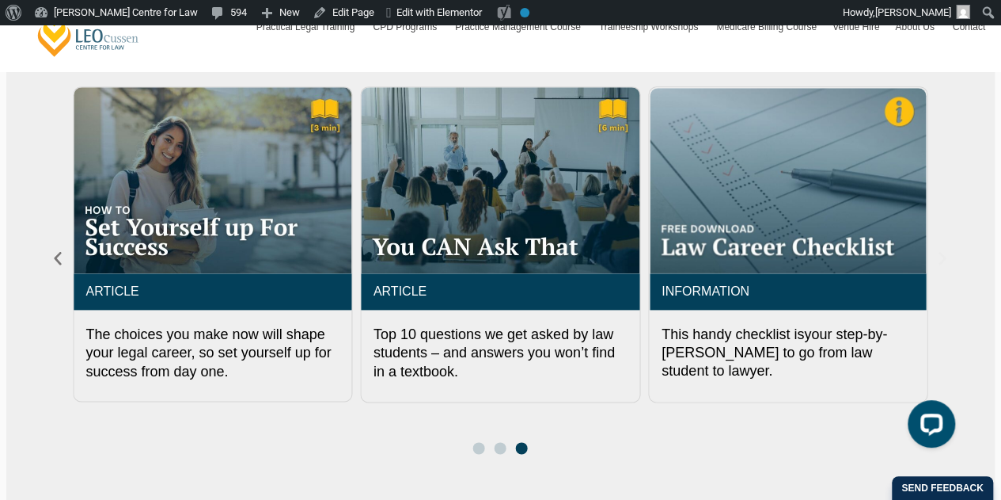
click at [939, 264] on icon "Next slide" at bounding box center [942, 257] width 17 height 17
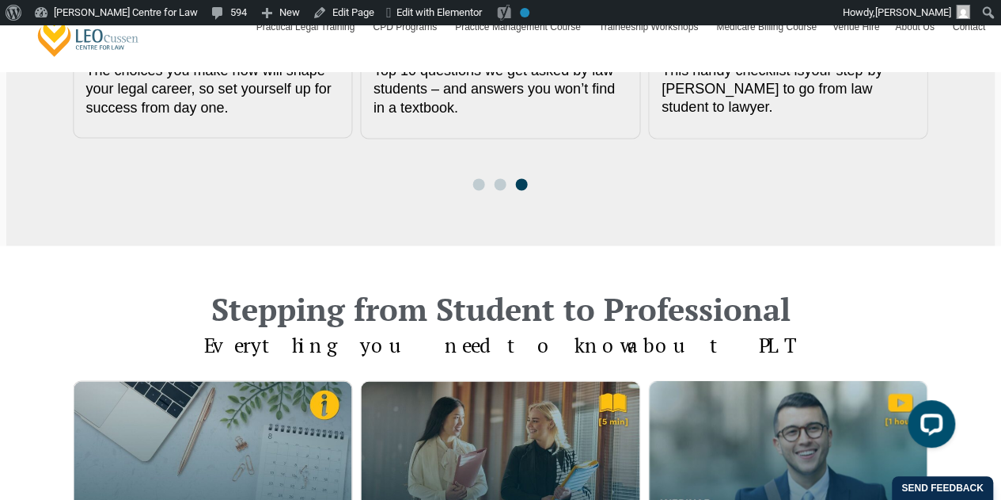
scroll to position [1319, 0]
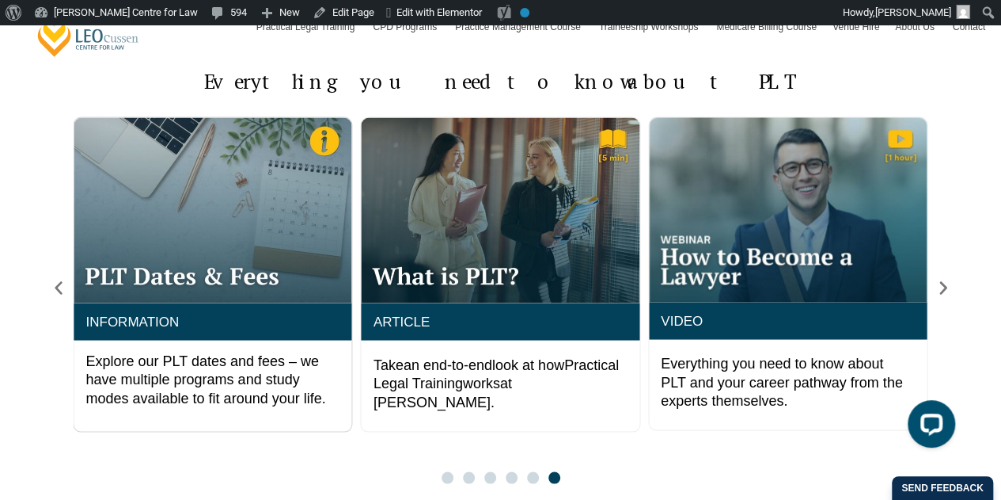
drag, startPoint x: 937, startPoint y: 291, endPoint x: 963, endPoint y: 298, distance: 26.5
click at [963, 298] on div "Stepping from Student to Professional Everything you need to know about PLT ART…" at bounding box center [500, 256] width 1001 height 549
click at [946, 283] on icon "Next slide" at bounding box center [943, 287] width 17 height 17
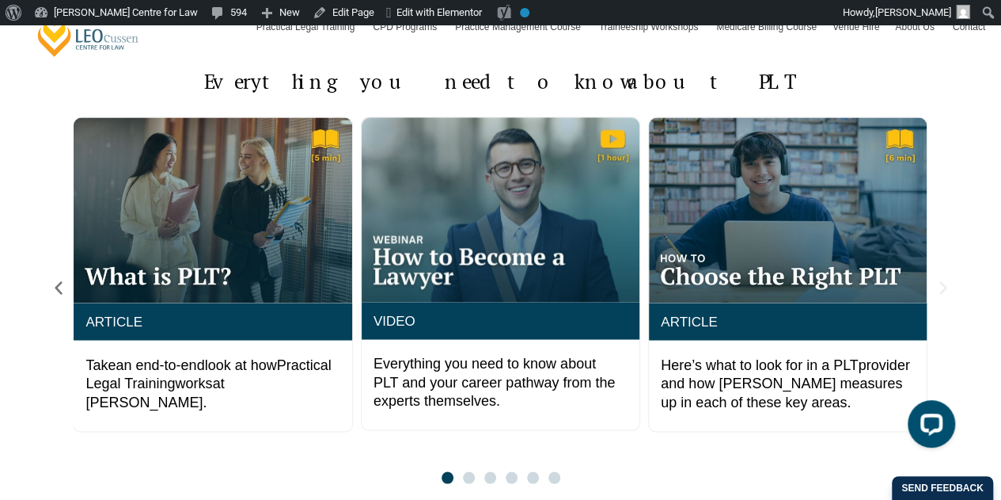
click at [946, 283] on icon "Next slide" at bounding box center [943, 287] width 17 height 17
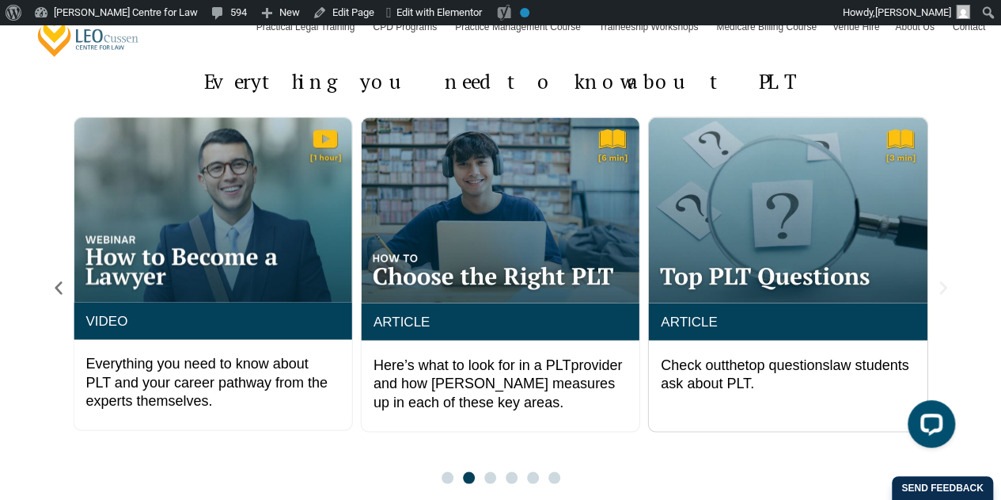
click at [946, 283] on icon "Next slide" at bounding box center [943, 287] width 17 height 17
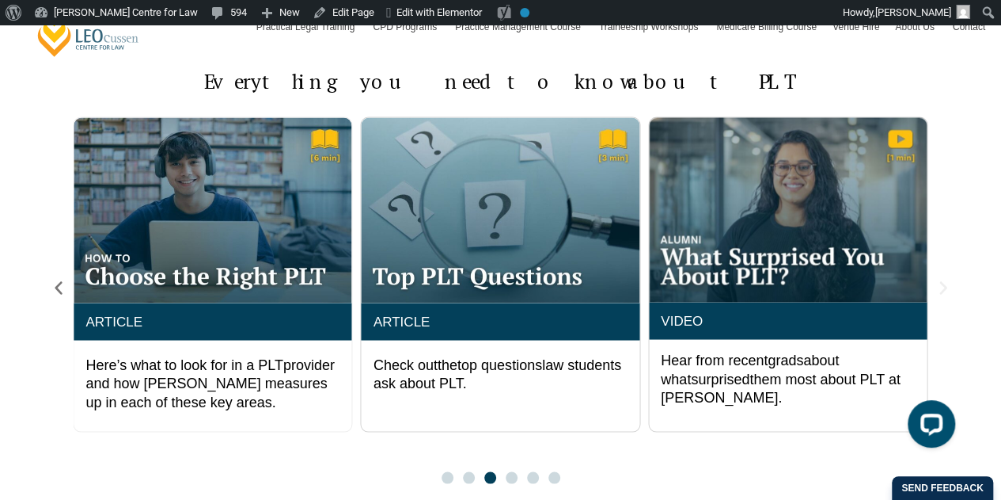
click at [946, 283] on icon "Next slide" at bounding box center [943, 287] width 17 height 17
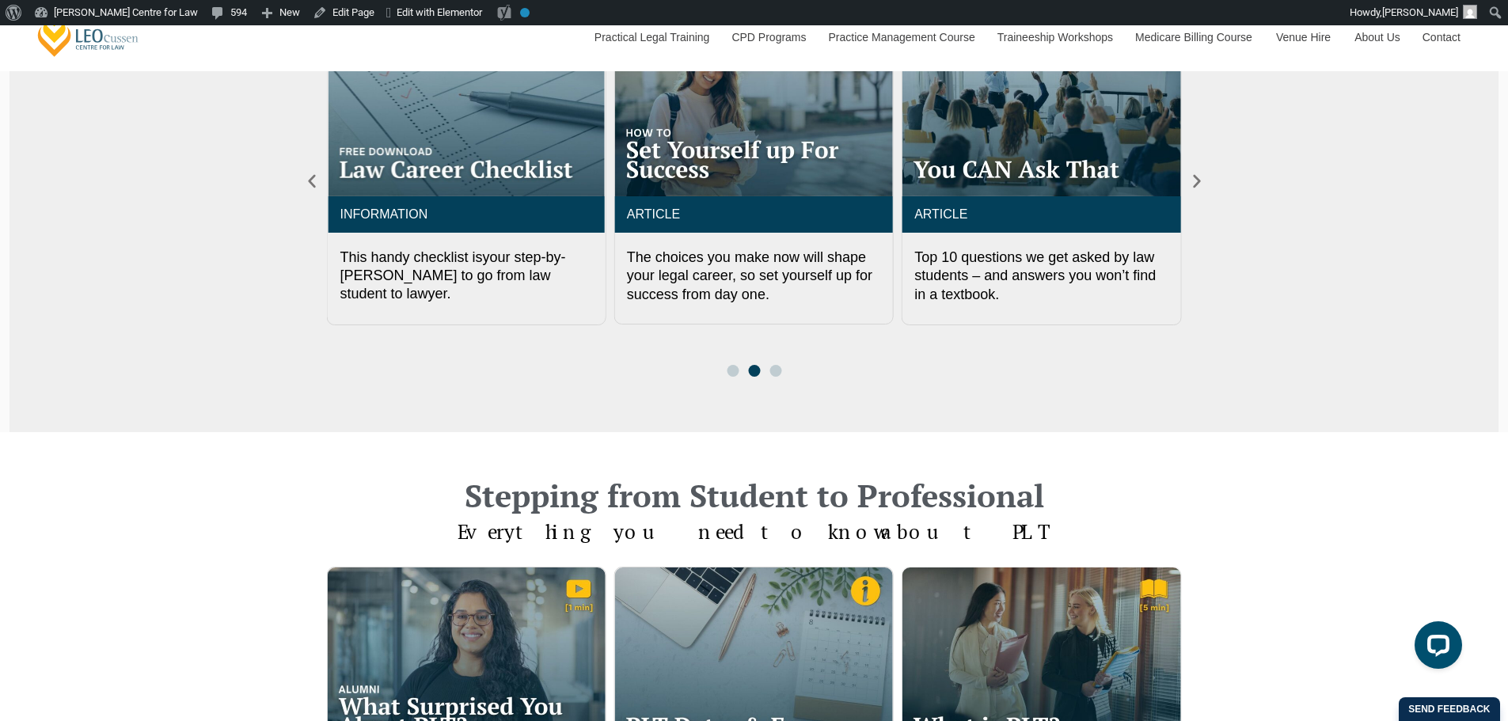
scroll to position [0, 0]
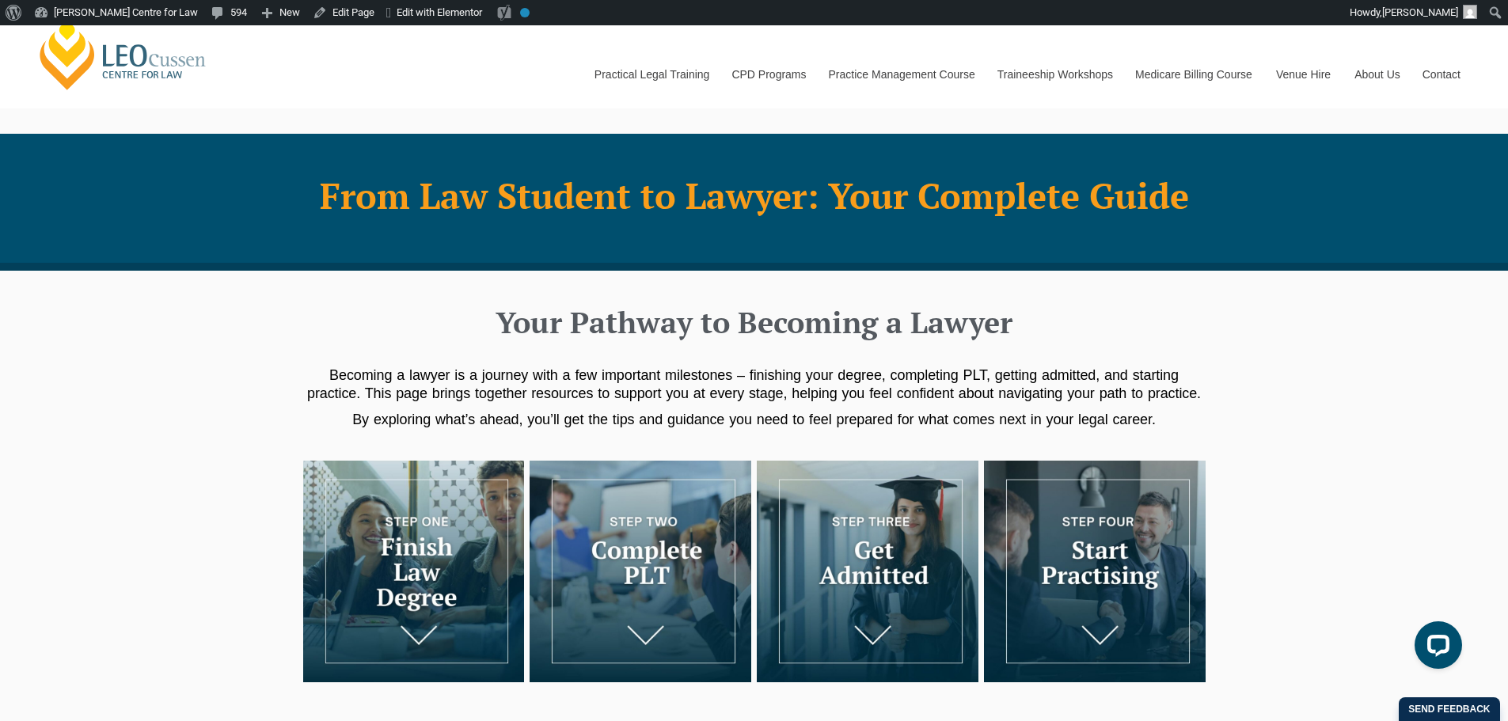
drag, startPoint x: 1165, startPoint y: 414, endPoint x: 307, endPoint y: 379, distance: 858.1
click at [307, 379] on h2 "Becoming a lawyer is a journey with a few important milestones – finishing your…" at bounding box center [754, 398] width 902 height 63
click at [501, 327] on h2 "Your Pathway to Becoming a Lawyer" at bounding box center [754, 322] width 887 height 40
drag, startPoint x: 507, startPoint y: 317, endPoint x: 1271, endPoint y: 427, distance: 770.9
click at [1271, 427] on div "Your Pathway to Becoming a Lawyer Becoming a lawyer is a journey with a few imp…" at bounding box center [754, 365] width 1508 height 189
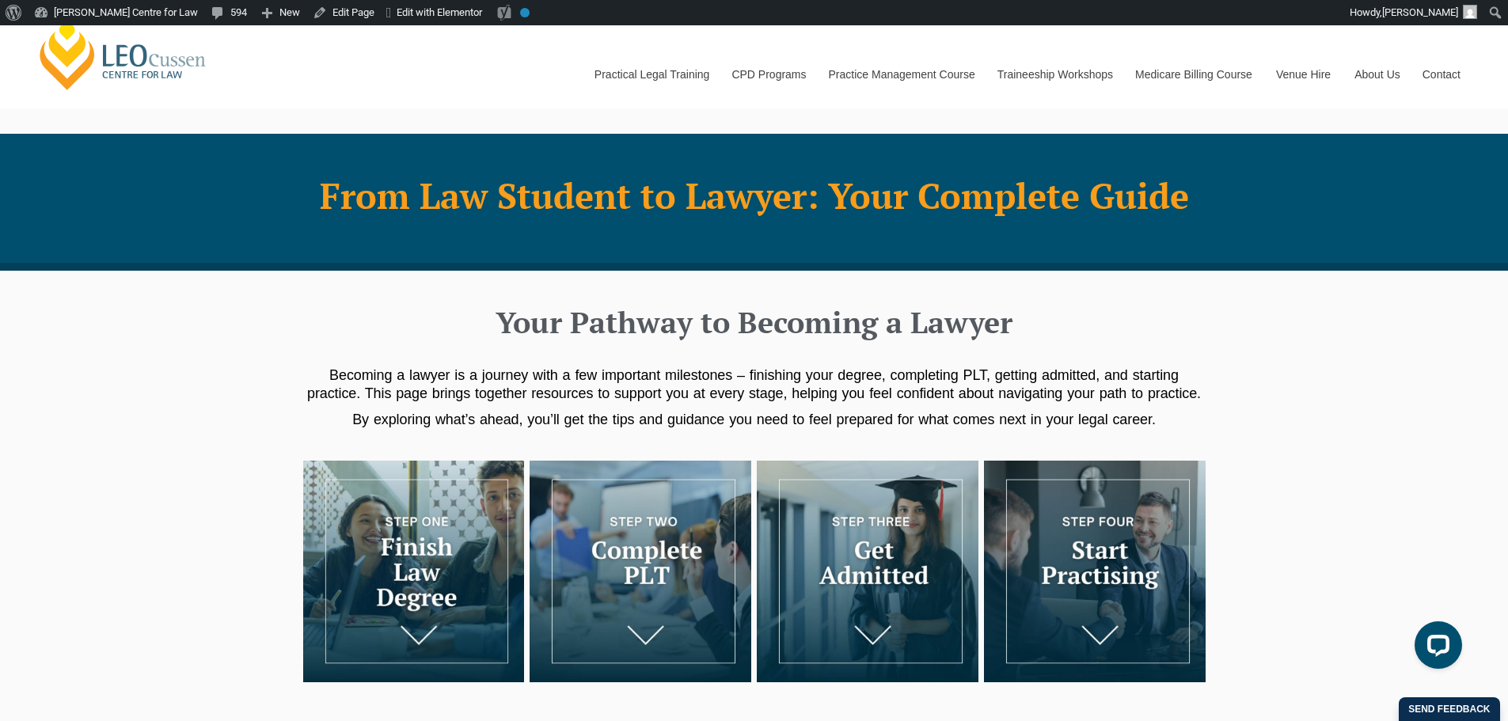
copy div "Your Pathway to Becoming a Lawyer Becoming a lawyer is a journey with a few imp…"
click at [1081, 409] on h2 "Becoming a lawyer is a journey with a few important milestones – finishing your…" at bounding box center [754, 398] width 902 height 63
drag, startPoint x: 933, startPoint y: 371, endPoint x: 937, endPoint y: 380, distance: 9.6
click at [937, 380] on span "Becoming a lawyer is a journey with a few important milestones – finishing your…" at bounding box center [754, 384] width 894 height 34
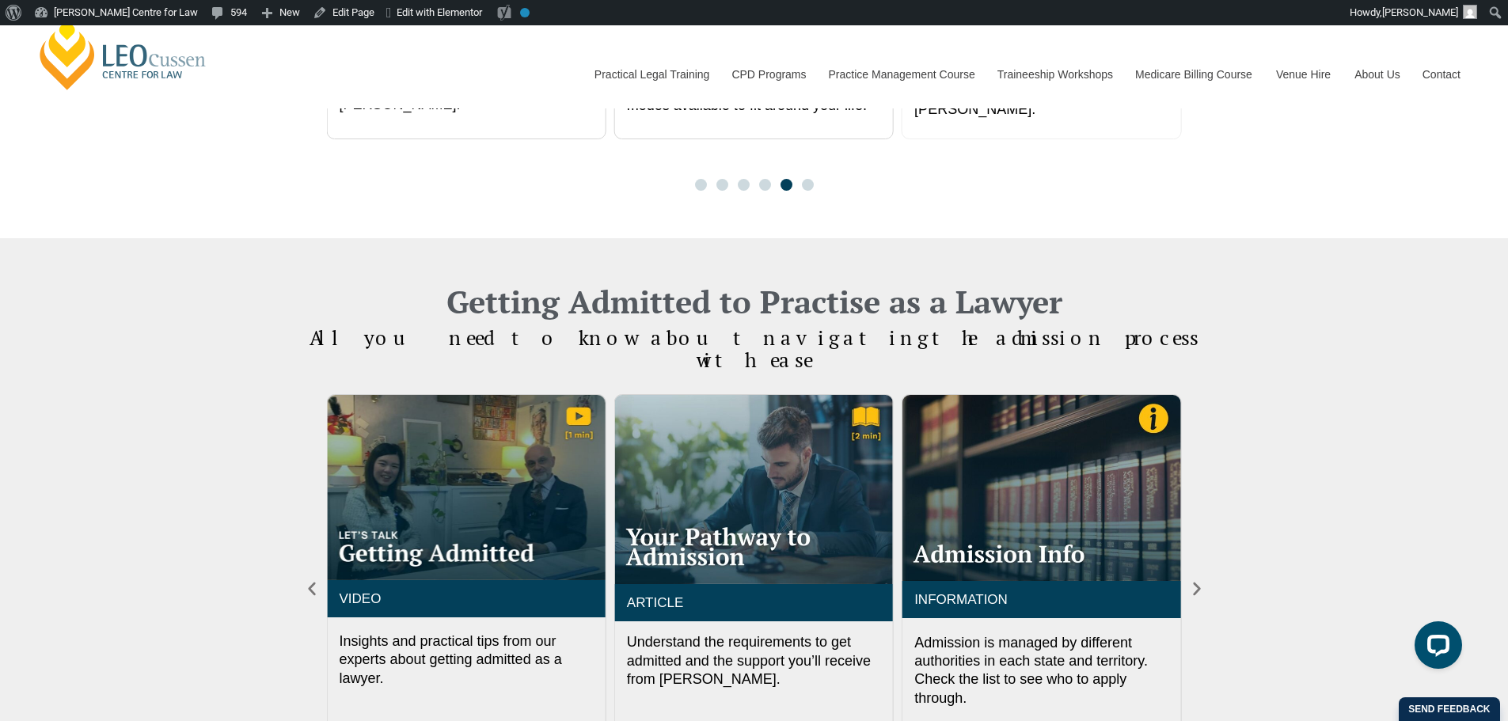
scroll to position [1055, 0]
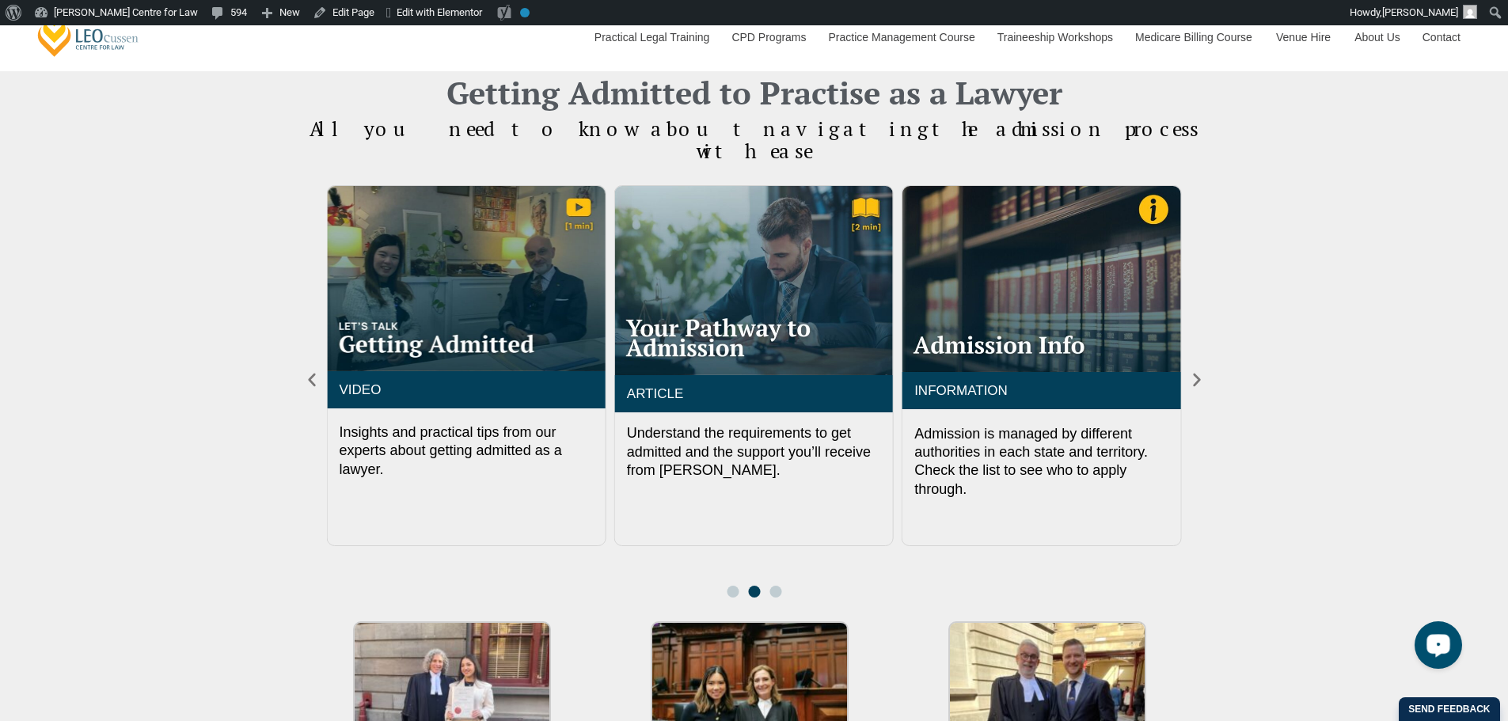
scroll to position [1847, 0]
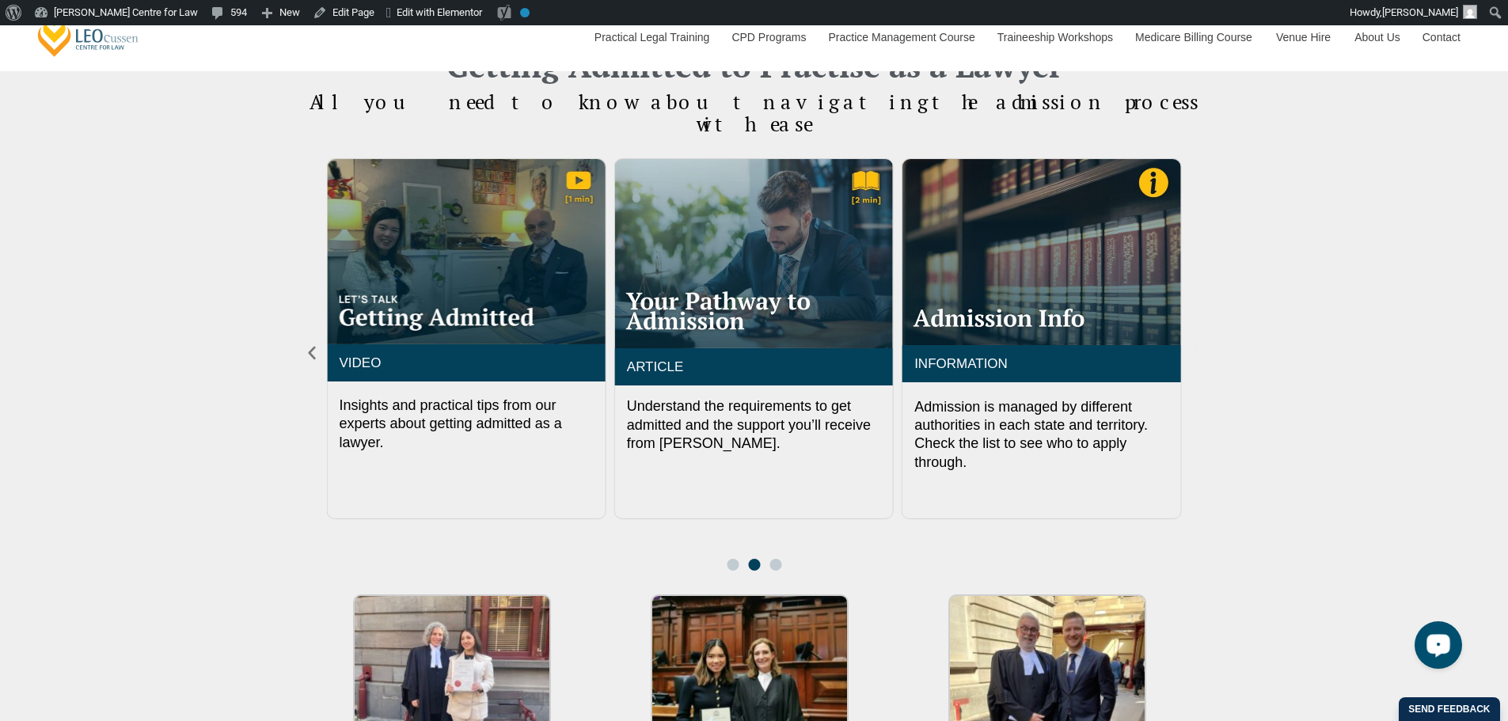
click at [1195, 344] on icon "Next slide" at bounding box center [1196, 352] width 17 height 17
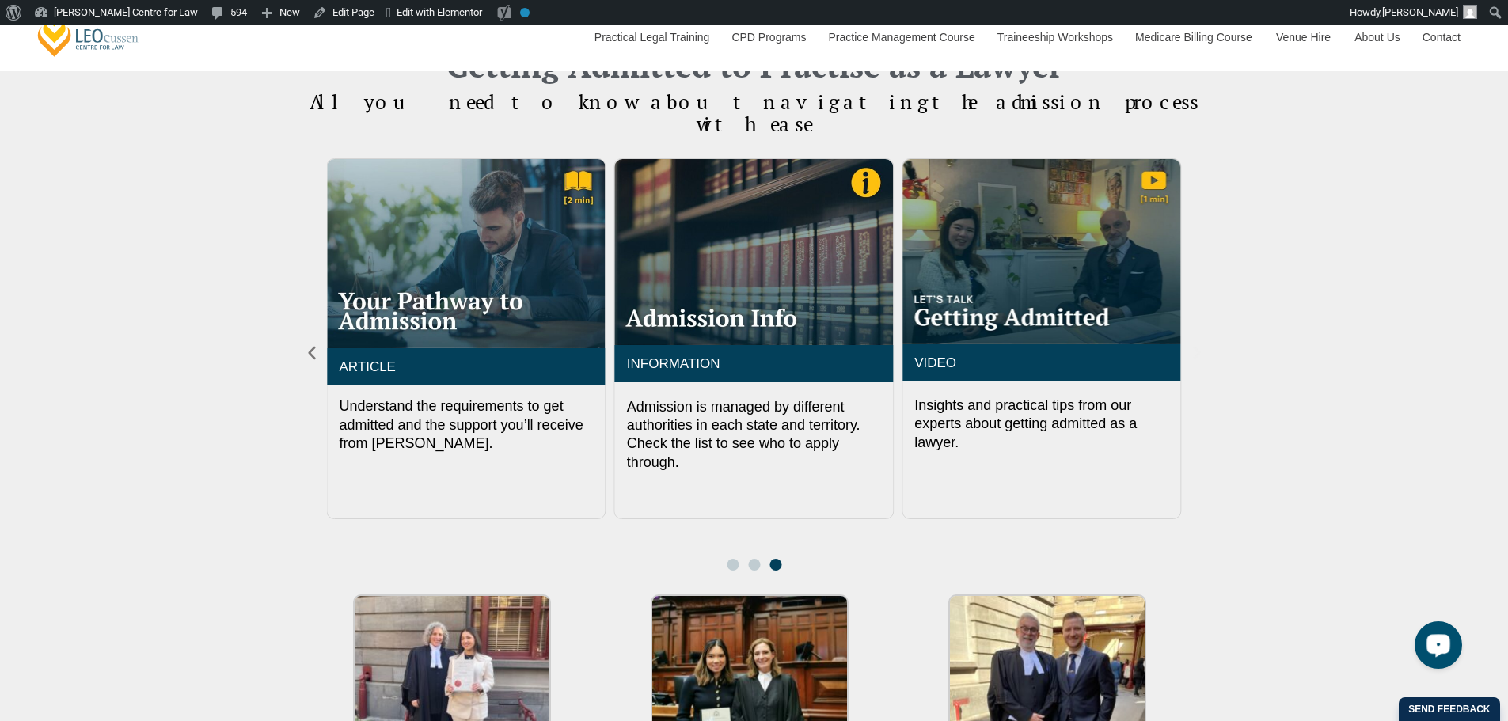
click at [1195, 344] on icon "Next slide" at bounding box center [1196, 352] width 17 height 17
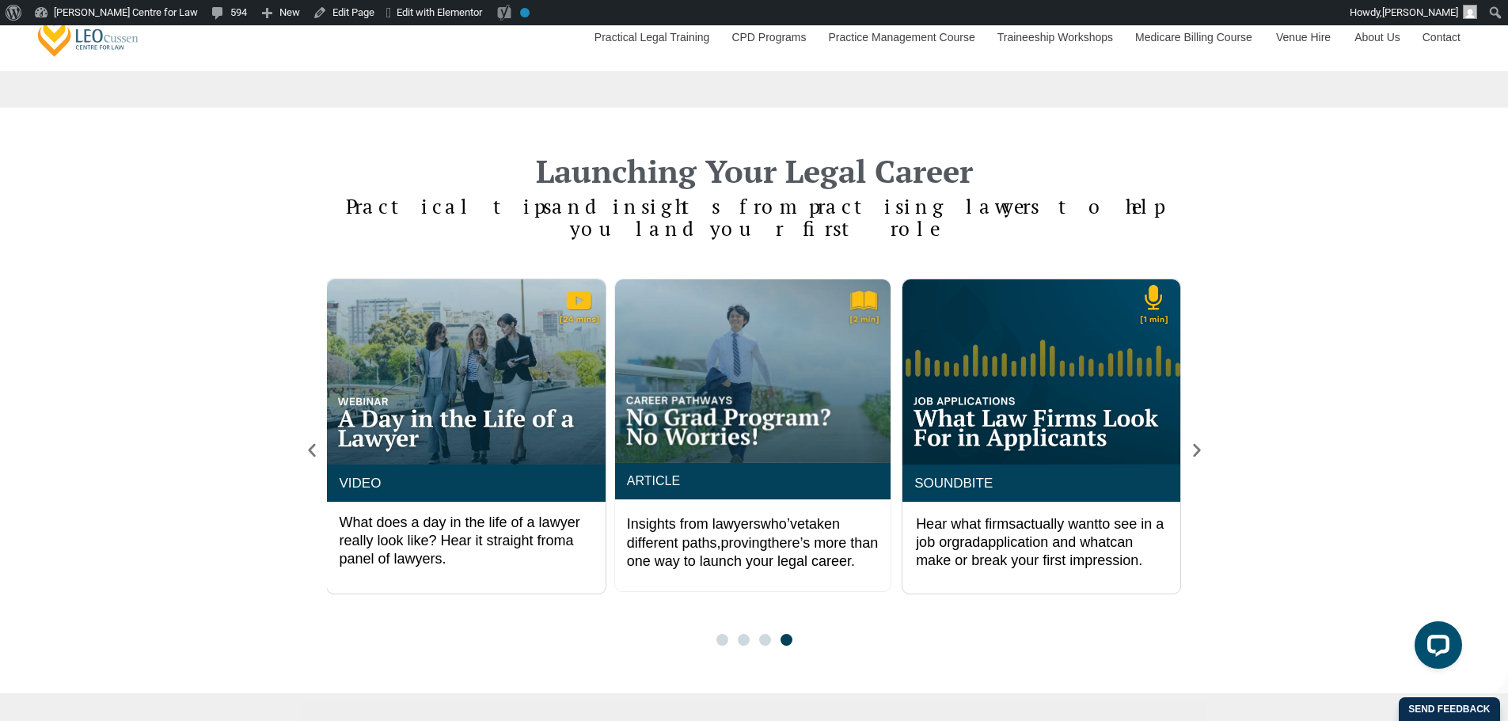
scroll to position [2903, 0]
